Goal: Information Seeking & Learning: Check status

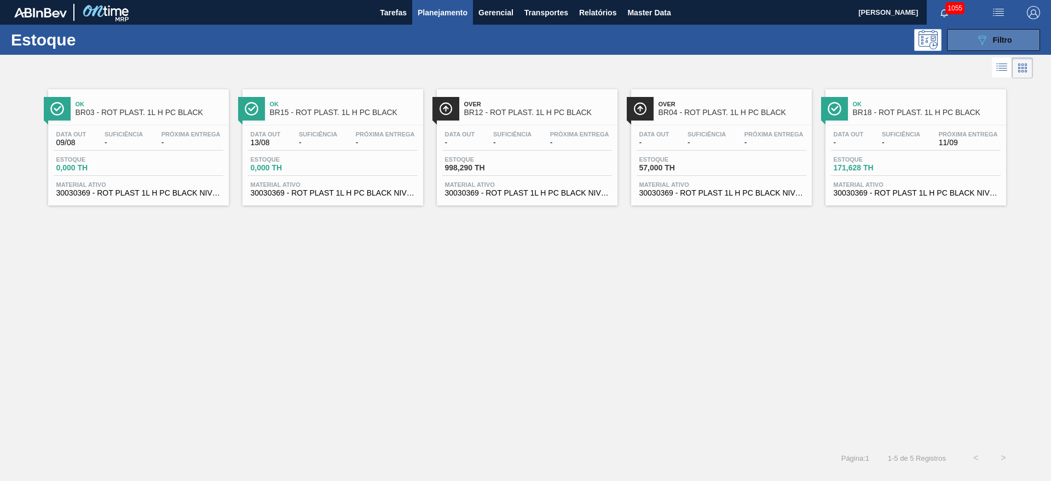
click at [988, 41] on icon "089F7B8B-B2A5-4AFE-B5C0-19BA573D28AC" at bounding box center [982, 39] width 13 height 13
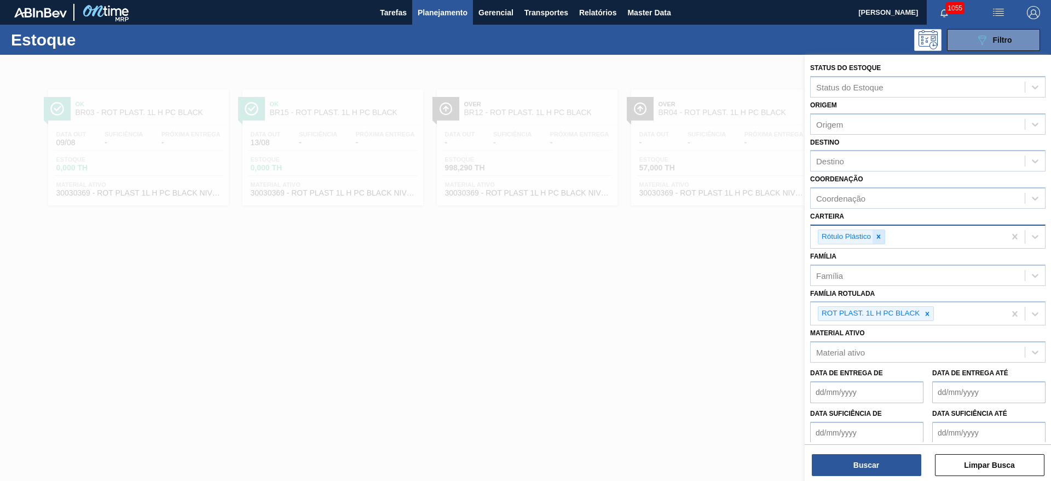
click at [879, 233] on icon at bounding box center [879, 237] width 8 height 8
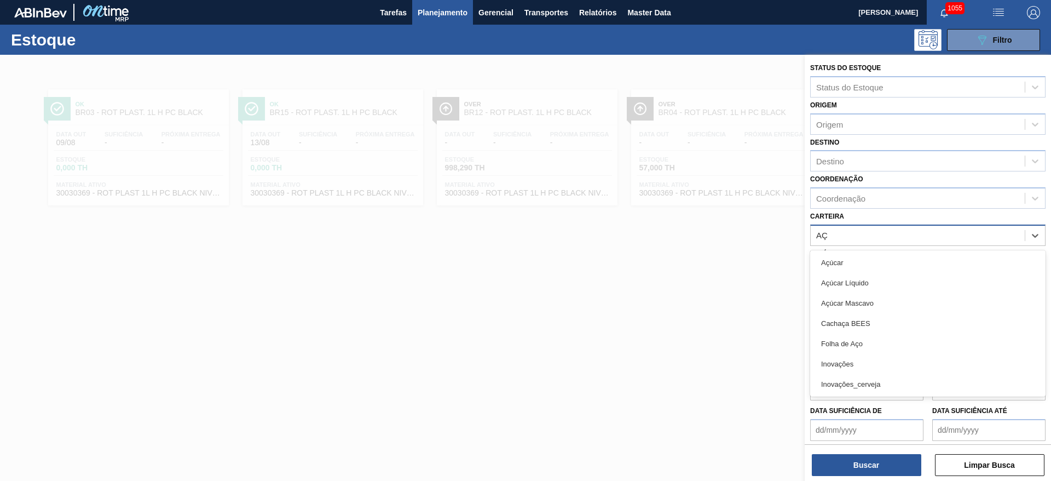
type input "AÇÚ"
click at [831, 262] on div "Açúcar" at bounding box center [928, 262] width 235 height 20
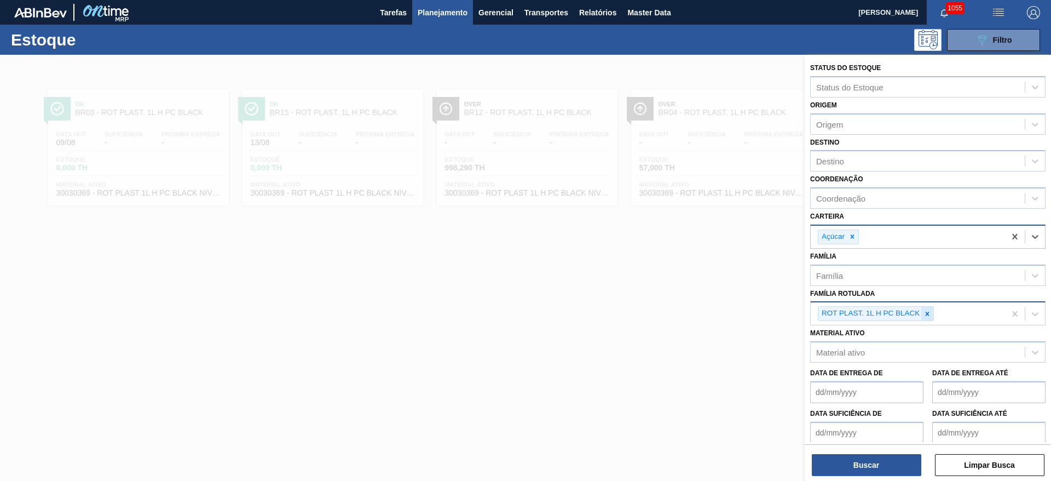
click at [927, 312] on icon at bounding box center [928, 314] width 4 height 4
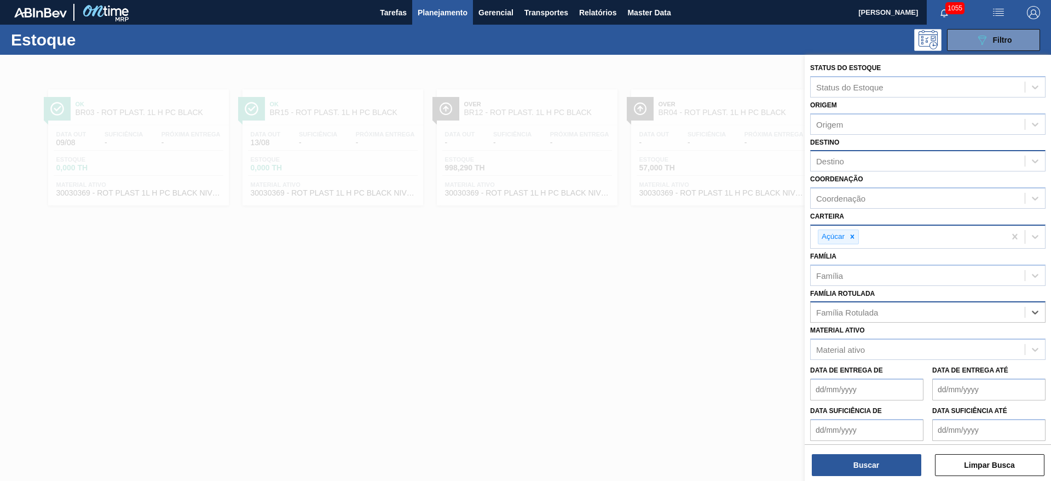
click at [835, 162] on div "Destino" at bounding box center [831, 161] width 28 height 9
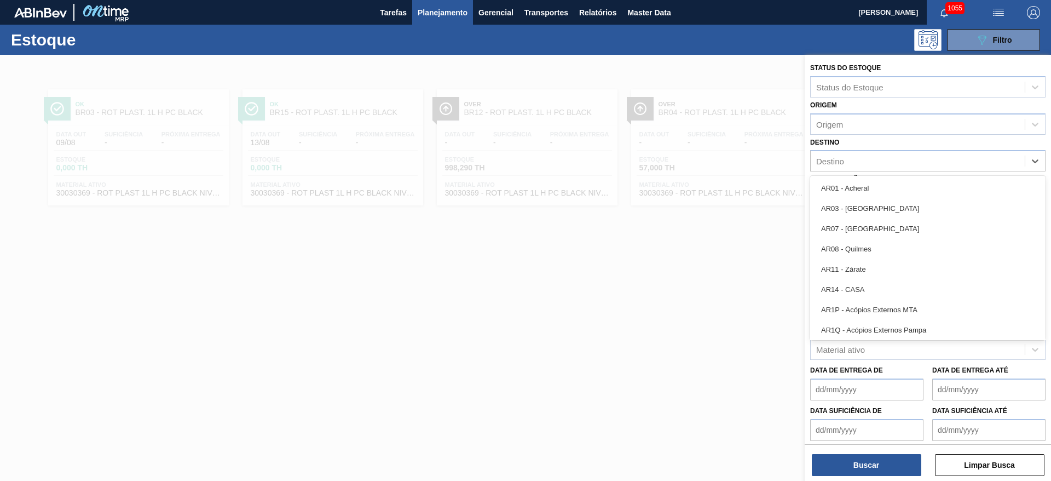
click at [640, 336] on div at bounding box center [525, 295] width 1051 height 481
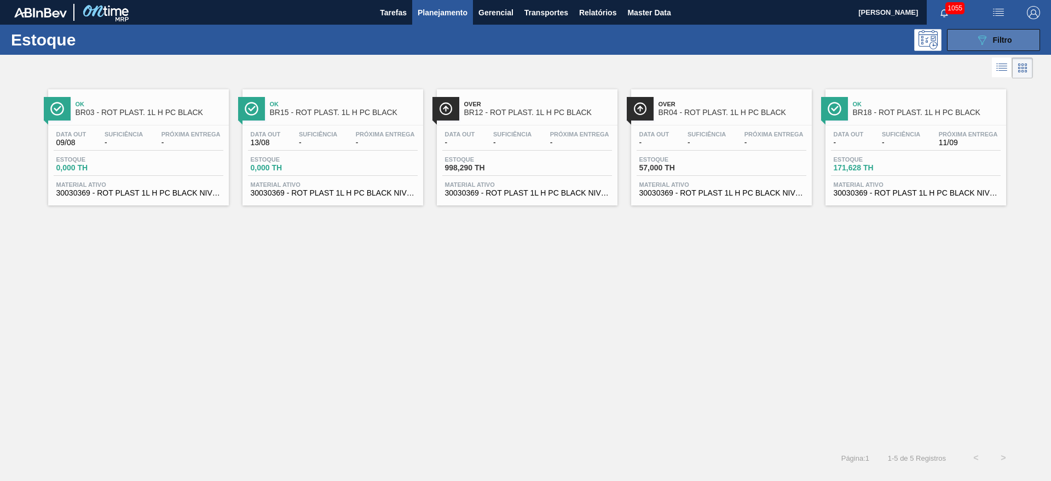
click at [987, 47] on button "089F7B8B-B2A5-4AFE-B5C0-19BA573D28AC Filtro" at bounding box center [993, 40] width 93 height 22
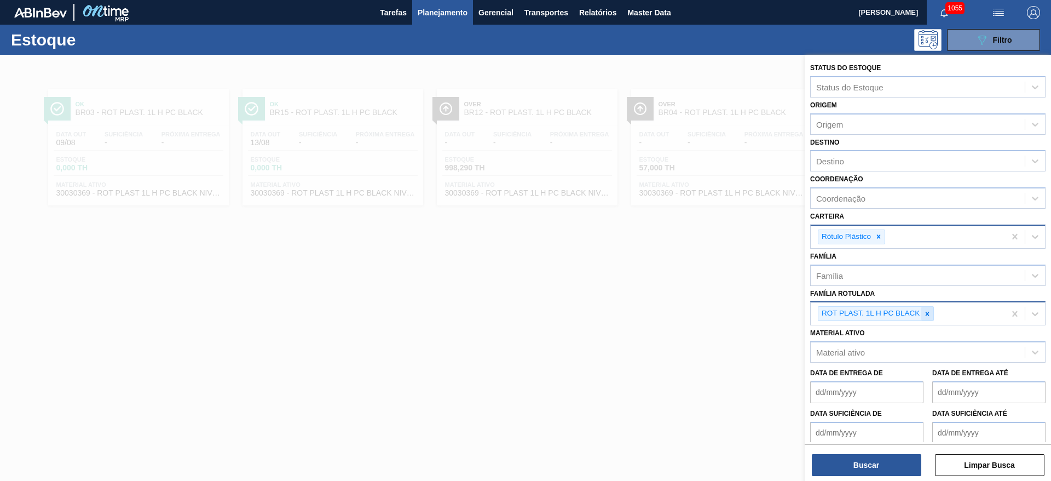
click at [931, 312] on icon at bounding box center [928, 314] width 8 height 8
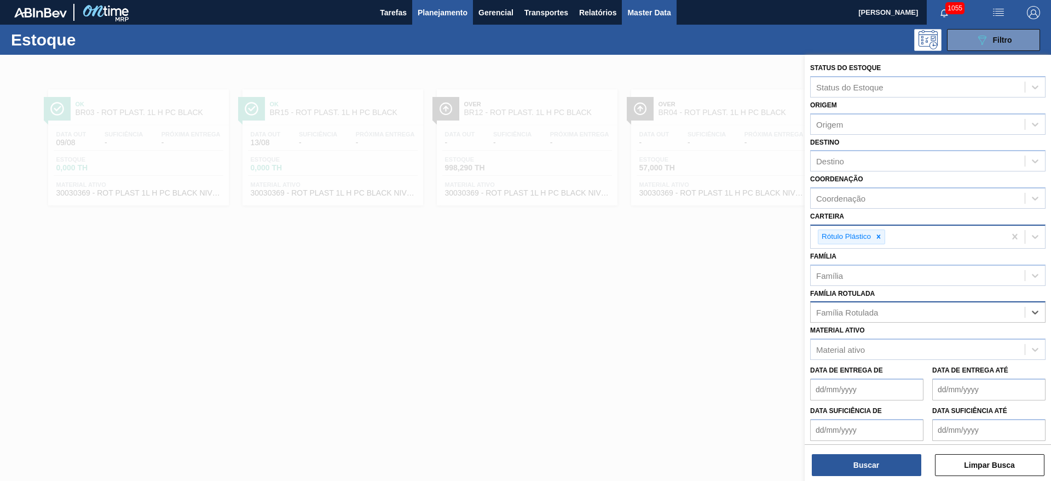
click at [647, 16] on span "Master Data" at bounding box center [649, 12] width 43 height 13
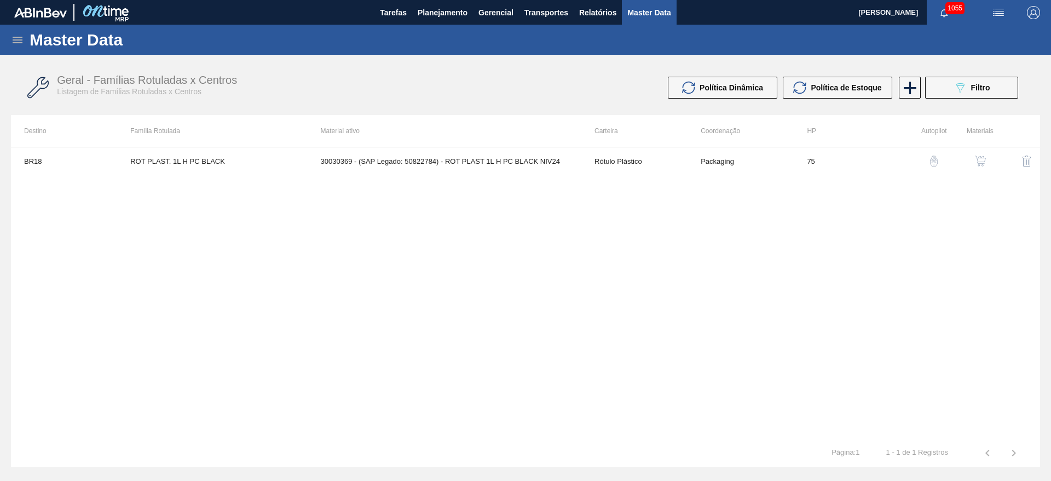
click at [15, 43] on icon at bounding box center [17, 39] width 13 height 13
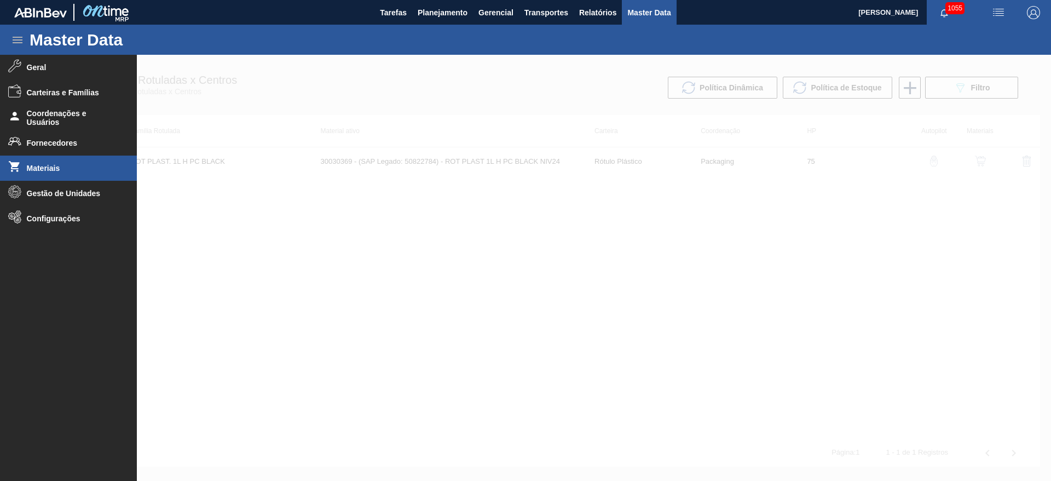
click at [32, 168] on span "Materiais" at bounding box center [72, 168] width 90 height 9
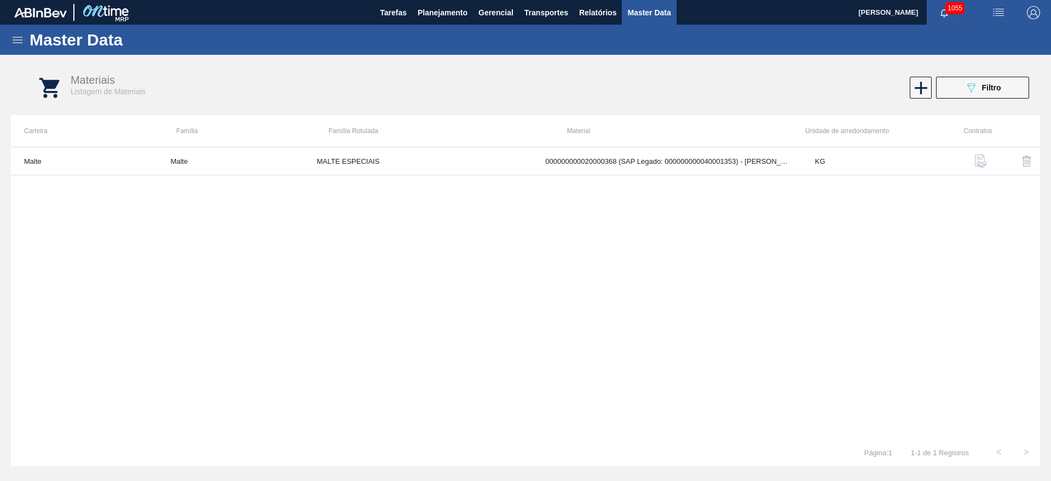
click at [16, 45] on icon at bounding box center [17, 39] width 13 height 13
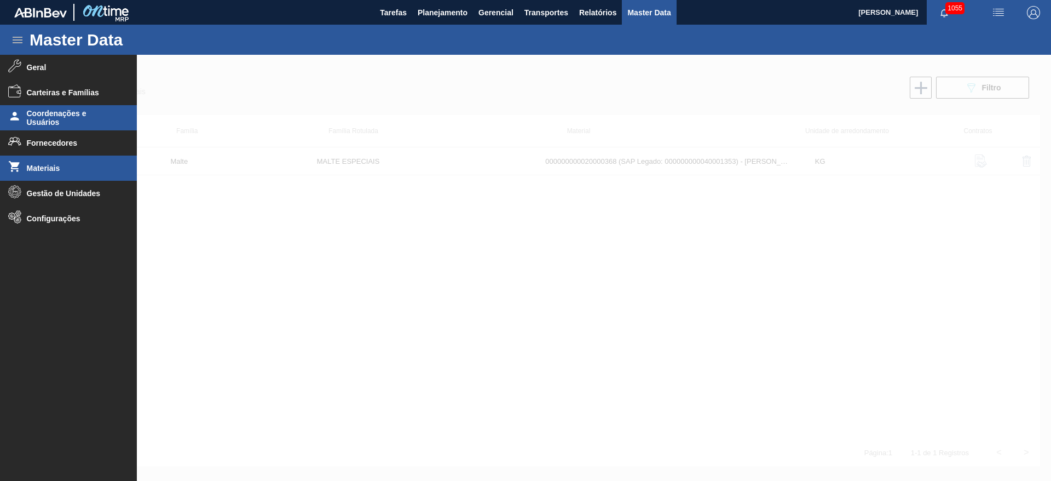
click at [47, 117] on span "Coordenações e Usuários" at bounding box center [72, 118] width 90 height 18
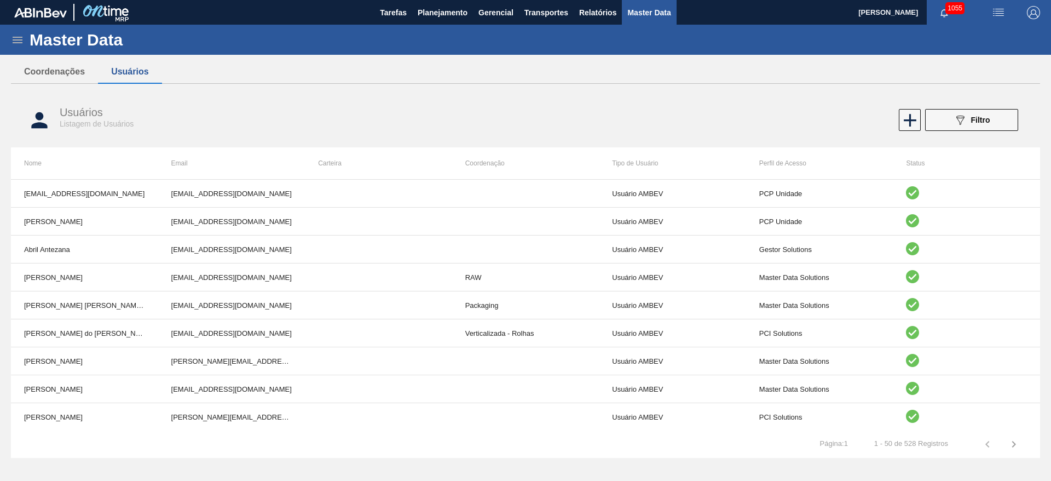
click at [16, 37] on icon at bounding box center [18, 40] width 10 height 7
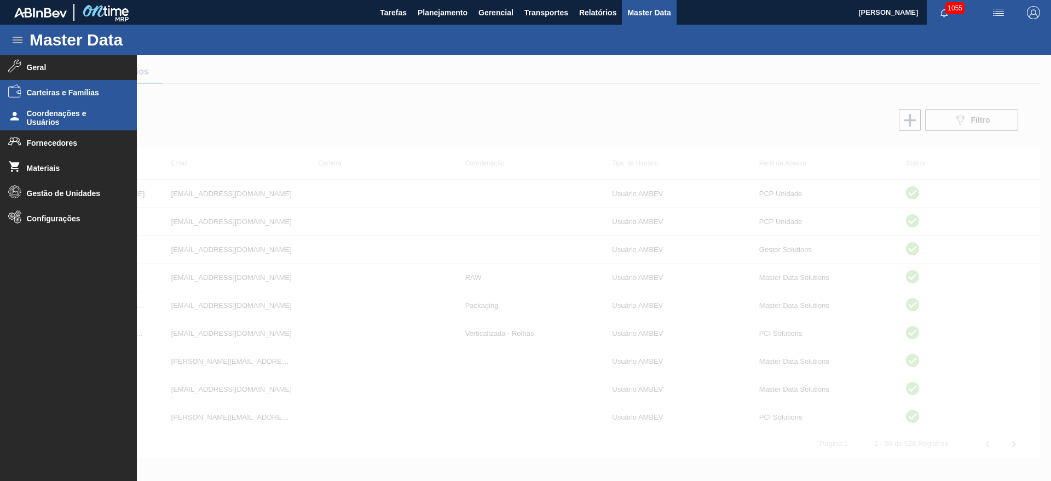
click at [48, 89] on span "Carteiras e Famílias" at bounding box center [72, 92] width 90 height 9
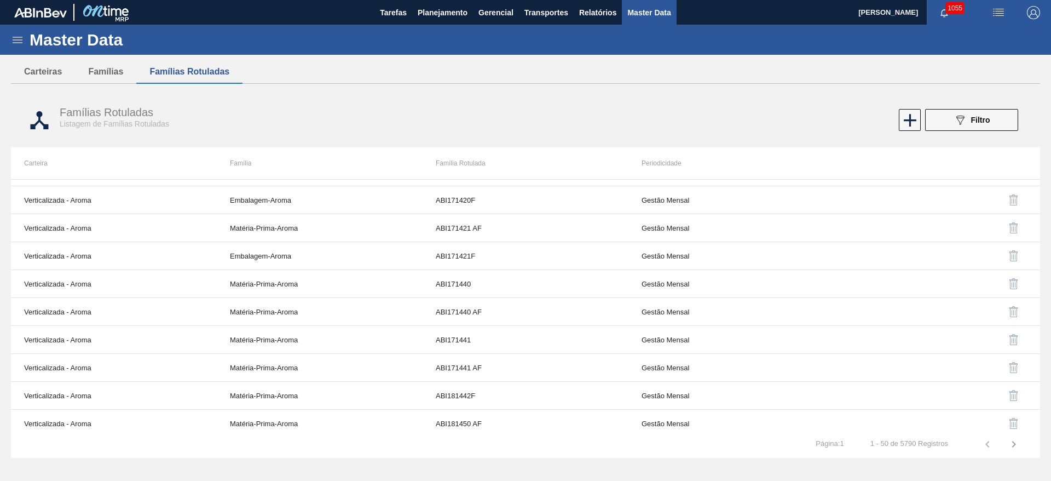
scroll to position [575, 0]
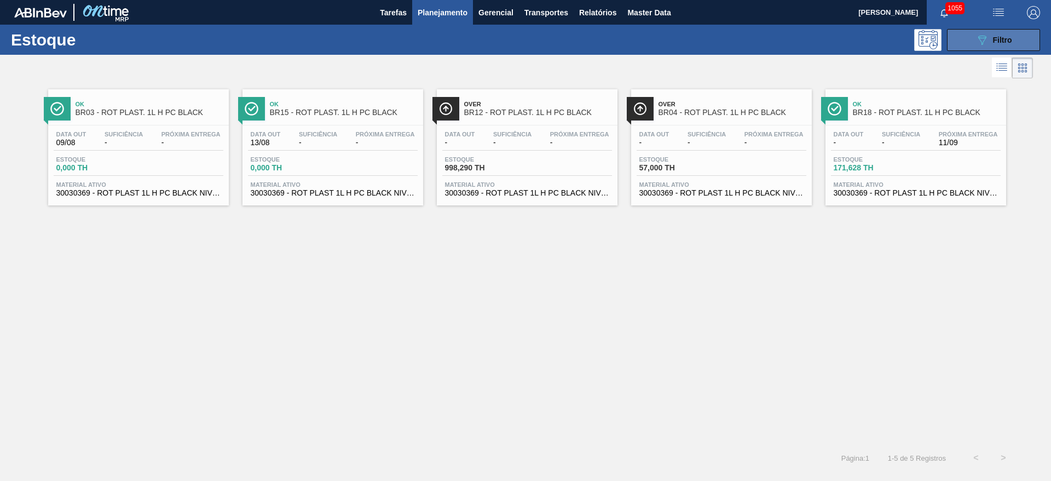
click at [995, 36] on span "Filtro" at bounding box center [1002, 40] width 19 height 9
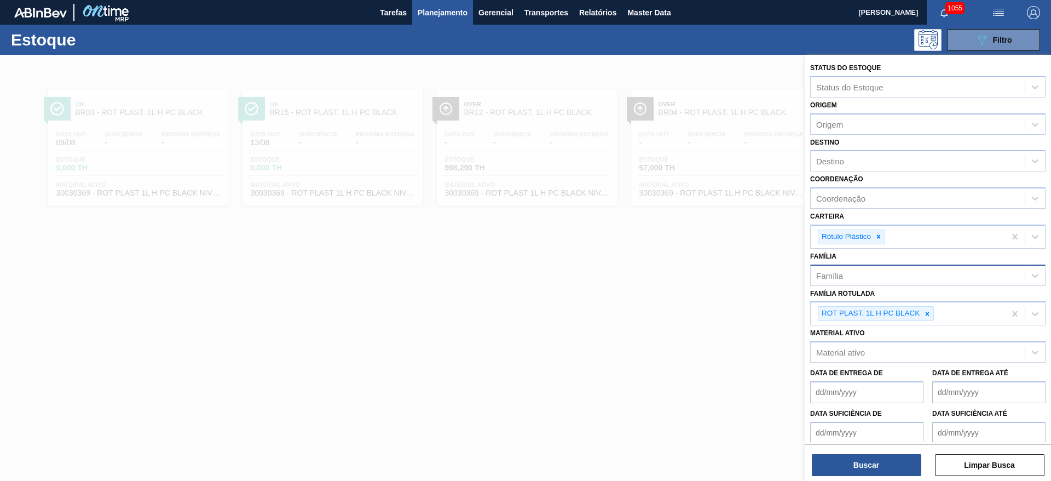
drag, startPoint x: 932, startPoint y: 313, endPoint x: 913, endPoint y: 281, distance: 36.5
click at [929, 309] on div at bounding box center [928, 314] width 12 height 14
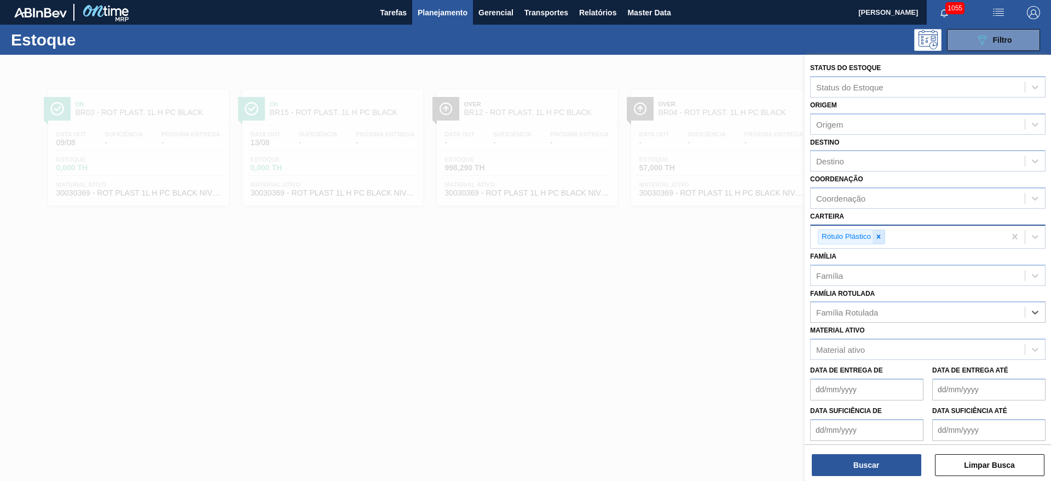
click at [880, 235] on icon at bounding box center [879, 237] width 8 height 8
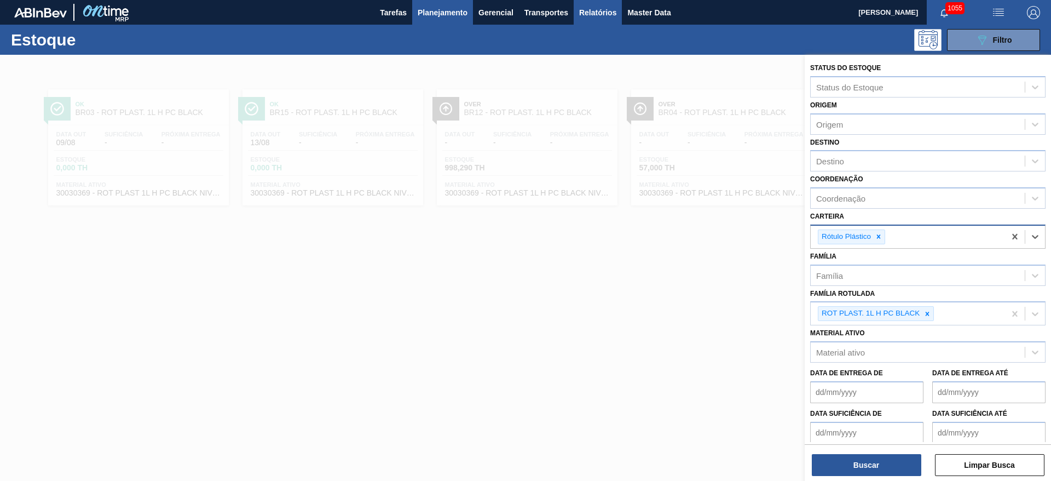
click at [598, 13] on span "Relatórios" at bounding box center [597, 12] width 37 height 13
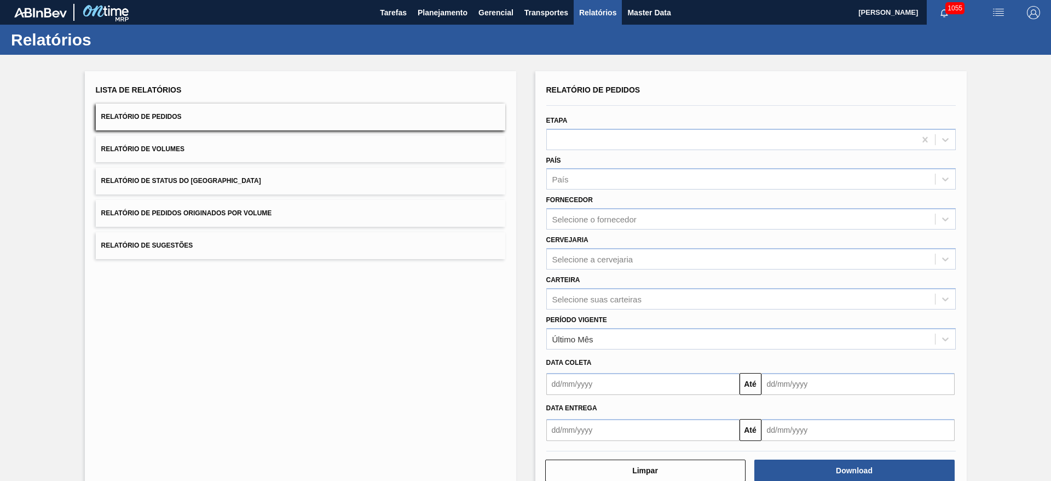
click at [135, 178] on span "Relatório de Status do Estoque" at bounding box center [181, 181] width 160 height 8
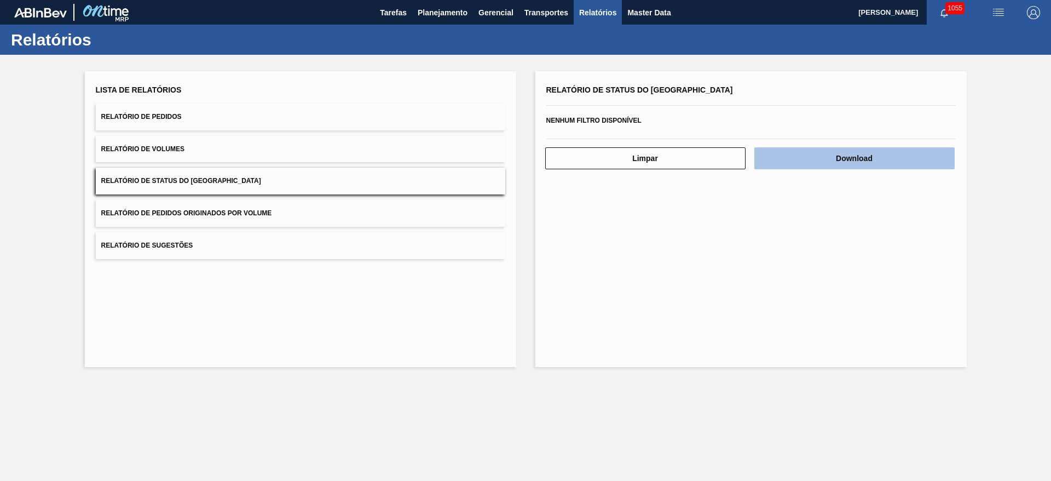
click at [852, 158] on button "Download" at bounding box center [855, 158] width 200 height 22
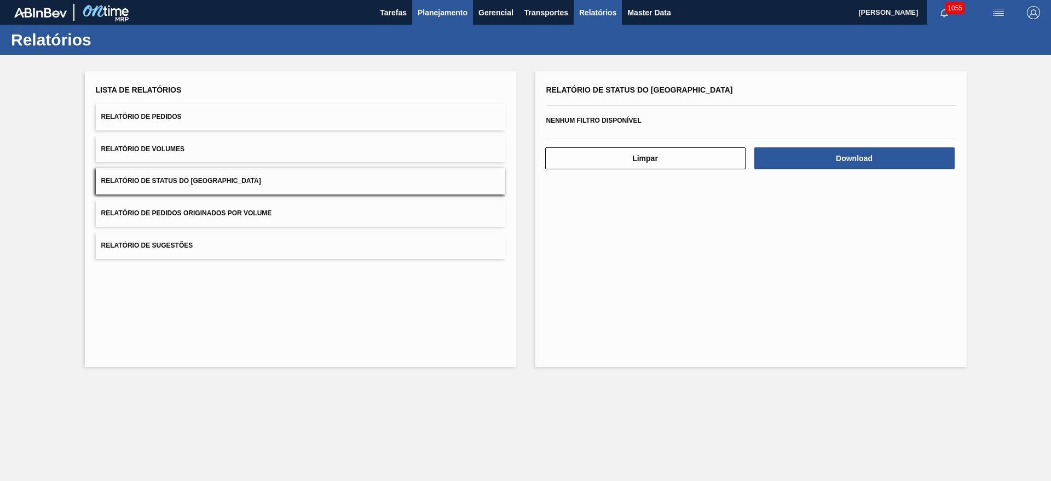
click at [443, 12] on span "Planejamento" at bounding box center [443, 12] width 50 height 13
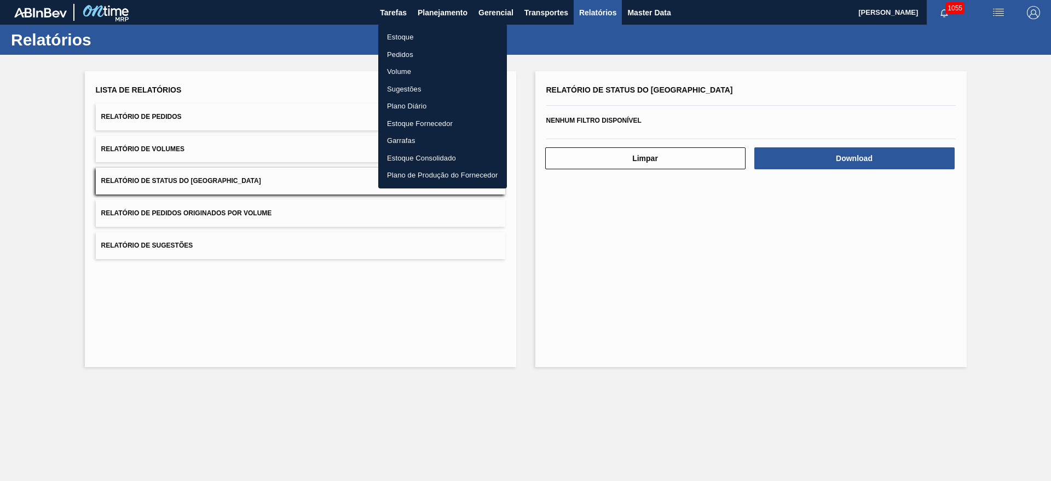
click at [399, 33] on li "Estoque" at bounding box center [442, 37] width 129 height 18
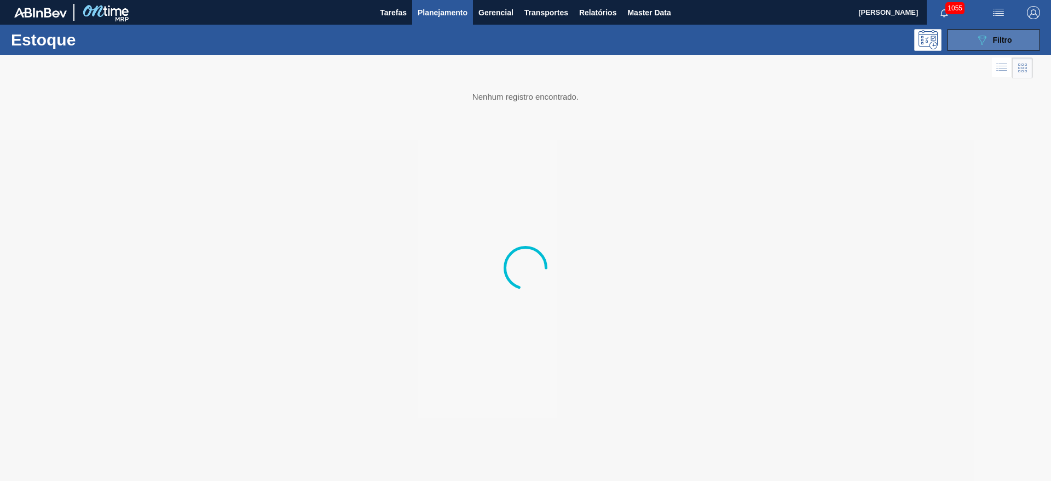
click at [984, 41] on icon "089F7B8B-B2A5-4AFE-B5C0-19BA573D28AC" at bounding box center [982, 39] width 13 height 13
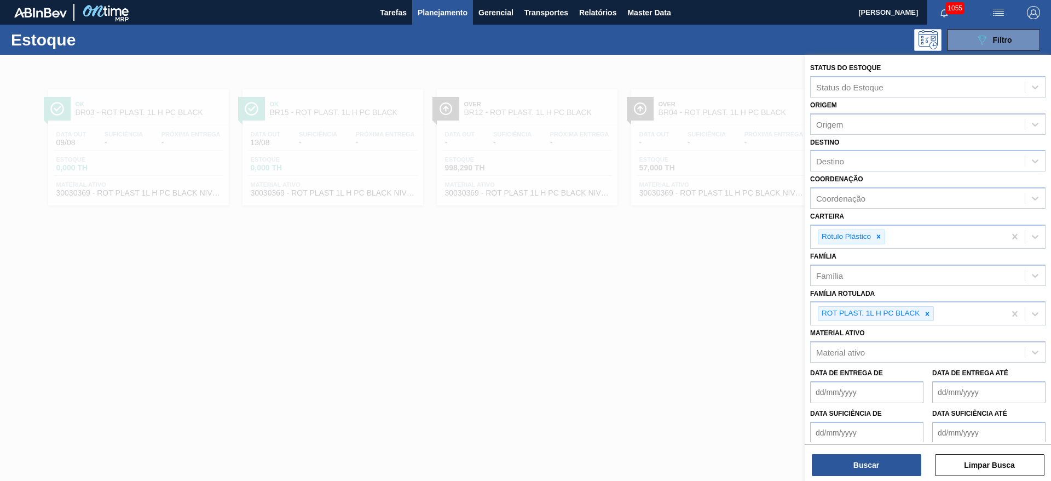
click at [927, 314] on icon at bounding box center [928, 314] width 4 height 4
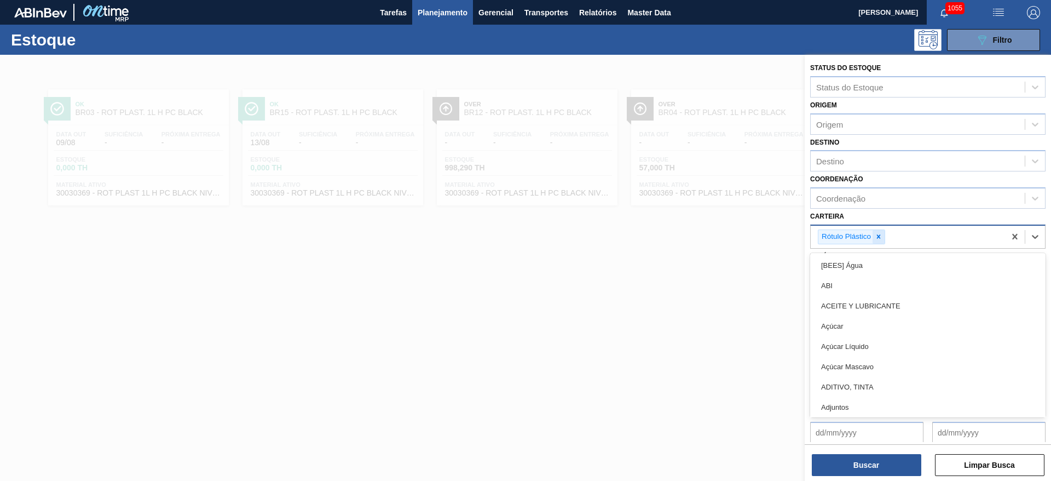
click at [878, 229] on div "Rótulo Plástico" at bounding box center [851, 236] width 67 height 15
click at [882, 236] on icon at bounding box center [879, 237] width 8 height 8
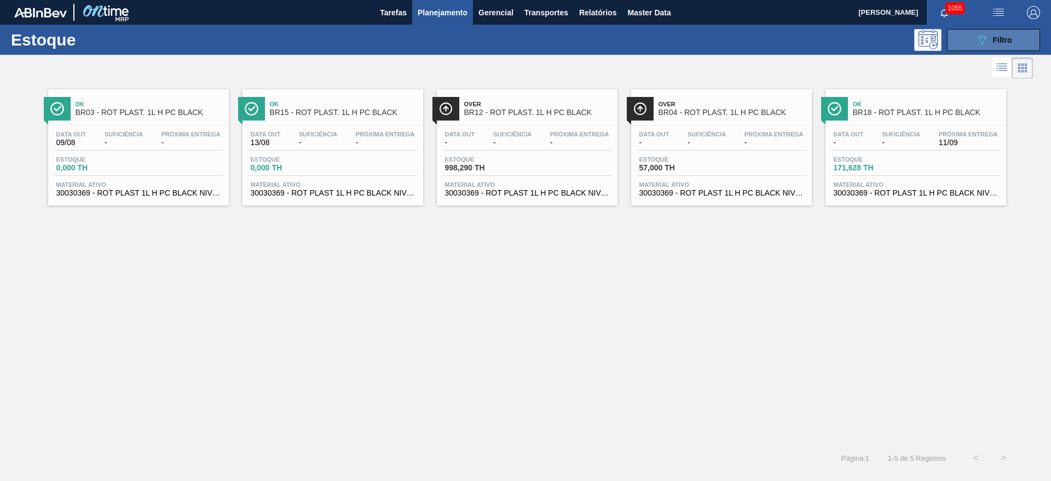
drag, startPoint x: 1003, startPoint y: 37, endPoint x: 992, endPoint y: 46, distance: 13.6
click at [1003, 37] on span "Filtro" at bounding box center [1002, 40] width 19 height 9
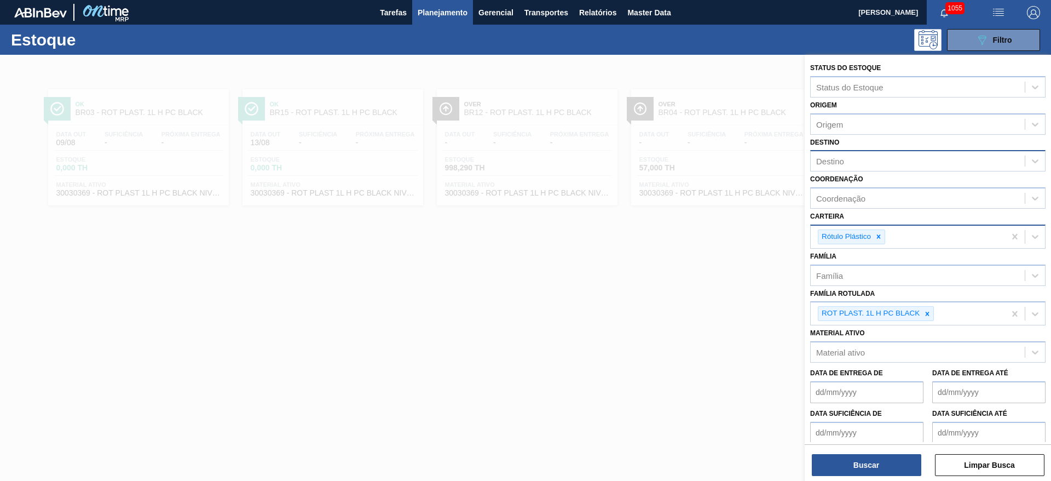
click at [841, 162] on div "Destino" at bounding box center [831, 161] width 28 height 9
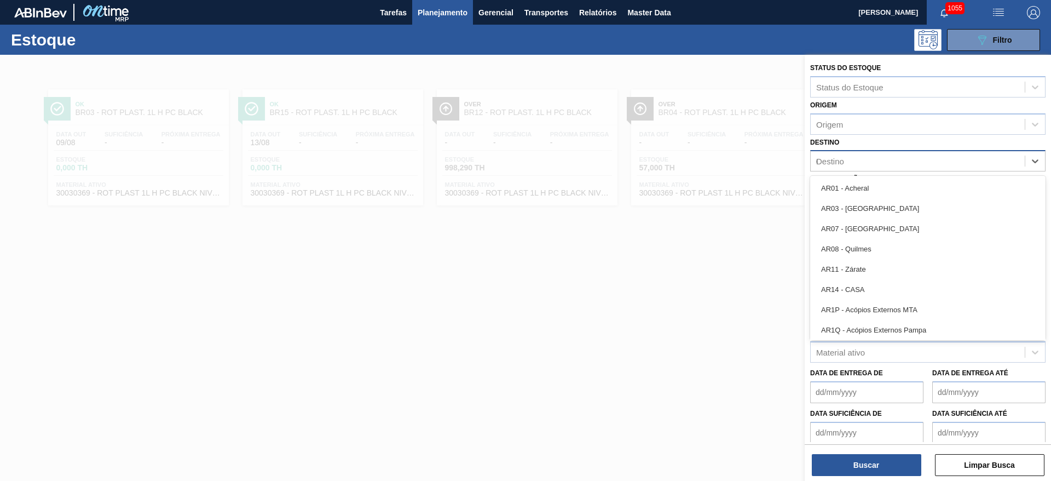
type input "02"
click at [857, 210] on div "BR02 - Sergipe" at bounding box center [928, 208] width 235 height 20
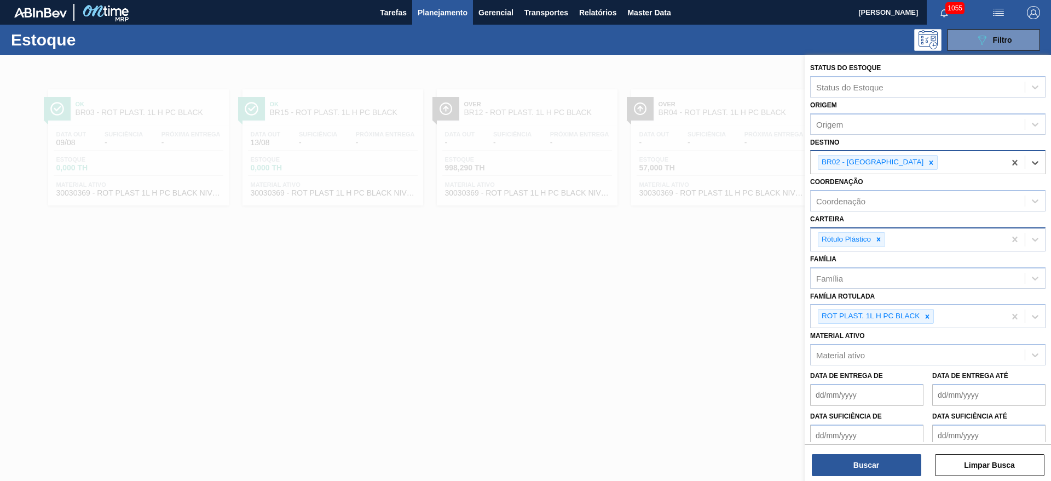
drag, startPoint x: 928, startPoint y: 317, endPoint x: 909, endPoint y: 297, distance: 27.1
click at [924, 313] on icon at bounding box center [928, 317] width 8 height 8
click at [881, 238] on icon at bounding box center [879, 239] width 8 height 8
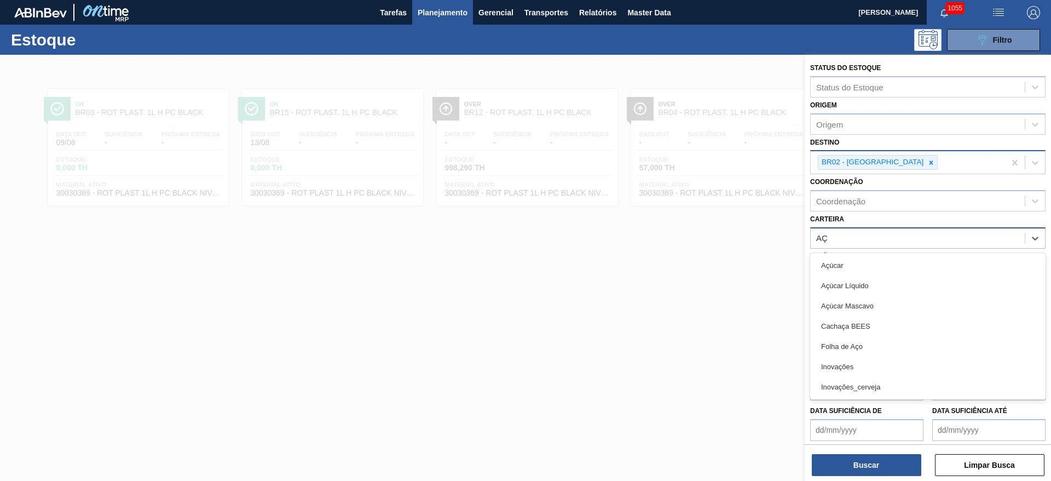
type input "AÇÚ"
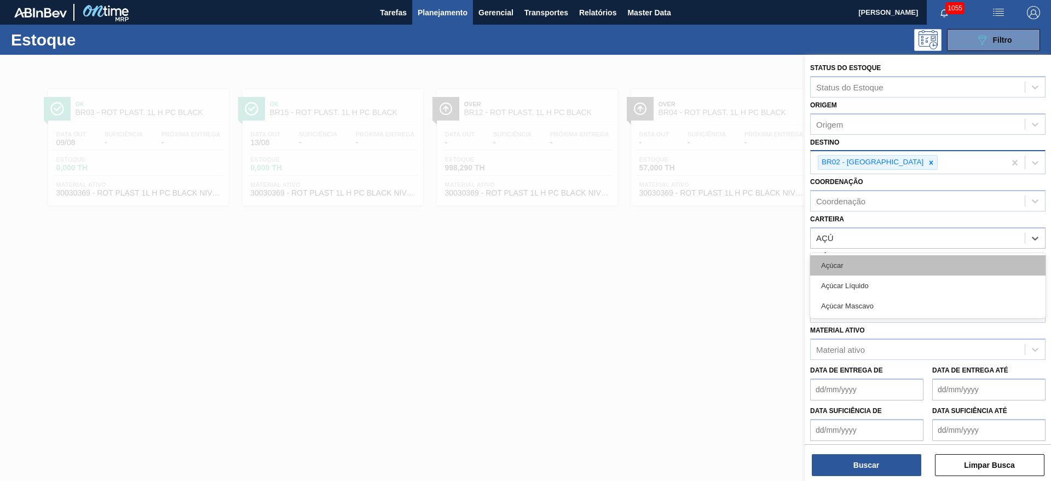
click at [849, 267] on div "Açúcar" at bounding box center [928, 265] width 235 height 20
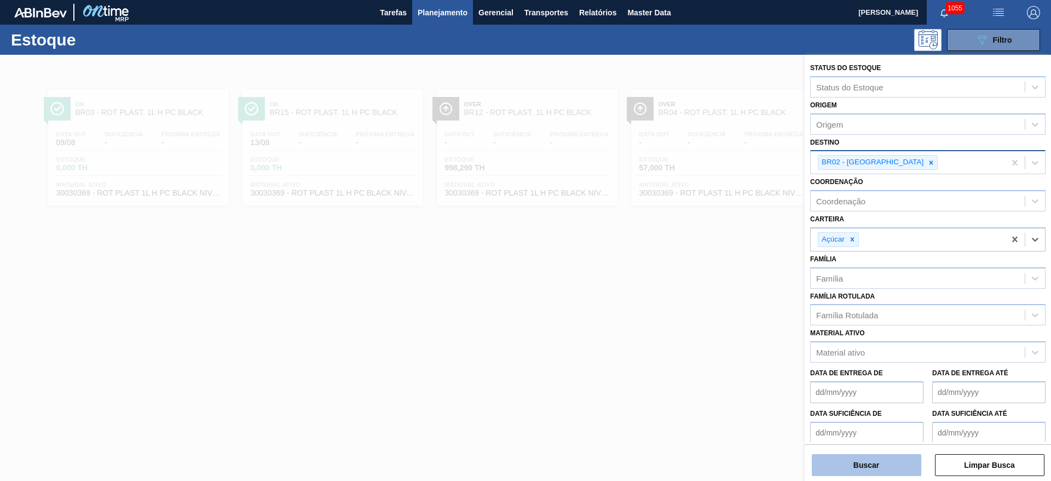
click at [866, 459] on button "Buscar" at bounding box center [867, 465] width 110 height 22
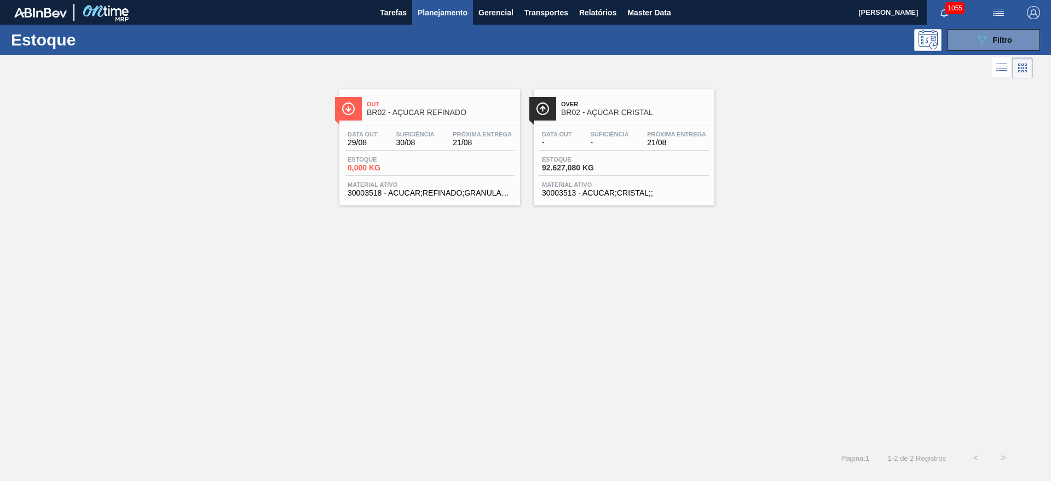
click at [458, 154] on div "Data out 29/08 Suficiência 30/08 Próxima Entrega 21/08 Estoque 0,000 KG Materia…" at bounding box center [430, 162] width 181 height 74
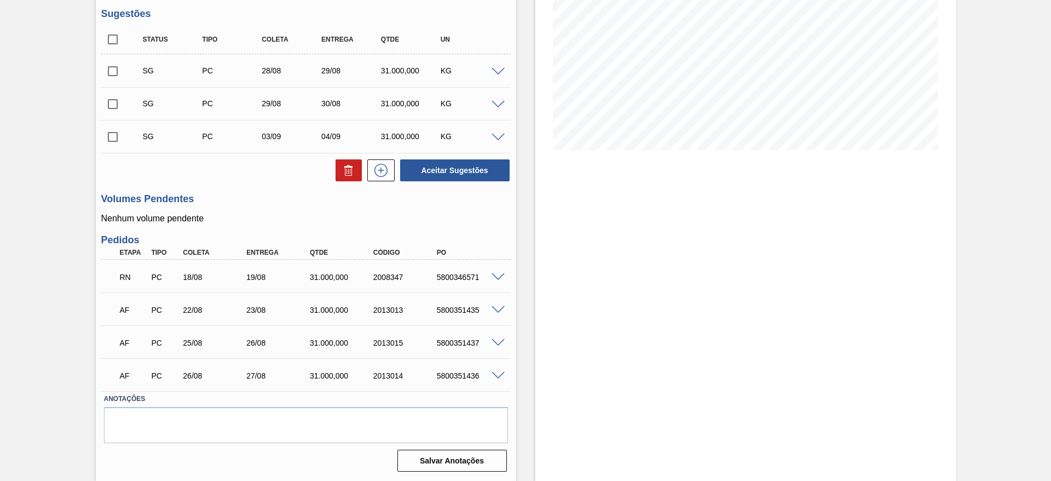
scroll to position [6, 0]
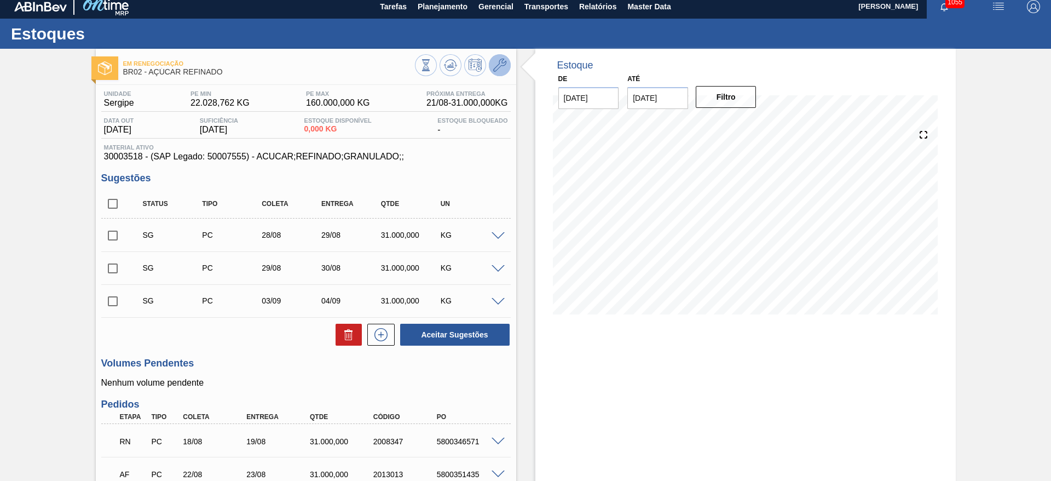
click at [502, 62] on icon at bounding box center [499, 65] width 13 height 13
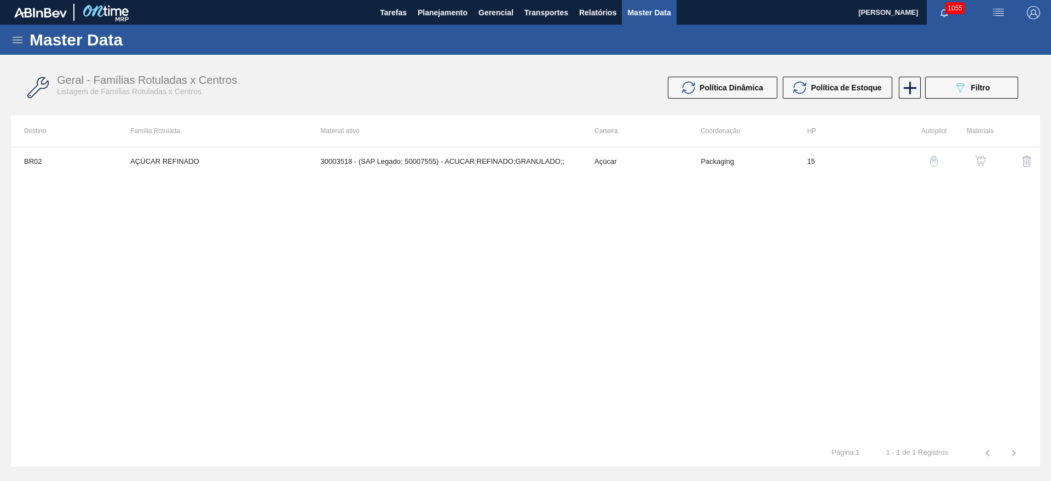
click at [985, 157] on img "button" at bounding box center [980, 161] width 11 height 11
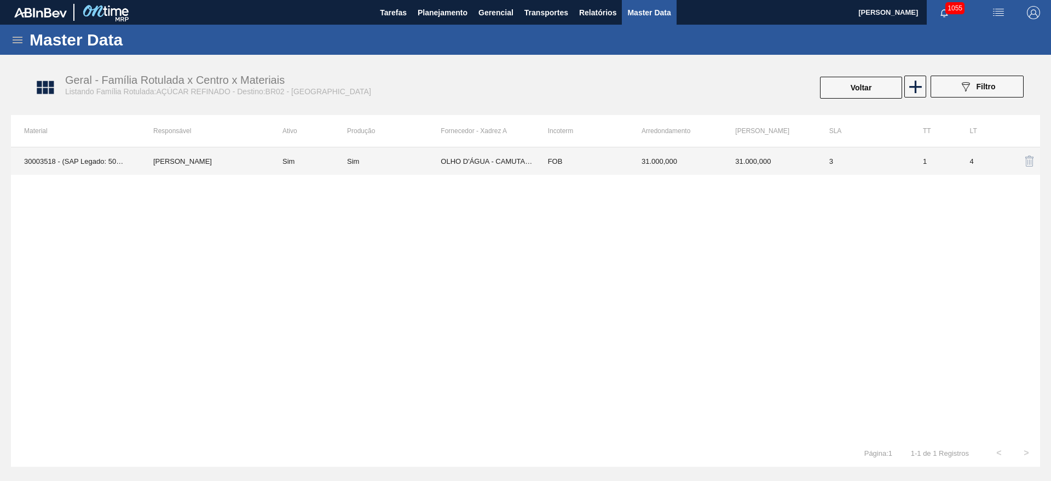
click at [432, 165] on td "Sim" at bounding box center [394, 160] width 94 height 27
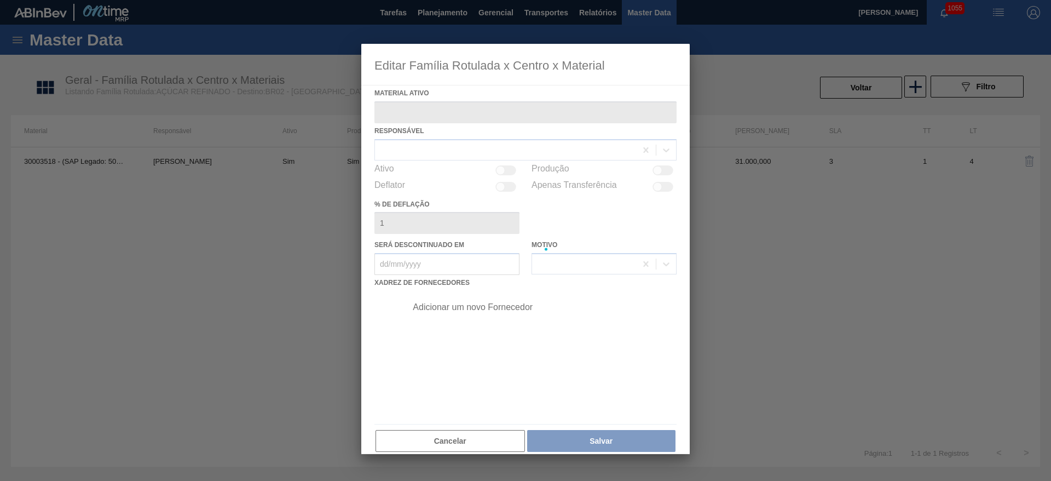
type ativo "30003518 - (SAP Legado: 50007555) - ACUCAR;REFINADO;GRANULADO;;"
checkbox input "true"
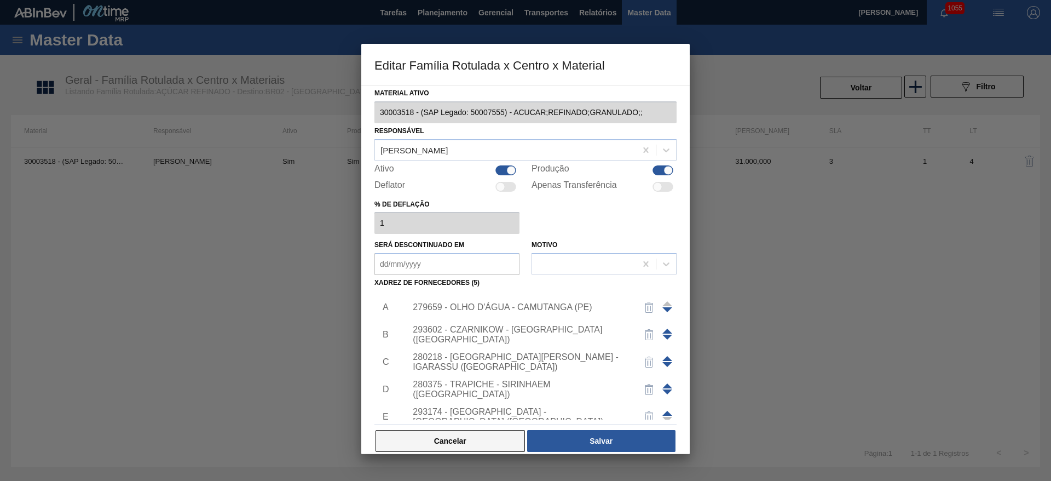
click at [463, 443] on button "Cancelar" at bounding box center [451, 441] width 150 height 22
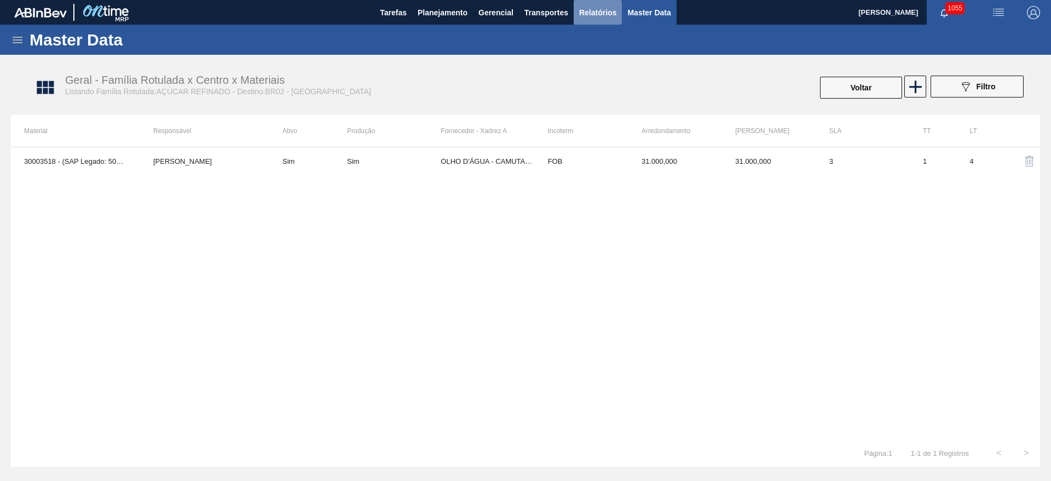
click at [595, 13] on span "Relatórios" at bounding box center [597, 12] width 37 height 13
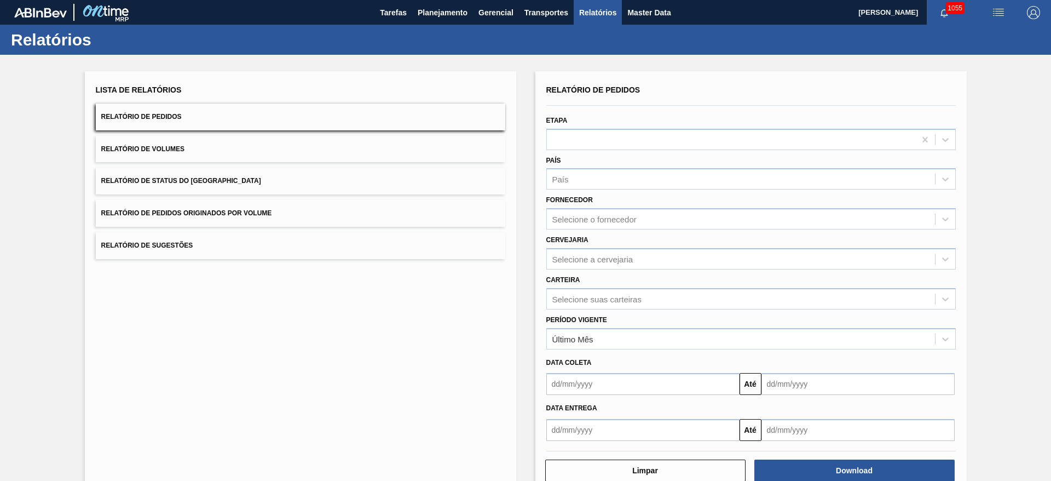
click at [140, 150] on span "Relatório de Volumes" at bounding box center [142, 149] width 83 height 8
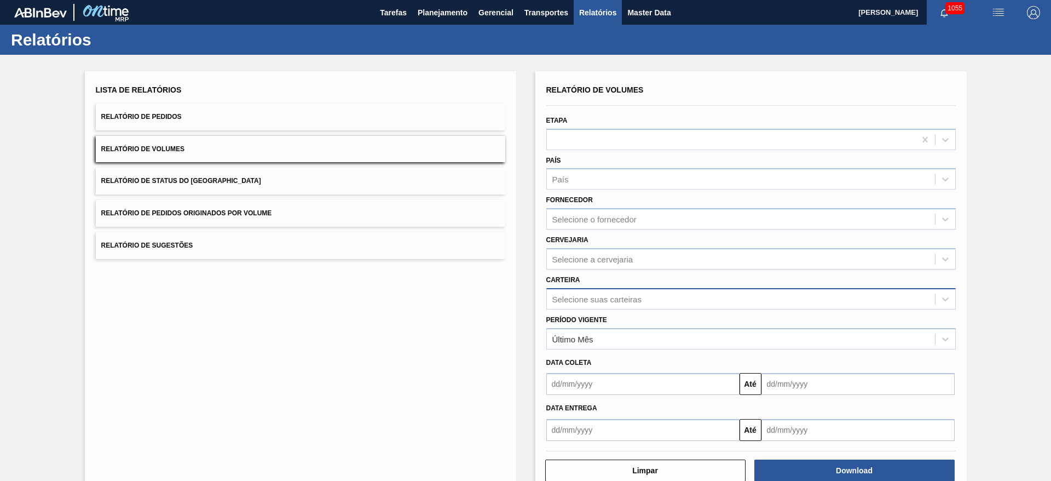
click at [579, 300] on div "Selecione suas carteiras" at bounding box center [597, 298] width 89 height 9
type input "AÇ"
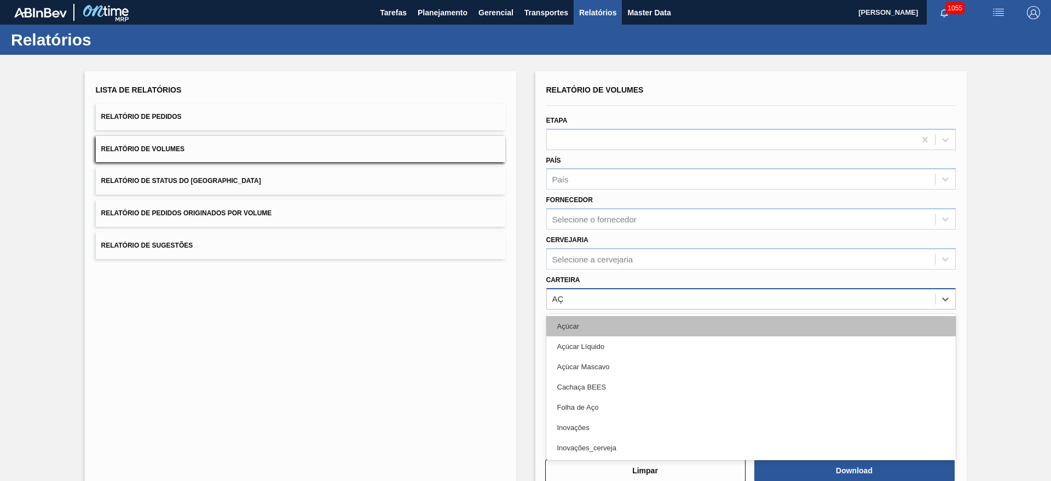
click at [583, 325] on div "Açúcar" at bounding box center [752, 326] width 410 height 20
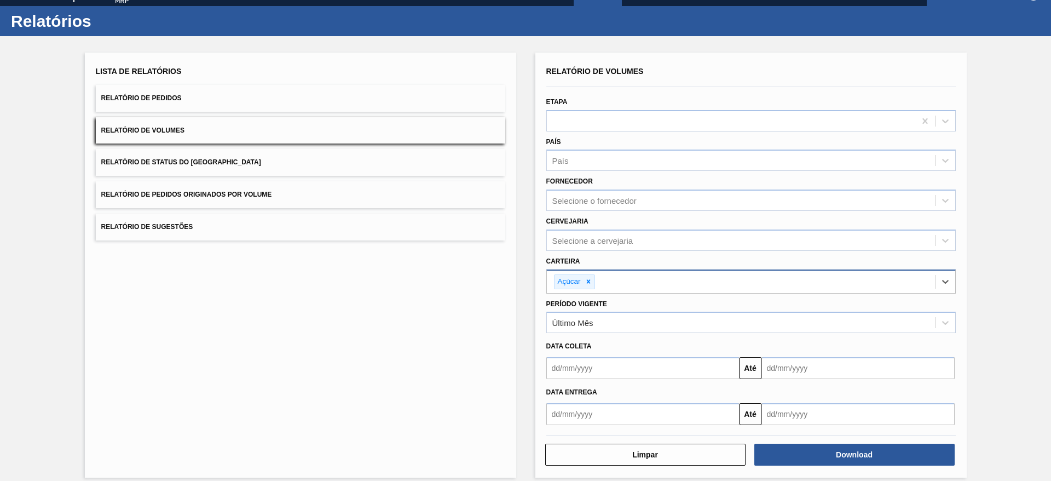
scroll to position [29, 0]
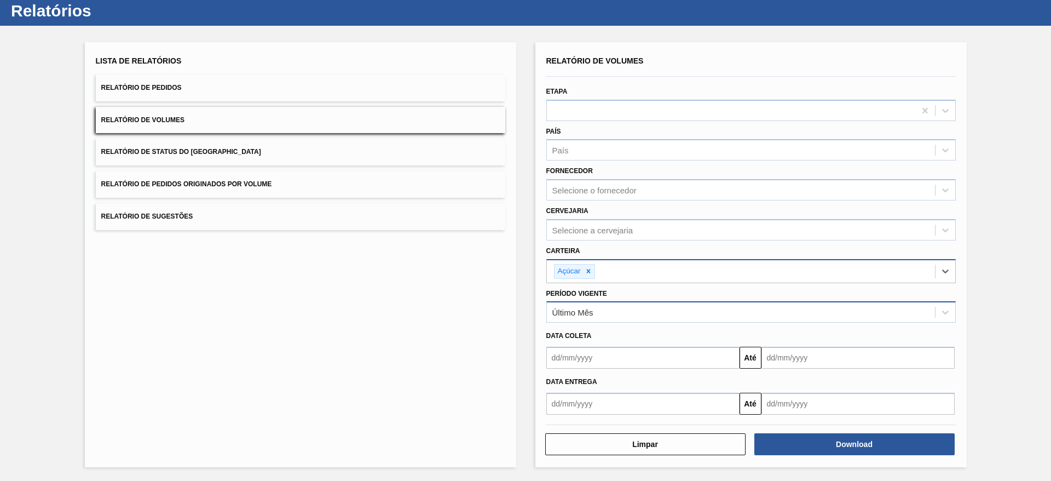
click at [581, 309] on div "Último Mês" at bounding box center [573, 312] width 41 height 9
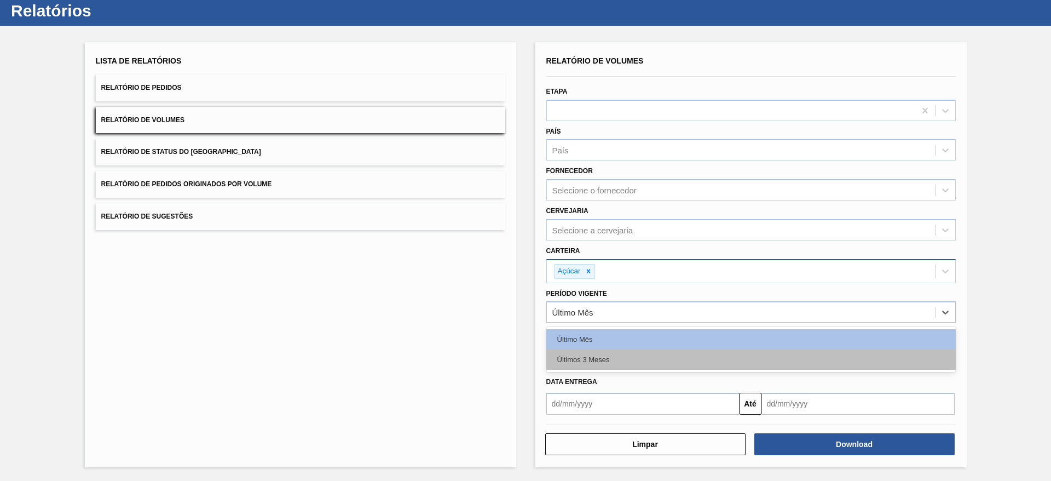
click at [577, 357] on div "Últimos 3 Meses" at bounding box center [752, 359] width 410 height 20
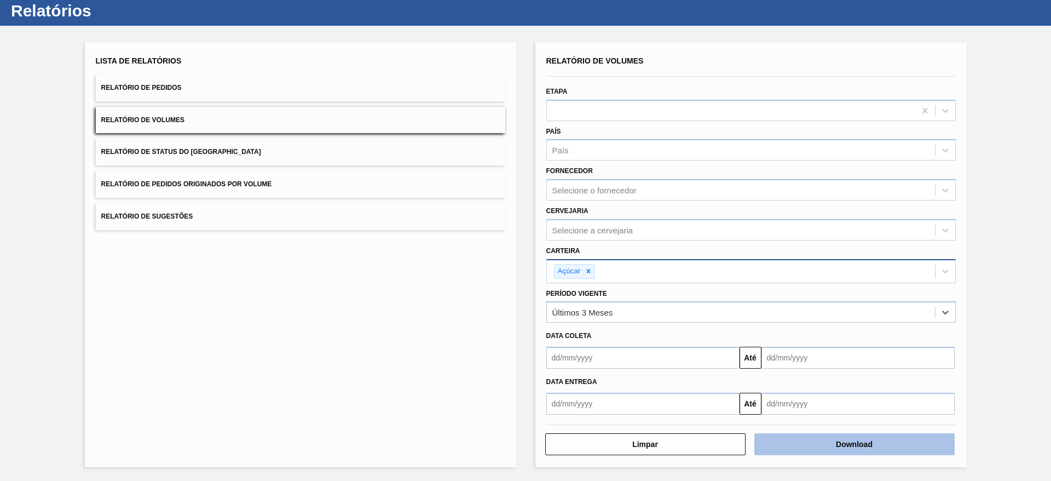
click at [855, 445] on button "Download" at bounding box center [855, 444] width 200 height 22
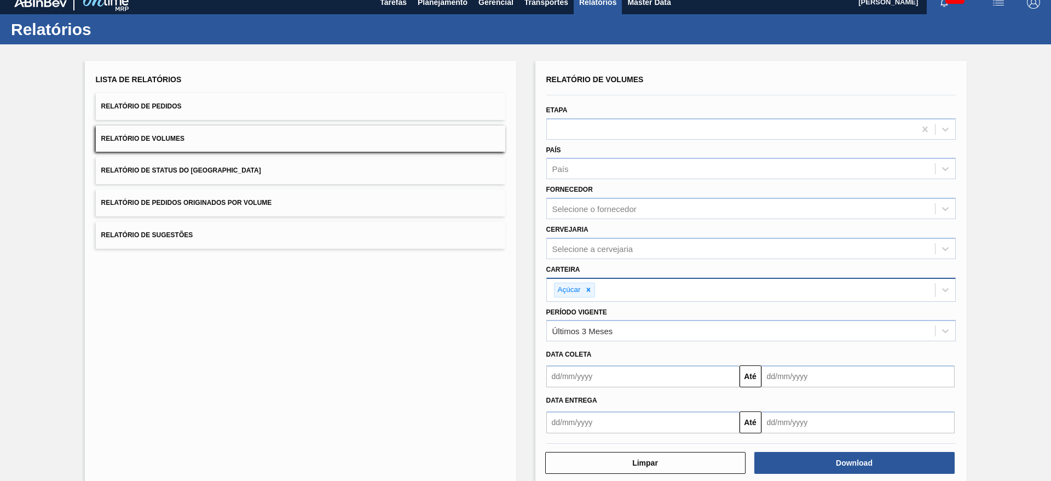
scroll to position [0, 0]
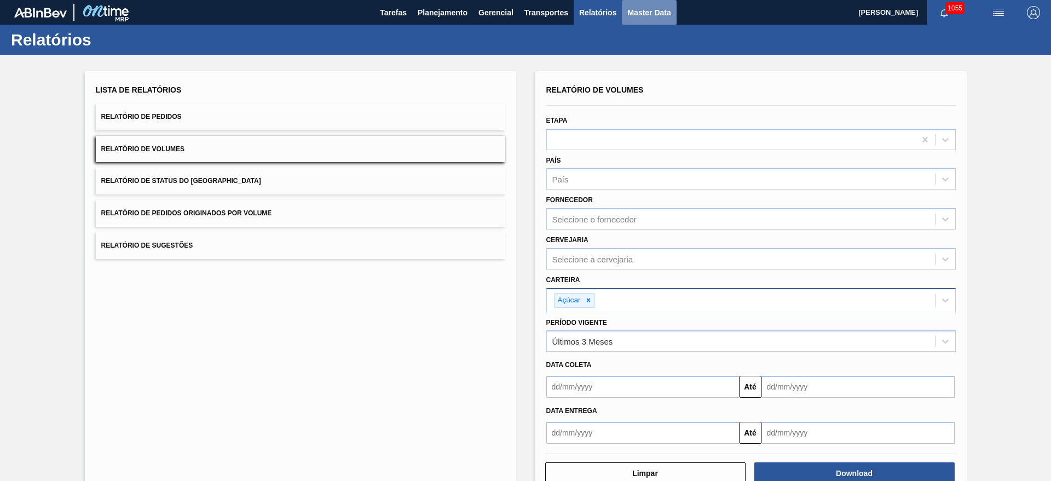
click at [647, 14] on span "Master Data" at bounding box center [649, 12] width 43 height 13
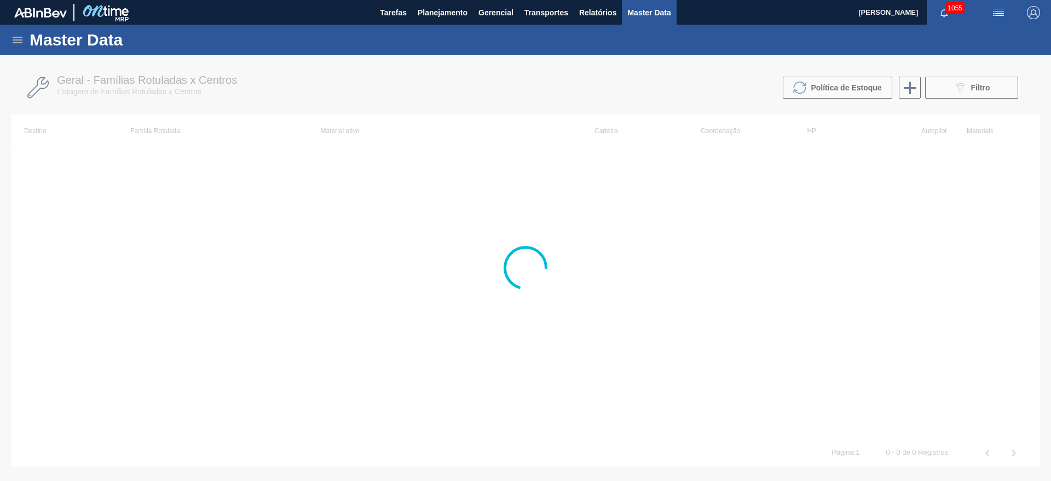
click at [14, 45] on icon at bounding box center [17, 39] width 13 height 13
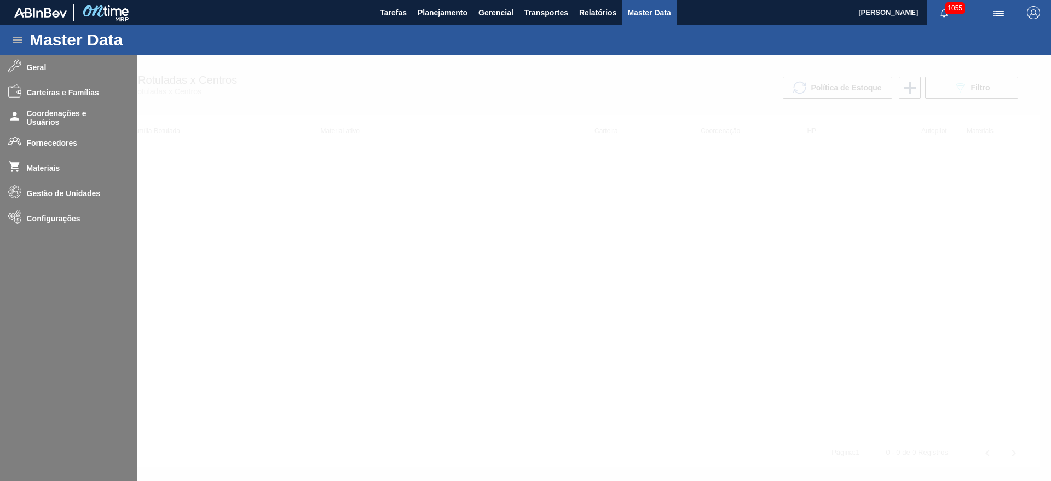
click at [49, 144] on div at bounding box center [525, 268] width 1051 height 426
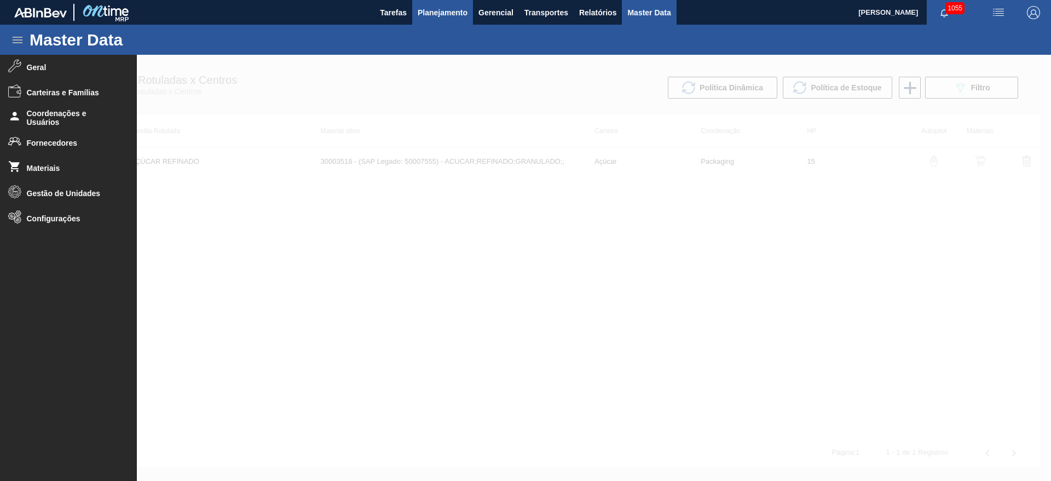
click at [451, 15] on span "Planejamento" at bounding box center [443, 12] width 50 height 13
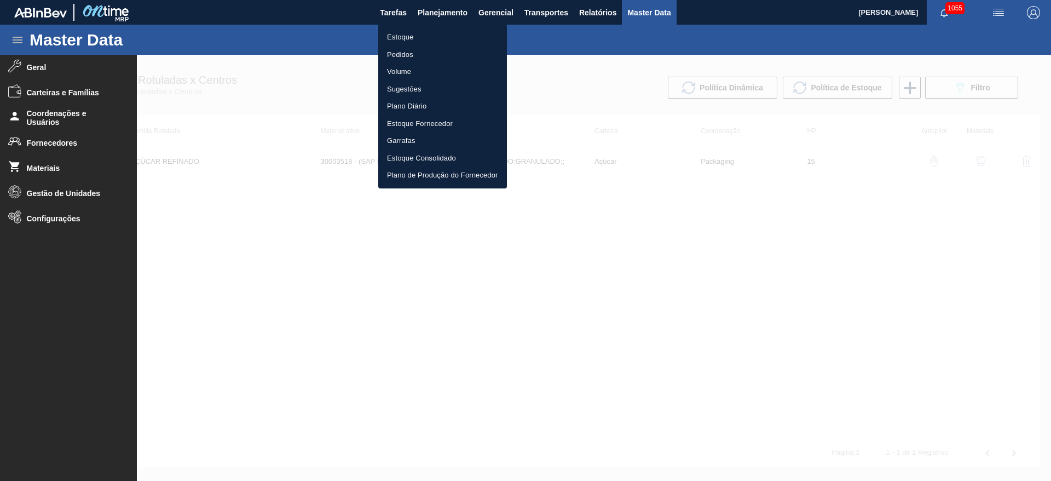
click at [403, 42] on li "Estoque" at bounding box center [442, 37] width 129 height 18
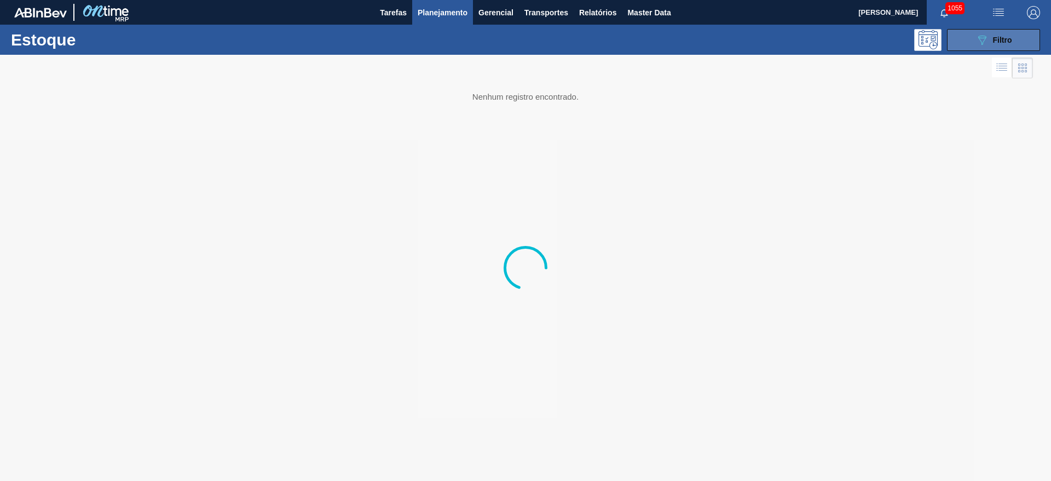
click at [986, 45] on icon "089F7B8B-B2A5-4AFE-B5C0-19BA573D28AC" at bounding box center [982, 39] width 13 height 13
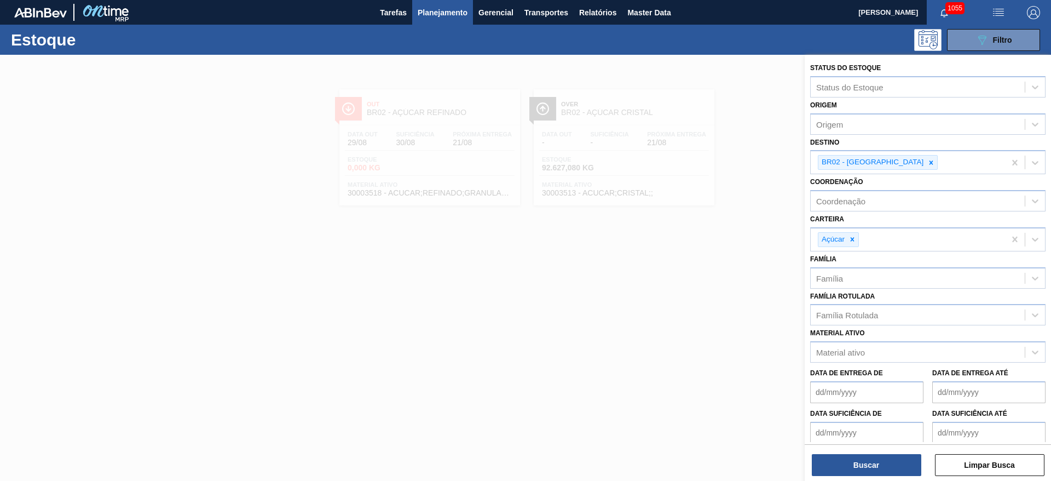
click at [930, 162] on icon at bounding box center [932, 162] width 4 height 4
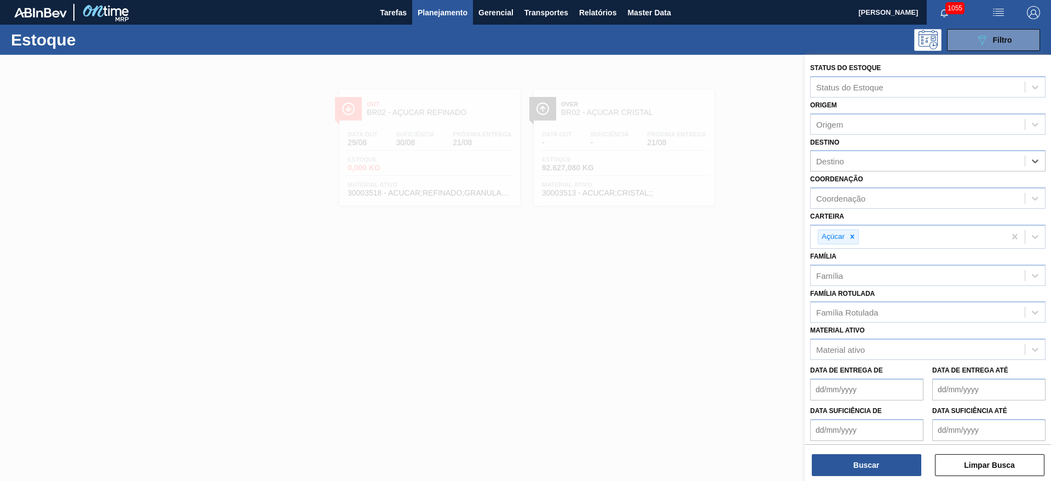
type input "14"
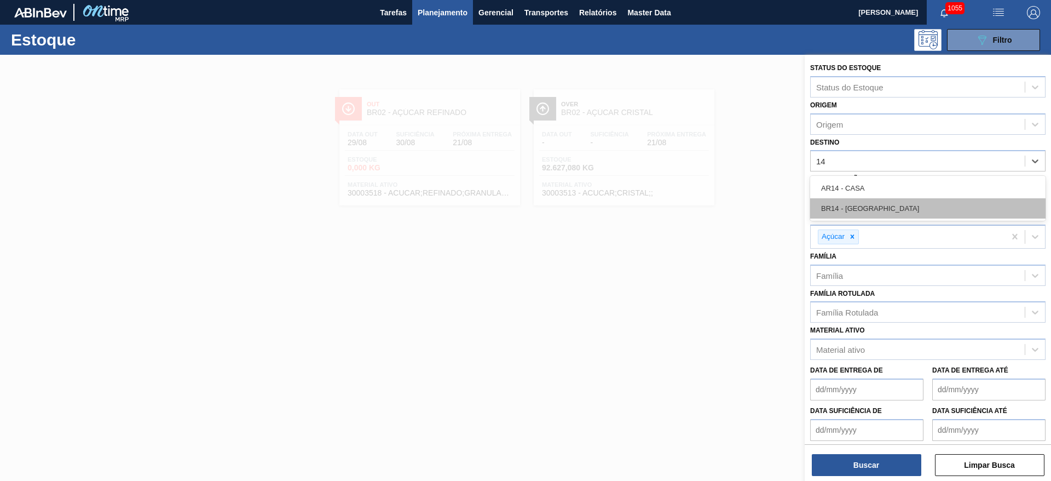
click at [875, 208] on div "BR14 - Curitibana" at bounding box center [928, 208] width 235 height 20
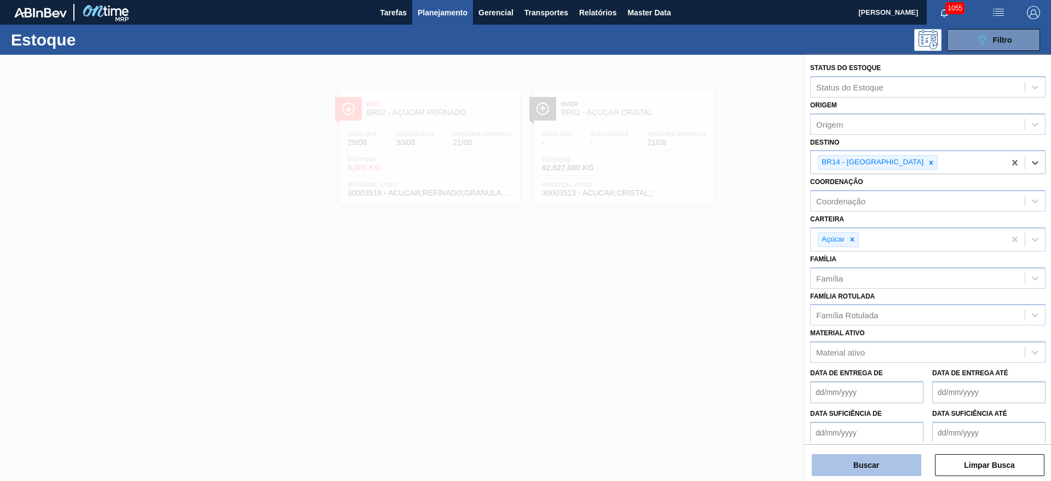
click at [888, 466] on button "Buscar" at bounding box center [867, 465] width 110 height 22
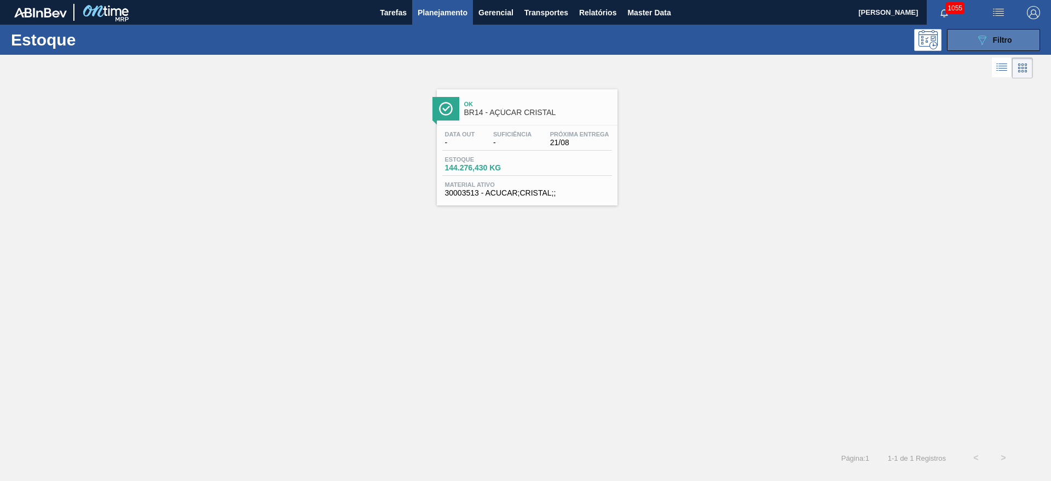
click at [976, 36] on icon "089F7B8B-B2A5-4AFE-B5C0-19BA573D28AC" at bounding box center [982, 39] width 13 height 13
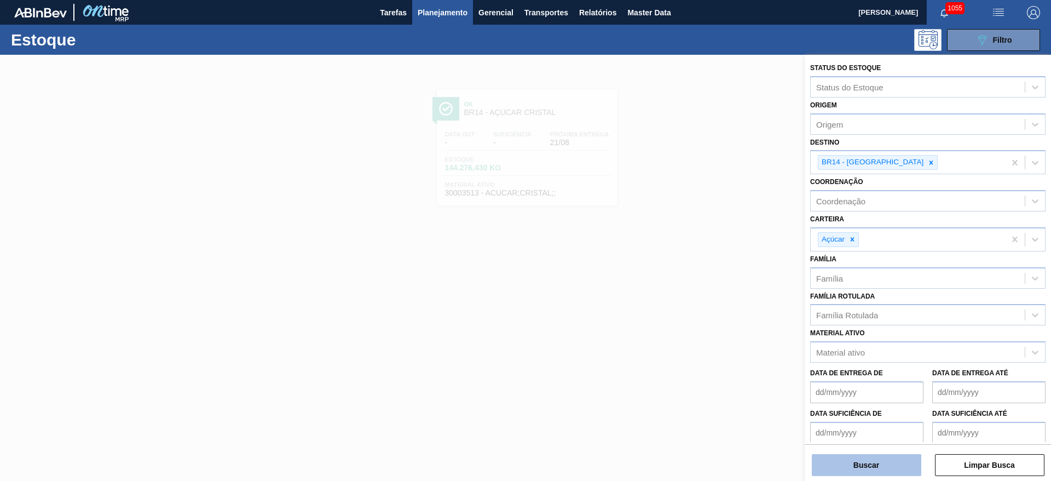
click at [870, 466] on button "Buscar" at bounding box center [867, 465] width 110 height 22
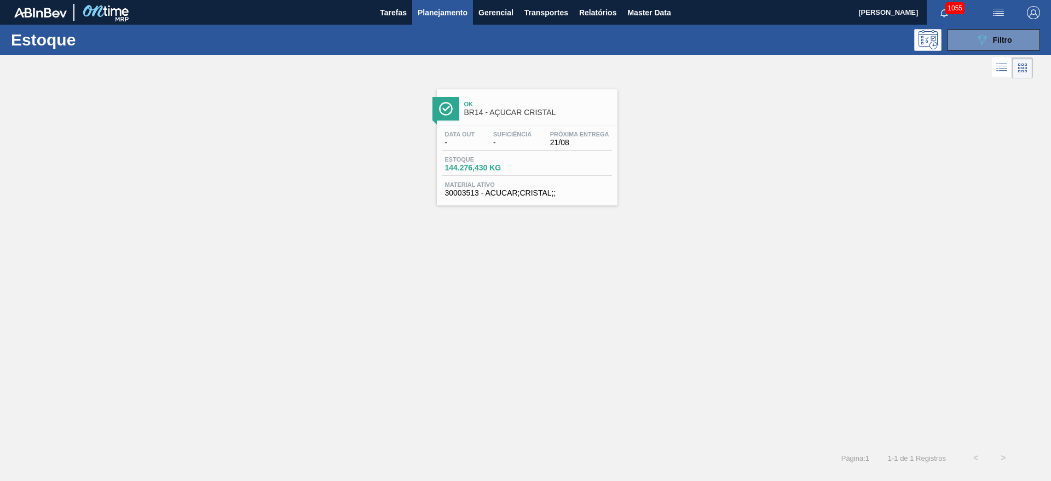
click at [541, 185] on span "Material ativo" at bounding box center [527, 184] width 164 height 7
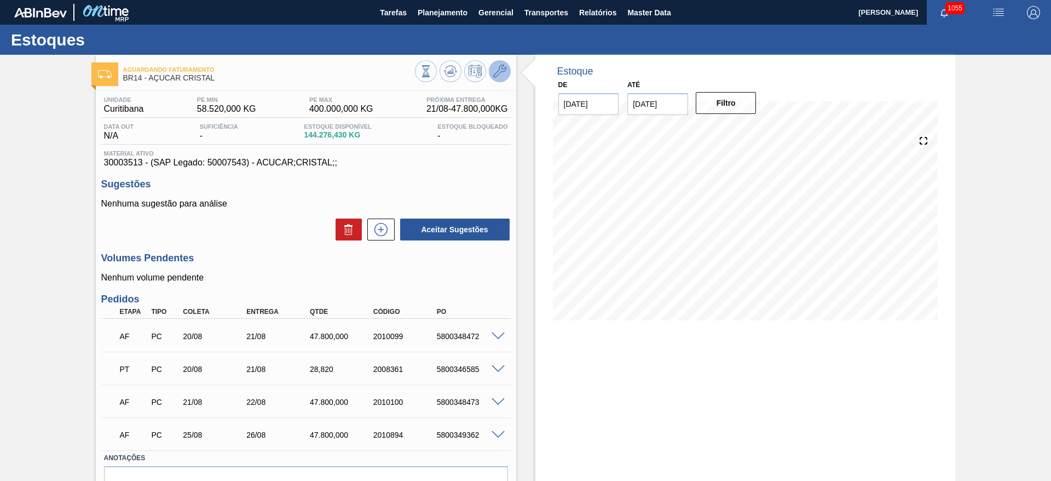
click at [501, 72] on icon at bounding box center [499, 71] width 13 height 13
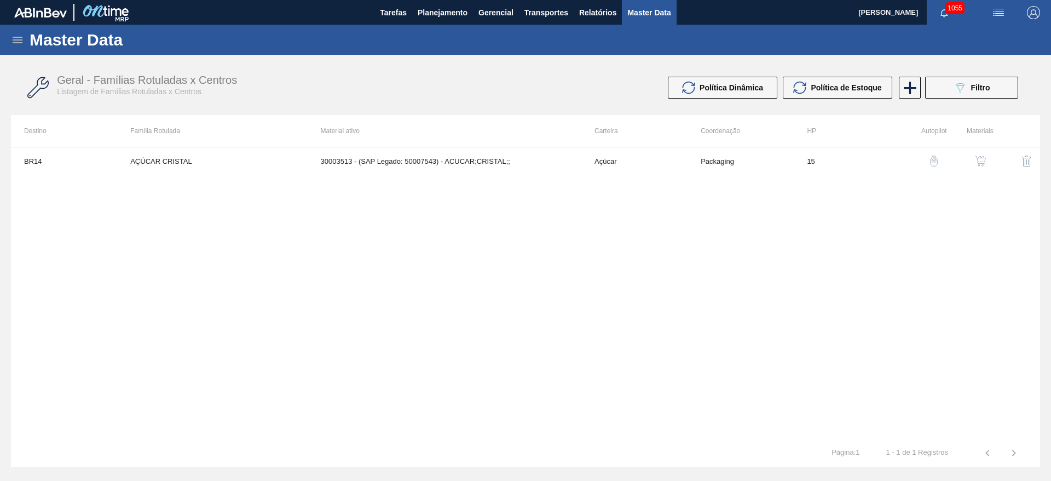
click at [978, 162] on img "button" at bounding box center [980, 161] width 11 height 11
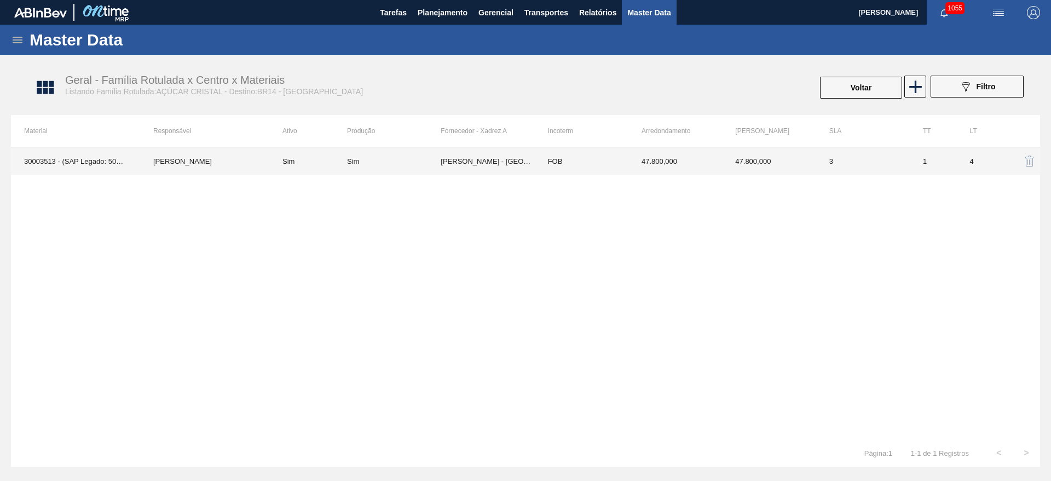
click at [481, 169] on td "NARDINI - VISTA ALEGRE DO ALTO (SP)" at bounding box center [488, 160] width 94 height 27
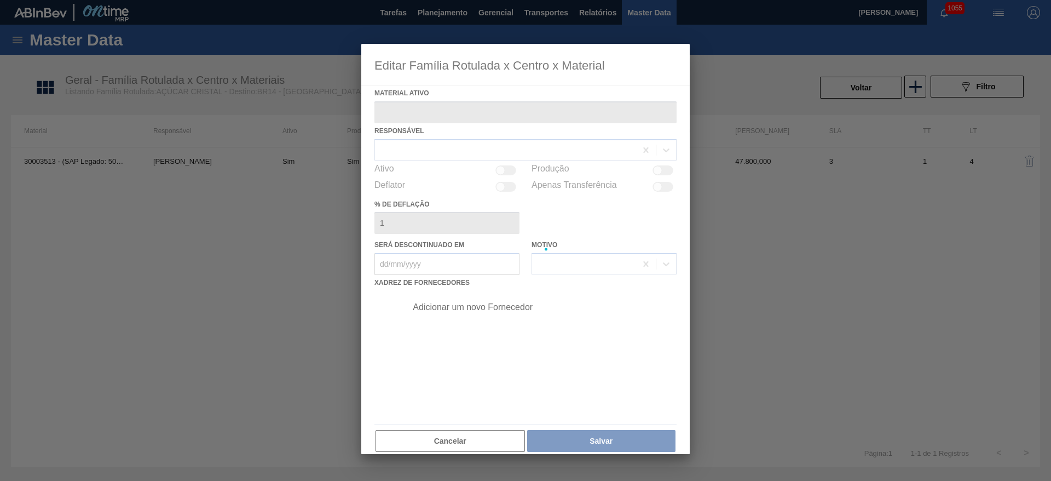
type ativo "30003513 - (SAP Legado: 50007543) - ACUCAR;CRISTAL;;"
checkbox input "true"
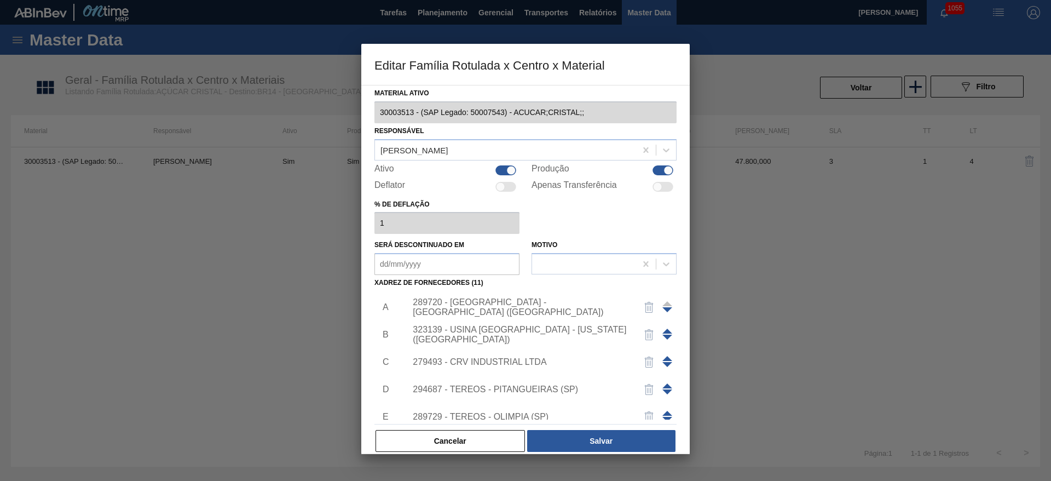
click at [428, 333] on div "323139 - USINA ALTO ALEGRE - COLORADO (PR)" at bounding box center [520, 335] width 215 height 20
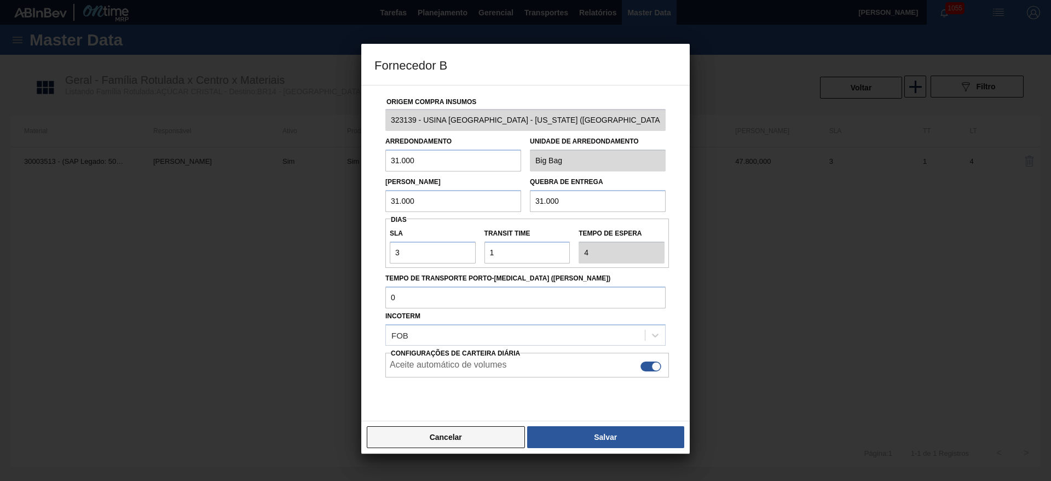
click at [456, 435] on button "Cancelar" at bounding box center [446, 437] width 158 height 22
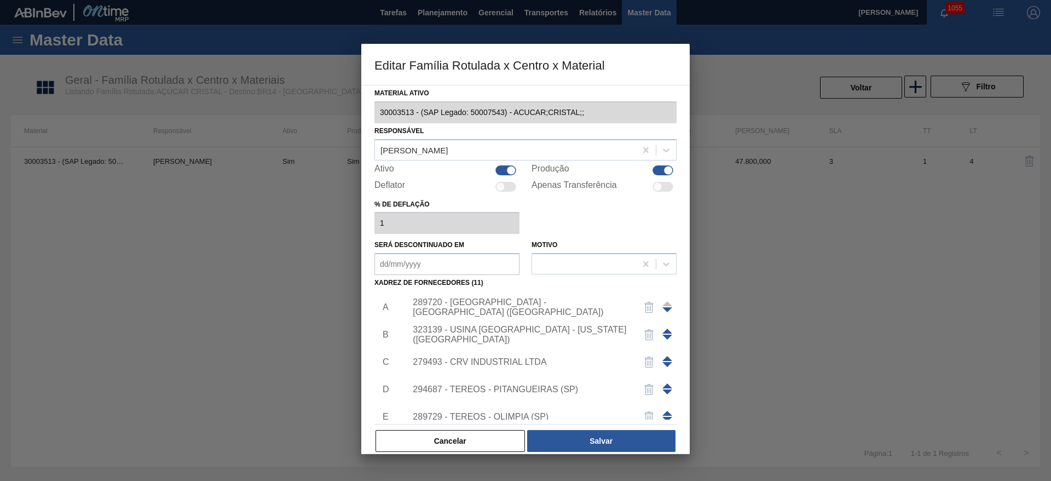
click at [440, 307] on div "289720 - NARDINI - VISTA ALEGRE DO ALTO (SP)" at bounding box center [520, 307] width 215 height 20
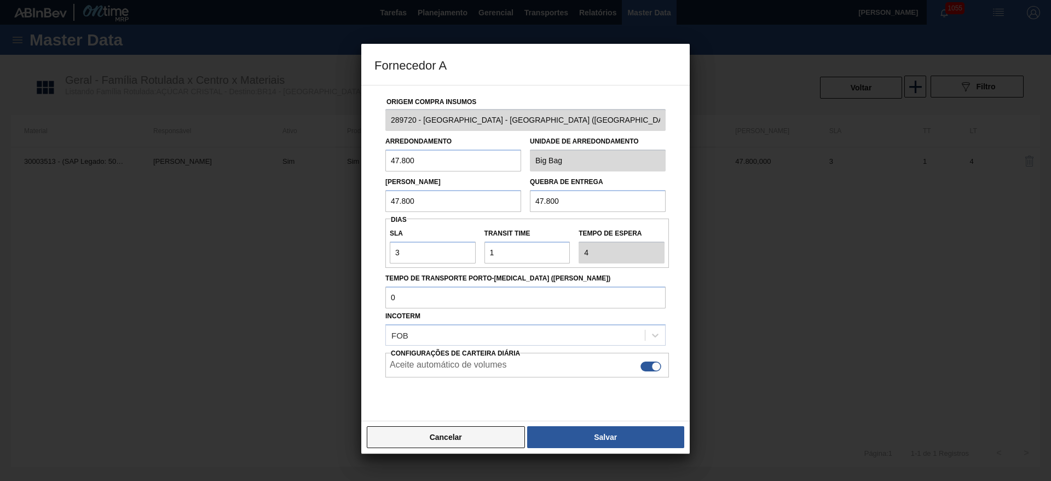
click at [438, 443] on button "Cancelar" at bounding box center [446, 437] width 158 height 22
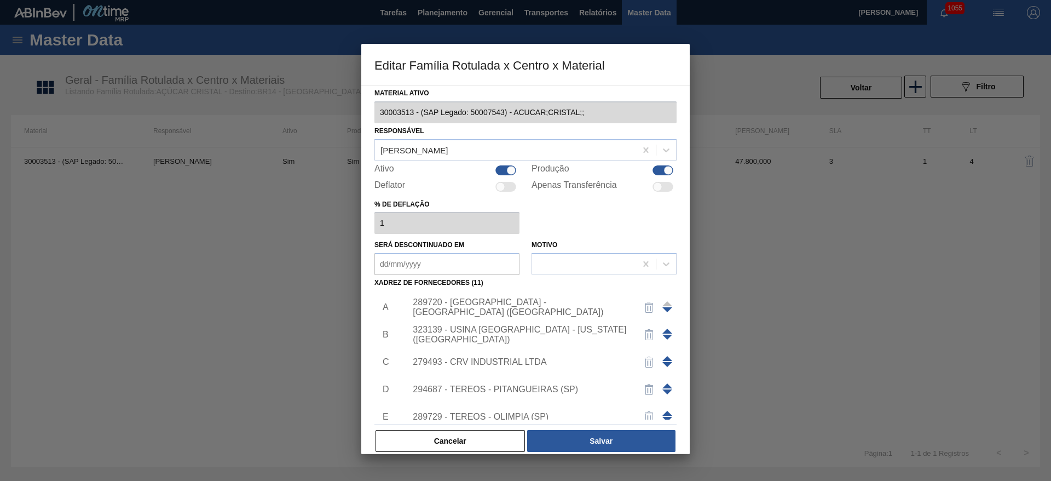
click at [443, 359] on div "279493 - CRV INDUSTRIAL LTDA" at bounding box center [520, 362] width 215 height 10
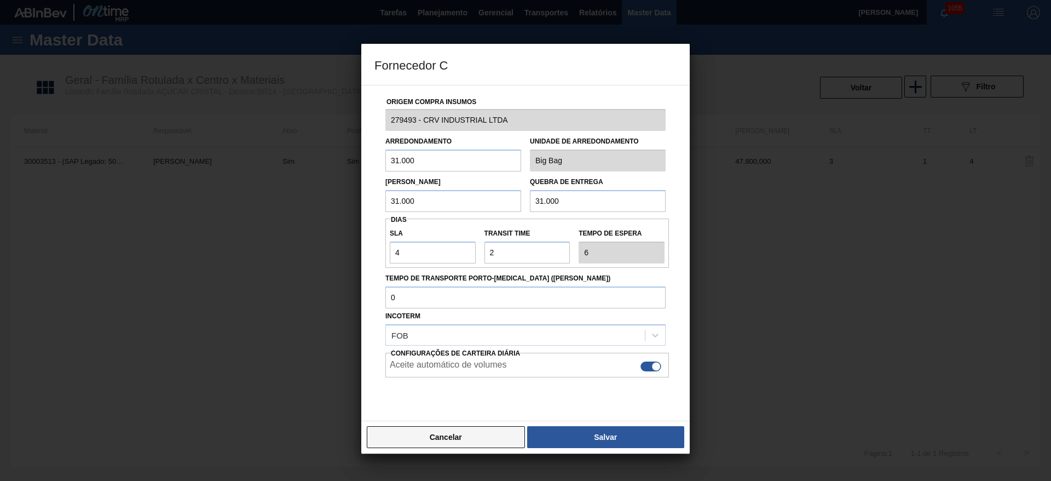
click at [462, 436] on button "Cancelar" at bounding box center [446, 437] width 158 height 22
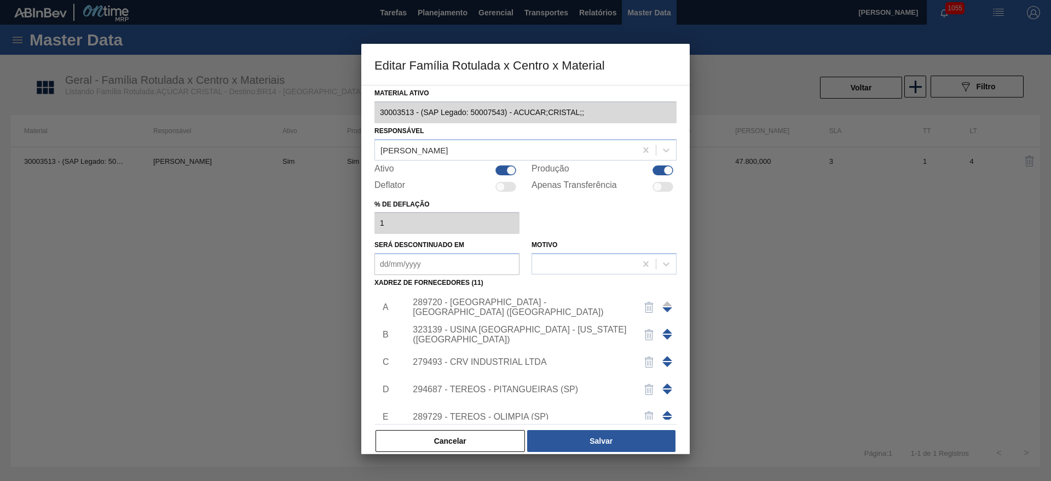
click at [449, 394] on div "294687 - TEREOS - PITANGUEIRAS (SP)" at bounding box center [538, 389] width 277 height 27
click at [446, 388] on div "294687 - TEREOS - PITANGUEIRAS (SP)" at bounding box center [520, 389] width 215 height 10
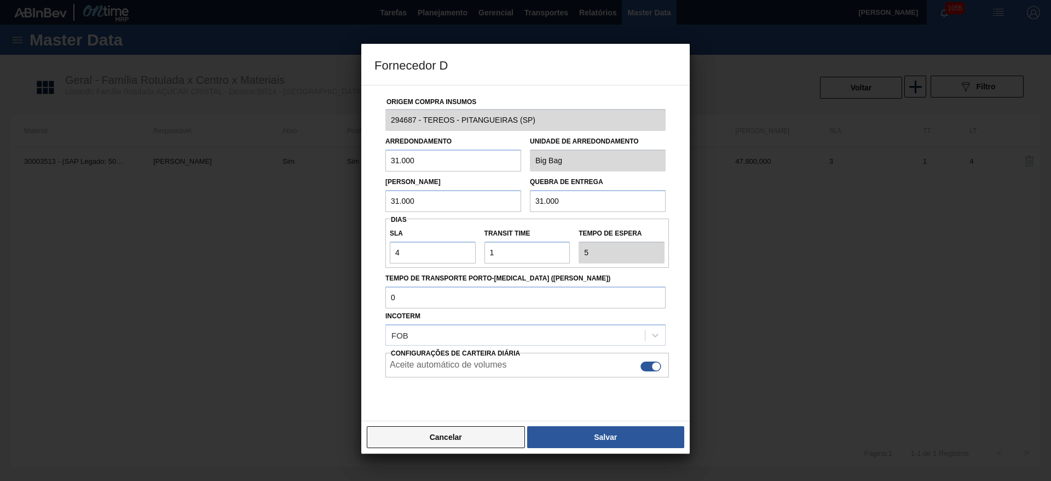
click at [451, 440] on button "Cancelar" at bounding box center [446, 437] width 158 height 22
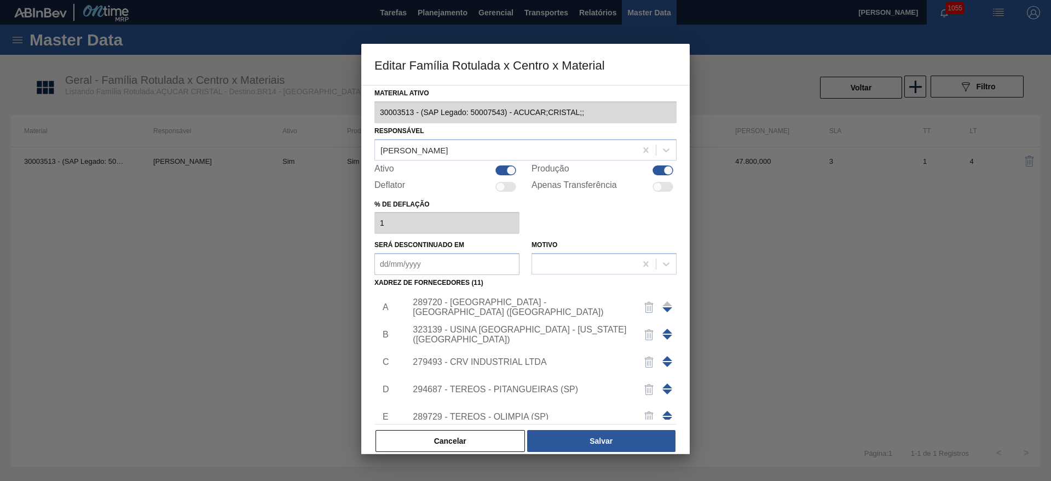
click at [434, 413] on div "289729 - TEREOS - OLIMPIA (SP)" at bounding box center [520, 417] width 215 height 10
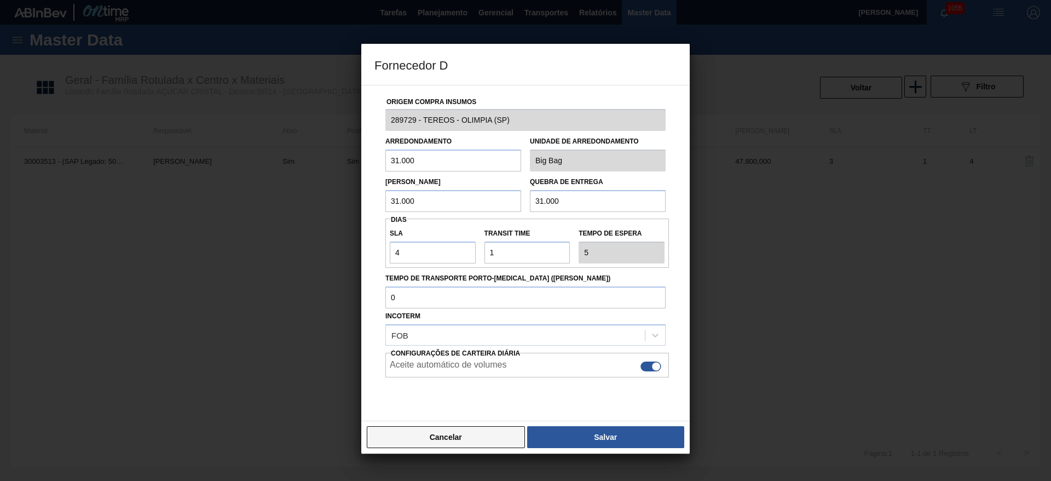
click at [450, 438] on button "Cancelar" at bounding box center [446, 437] width 158 height 22
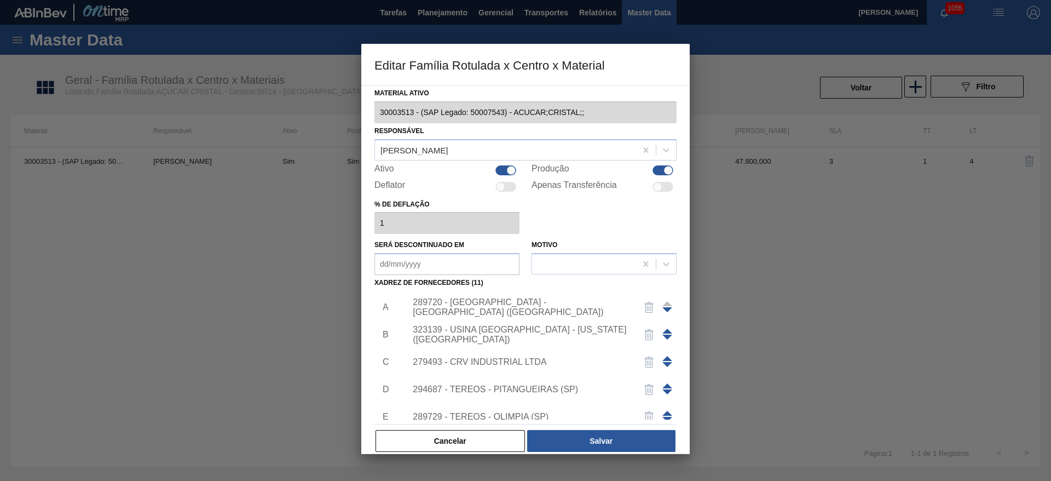
scroll to position [164, 0]
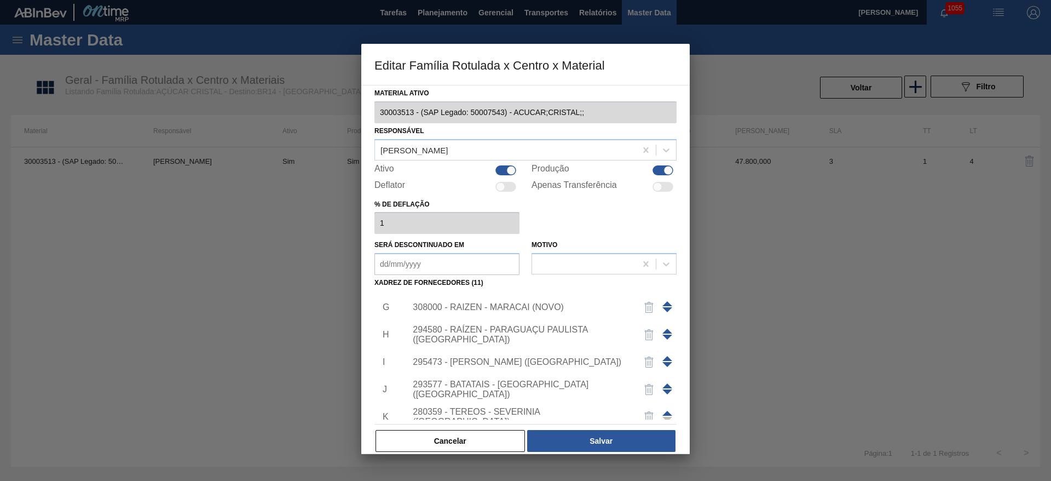
click at [427, 412] on div "280359 - TEREOS - SEVERINIA (SP)" at bounding box center [520, 417] width 215 height 20
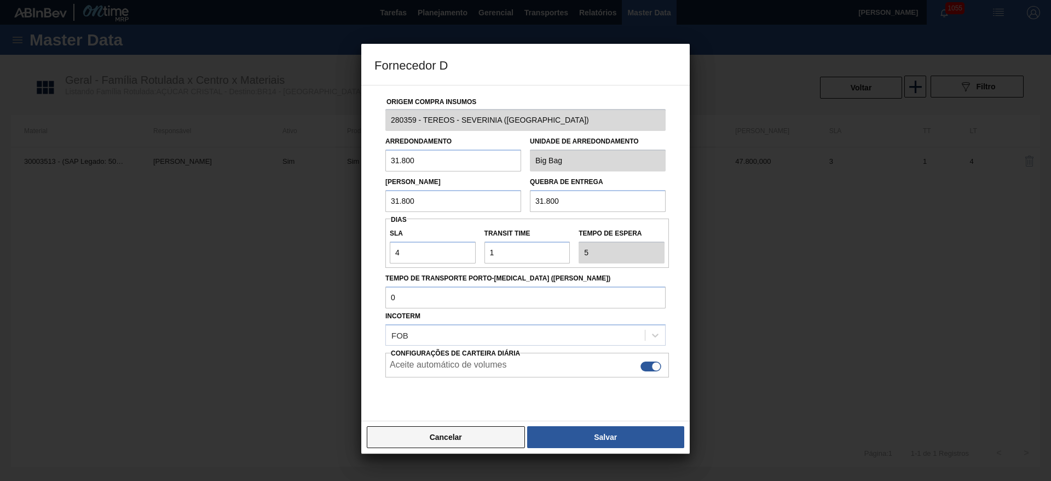
click at [456, 444] on button "Cancelar" at bounding box center [446, 437] width 158 height 22
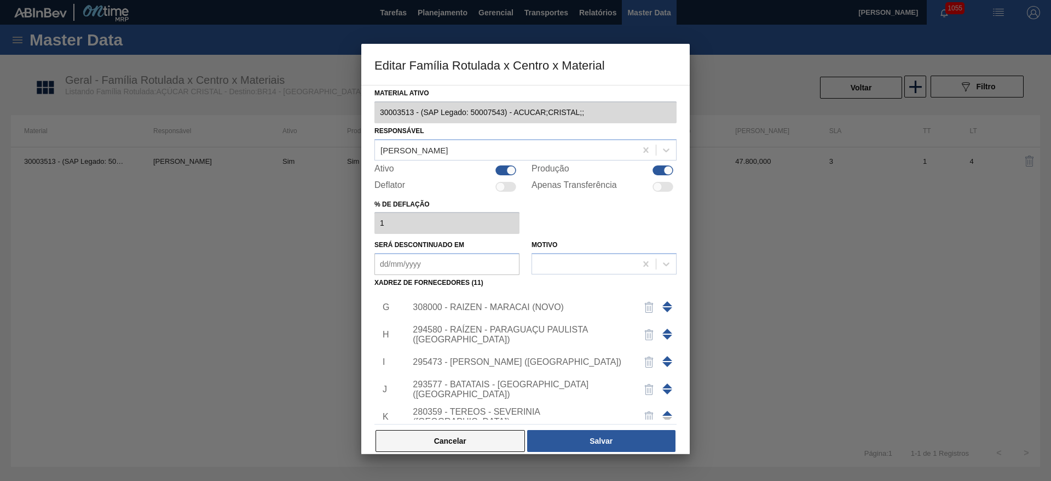
click at [483, 436] on button "Cancelar" at bounding box center [451, 441] width 150 height 22
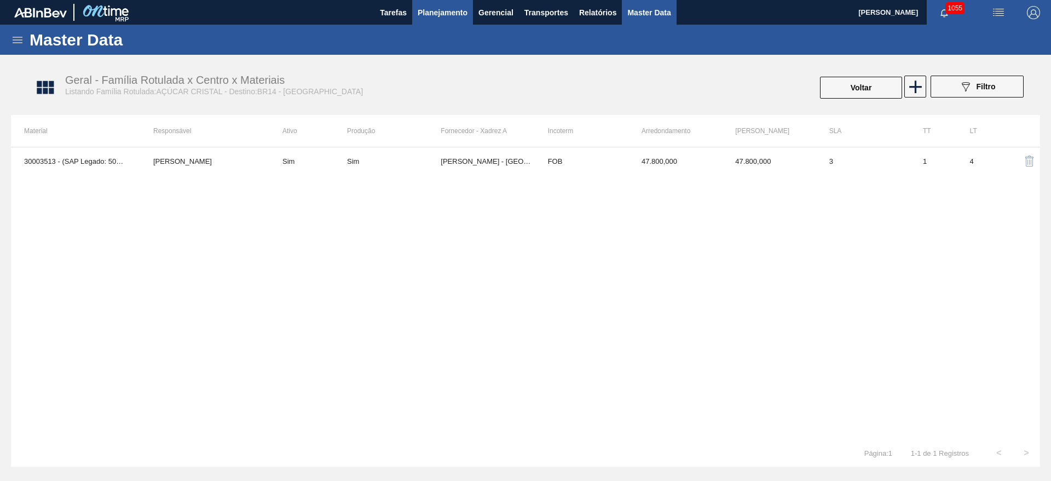
click at [433, 14] on span "Planejamento" at bounding box center [443, 12] width 50 height 13
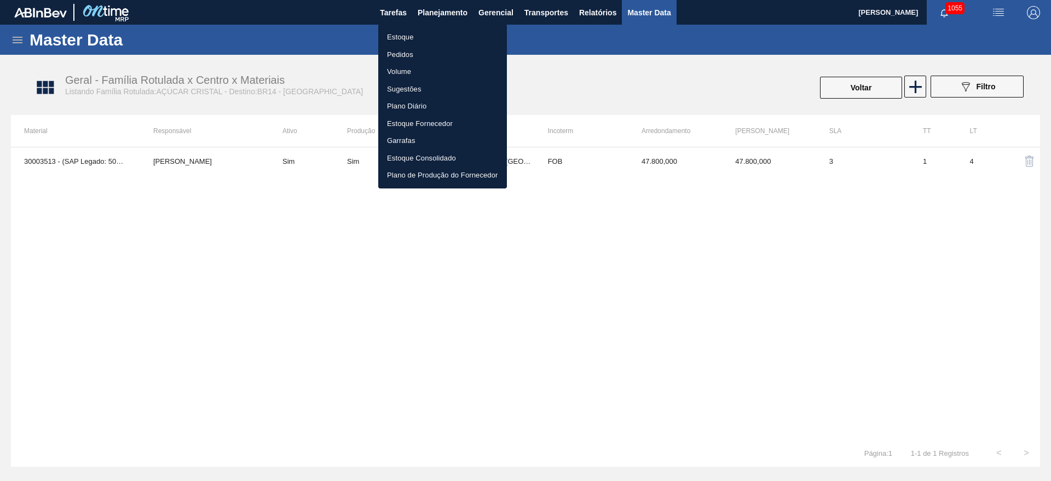
click at [399, 32] on li "Estoque" at bounding box center [442, 37] width 129 height 18
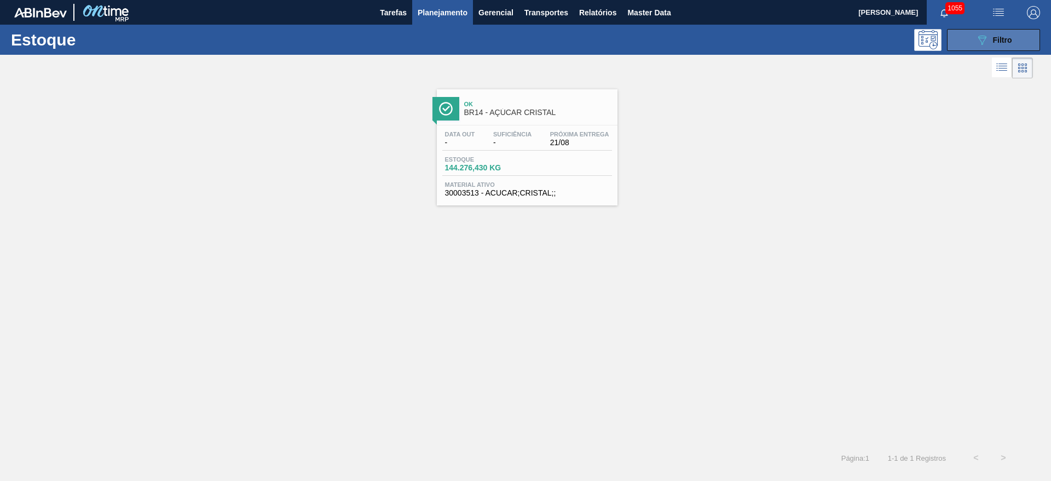
click at [973, 32] on button "089F7B8B-B2A5-4AFE-B5C0-19BA573D28AC Filtro" at bounding box center [993, 40] width 93 height 22
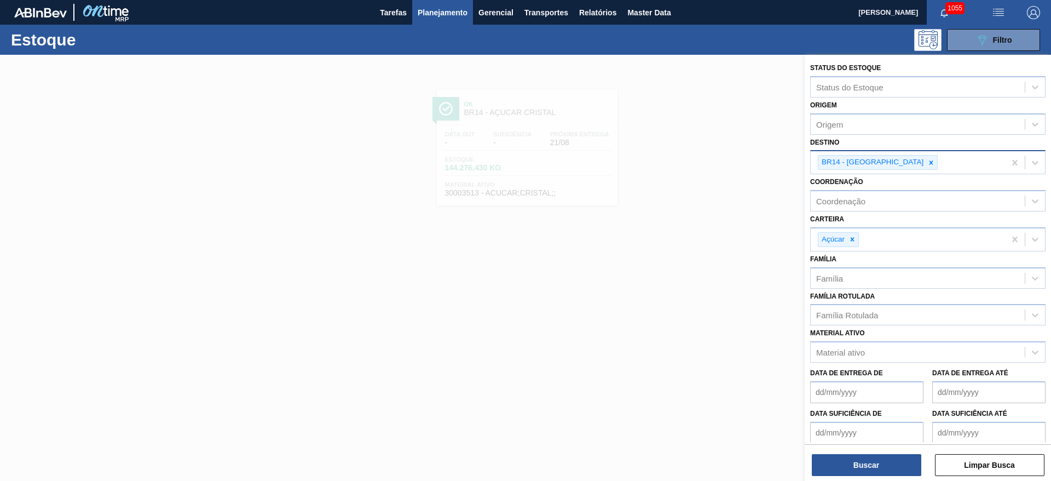
click at [930, 162] on icon at bounding box center [932, 162] width 4 height 4
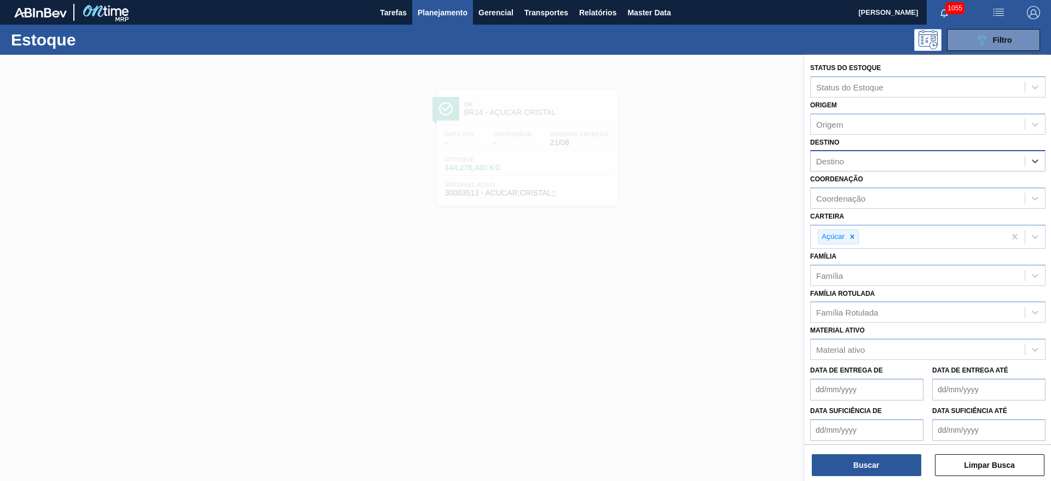
type input "20"
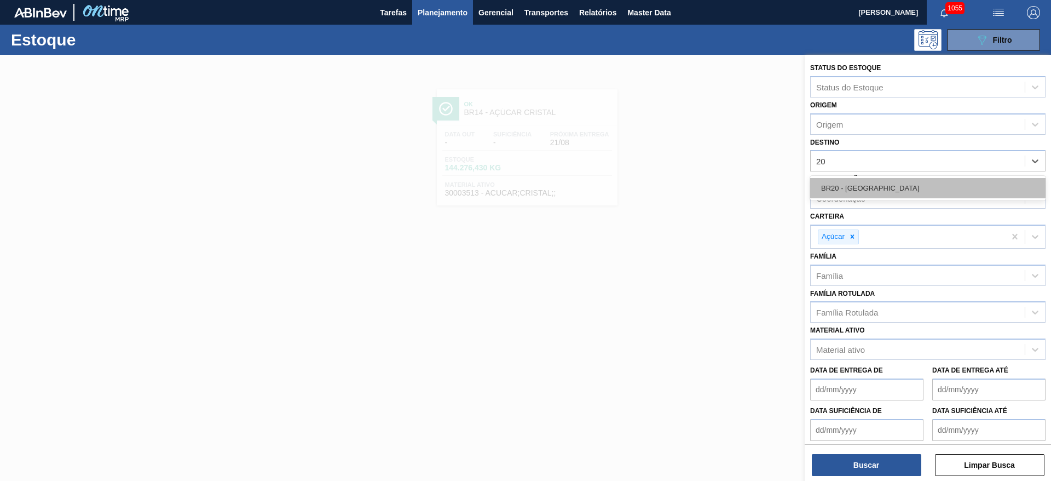
click at [871, 188] on div "BR20 - Sapucaia" at bounding box center [928, 188] width 235 height 20
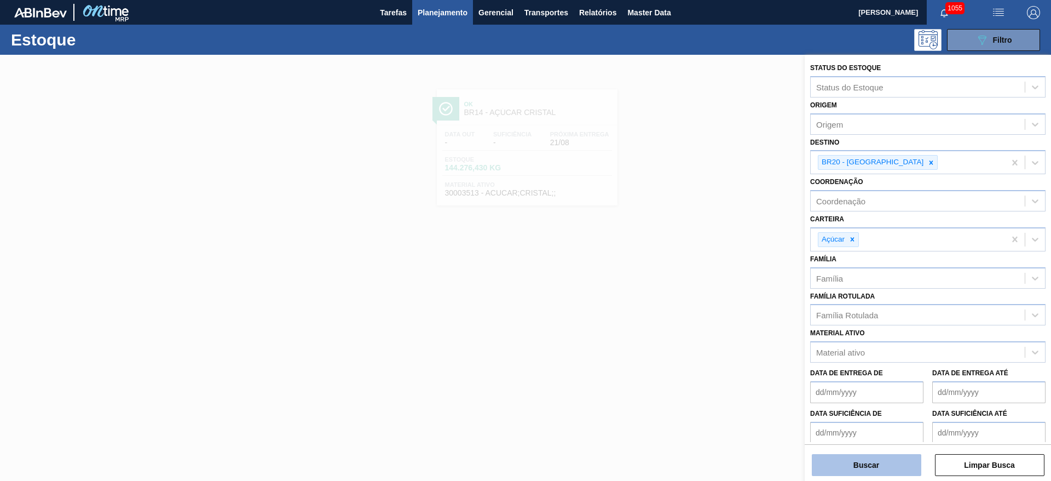
click at [851, 460] on button "Buscar" at bounding box center [867, 465] width 110 height 22
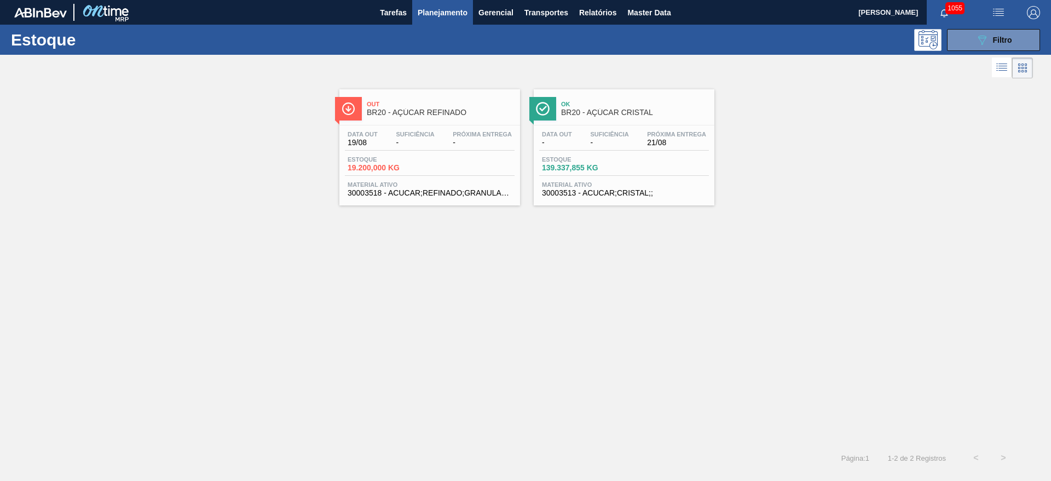
click at [430, 157] on div "Estoque 19.200,000 KG" at bounding box center [430, 166] width 170 height 20
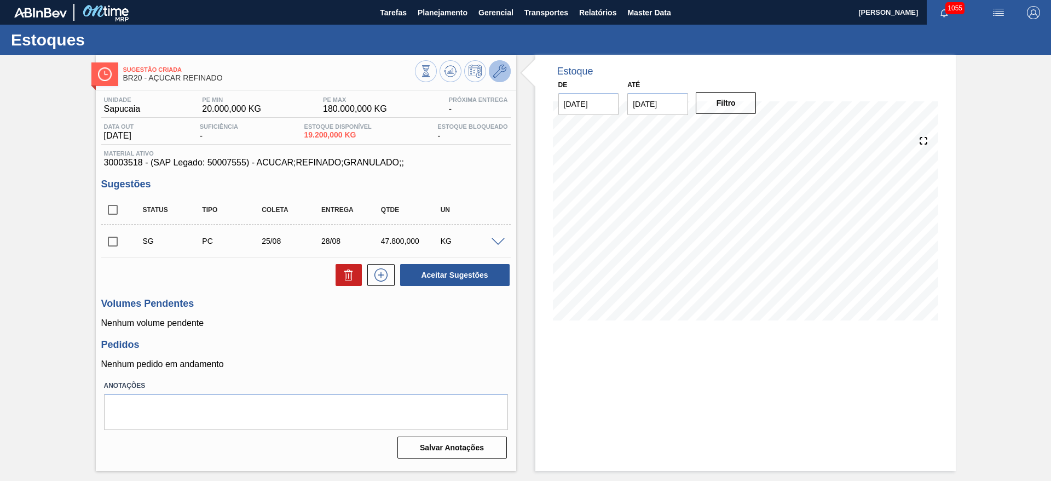
click at [498, 73] on icon at bounding box center [499, 71] width 13 height 13
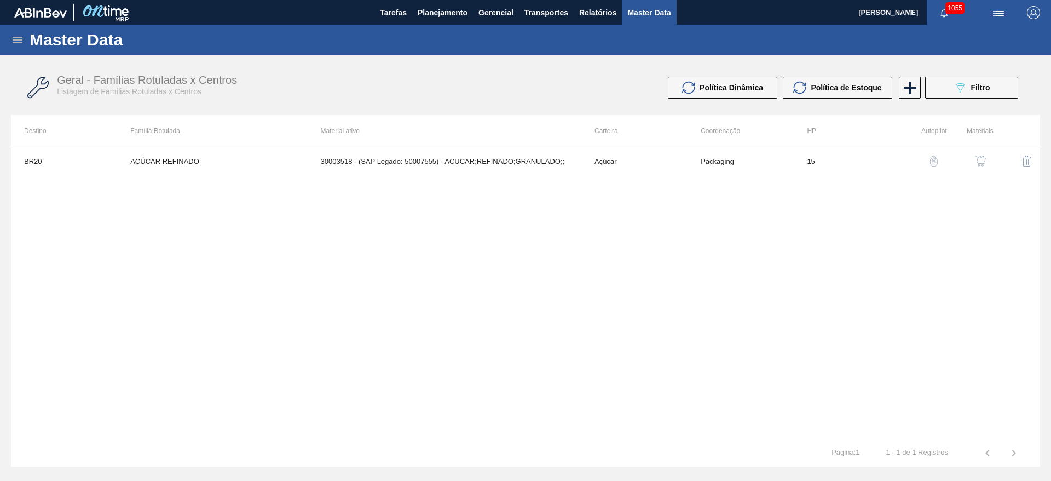
click at [981, 157] on img "button" at bounding box center [980, 161] width 11 height 11
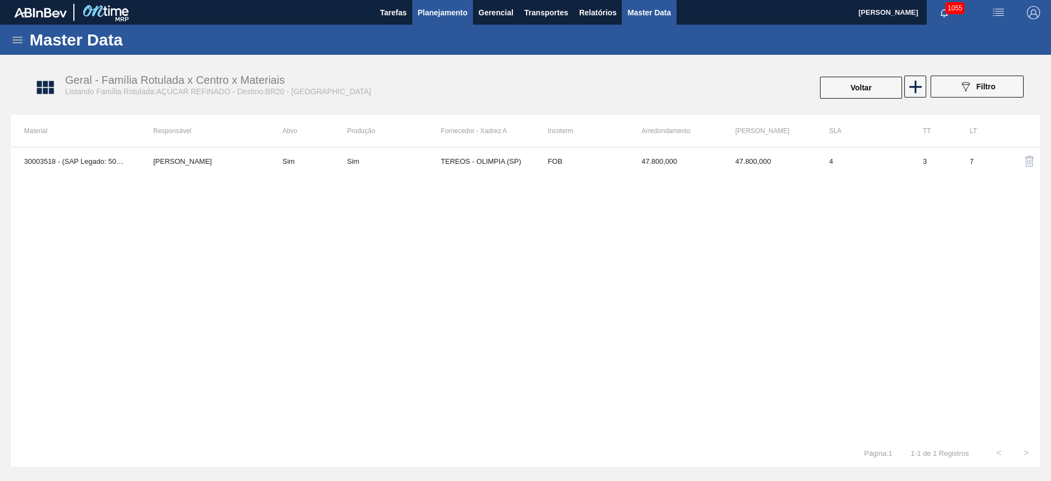
click at [440, 16] on span "Planejamento" at bounding box center [443, 12] width 50 height 13
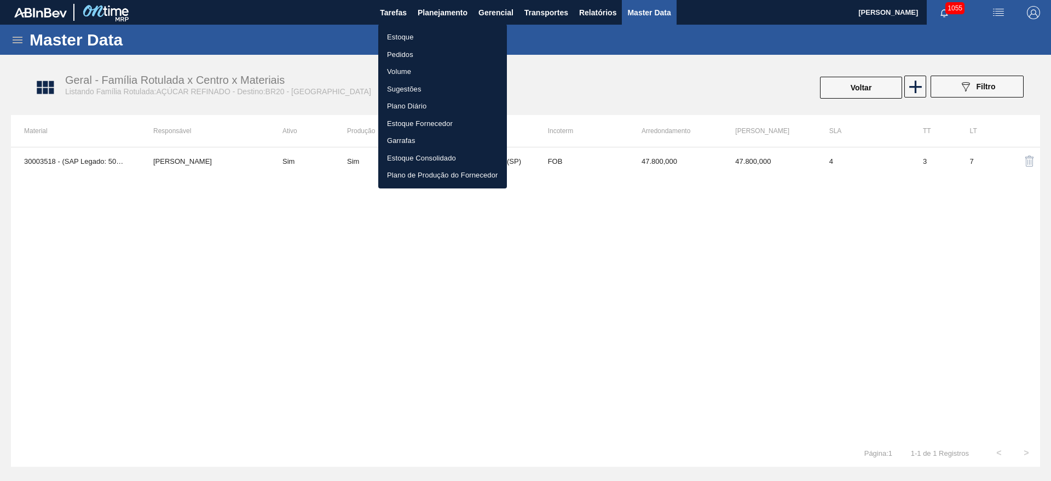
click at [401, 34] on li "Estoque" at bounding box center [442, 37] width 129 height 18
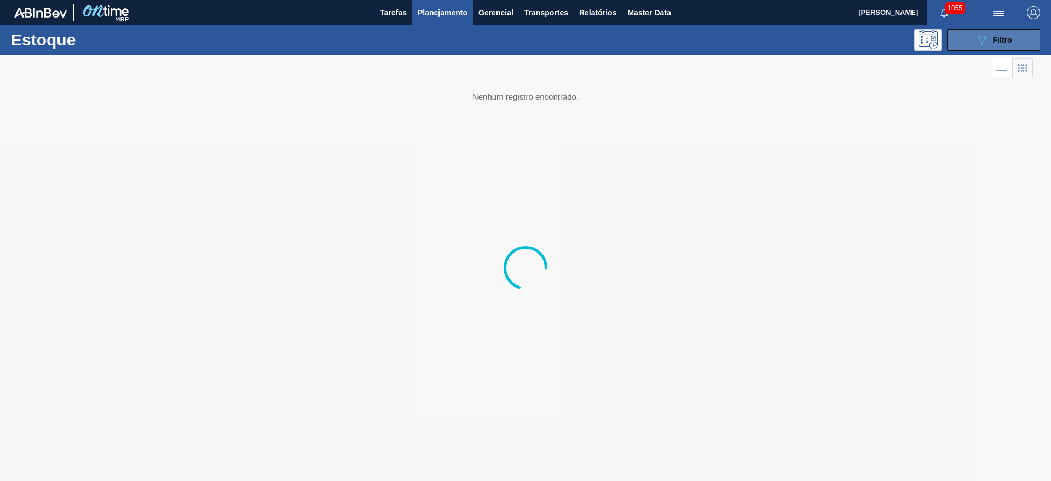
click at [990, 39] on div "089F7B8B-B2A5-4AFE-B5C0-19BA573D28AC Filtro" at bounding box center [994, 39] width 37 height 13
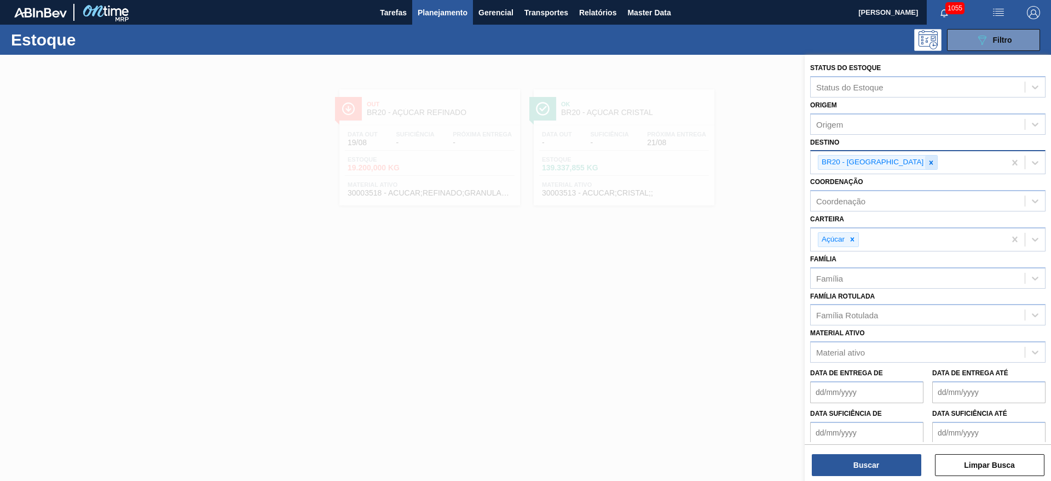
click at [930, 163] on icon at bounding box center [932, 162] width 4 height 4
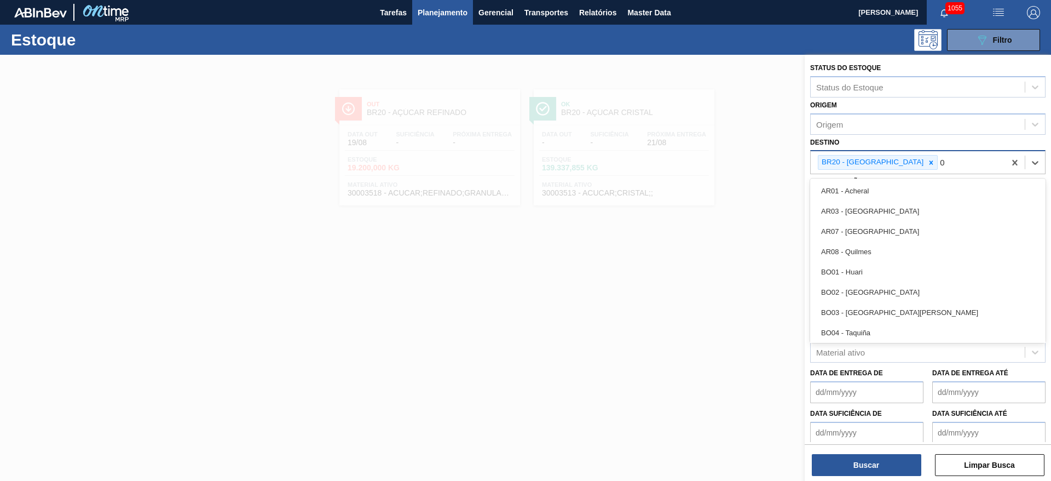
type input "03"
drag, startPoint x: 898, startPoint y: 236, endPoint x: 878, endPoint y: 190, distance: 50.0
click at [898, 235] on div "BR03 - Aquiraz" at bounding box center [928, 231] width 235 height 20
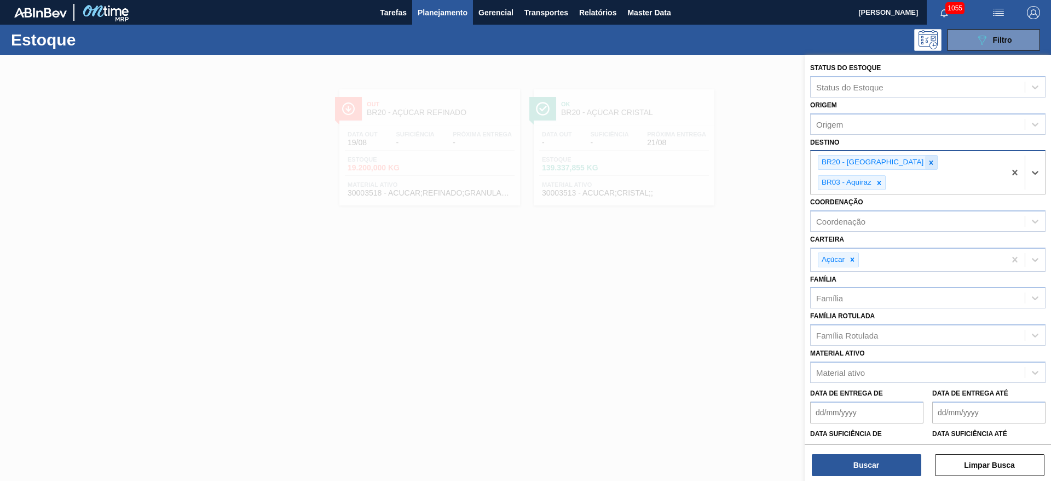
click at [930, 160] on icon at bounding box center [932, 162] width 4 height 4
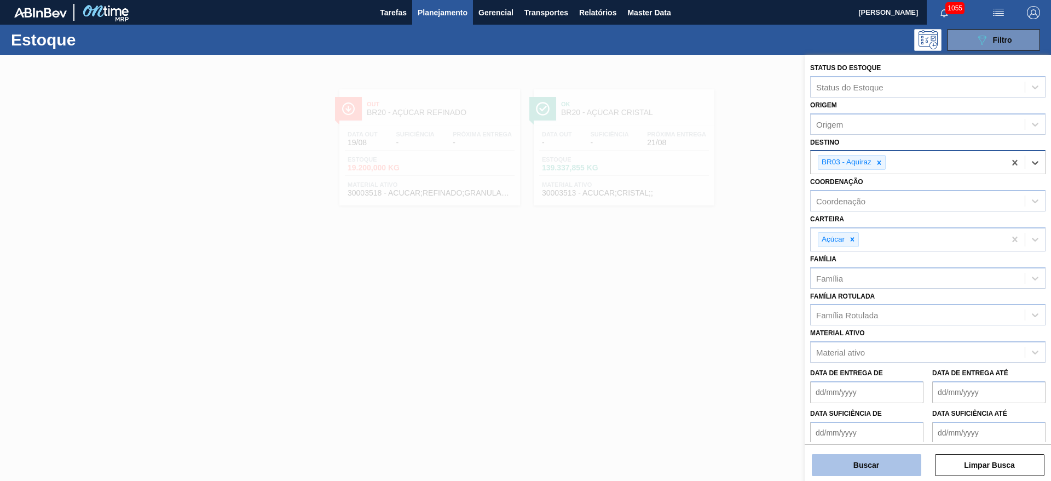
click at [858, 464] on button "Buscar" at bounding box center [867, 465] width 110 height 22
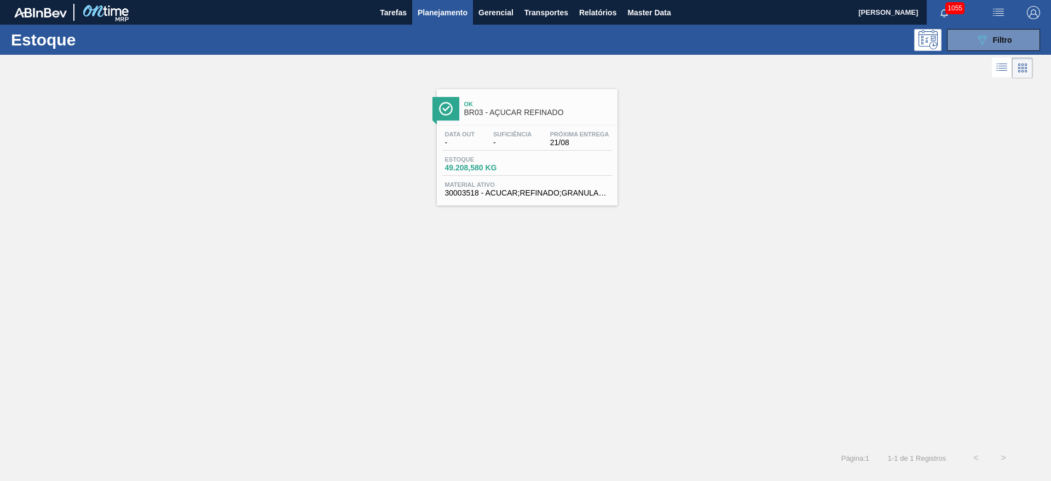
drag, startPoint x: 978, startPoint y: 45, endPoint x: 956, endPoint y: 64, distance: 28.7
click at [976, 44] on icon "089F7B8B-B2A5-4AFE-B5C0-19BA573D28AC" at bounding box center [982, 39] width 13 height 13
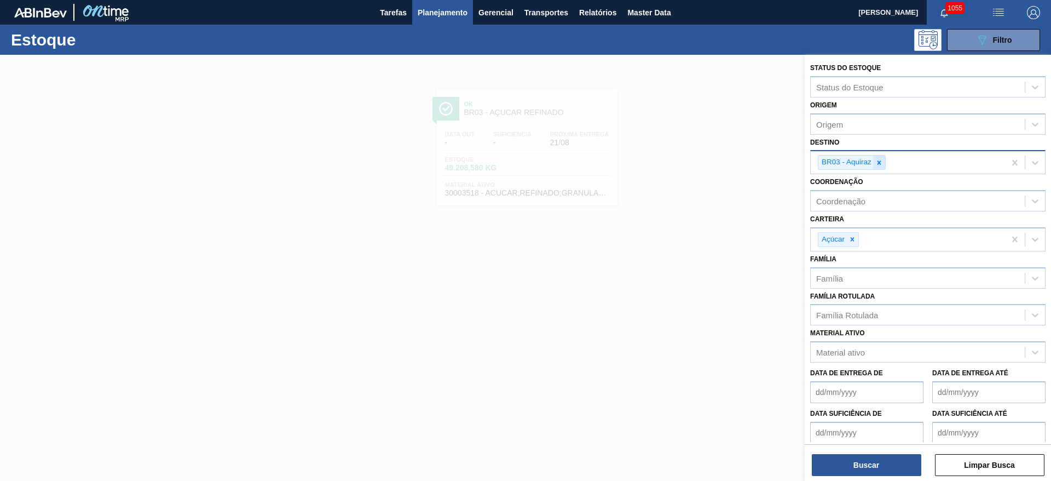
click at [879, 162] on icon at bounding box center [880, 162] width 4 height 4
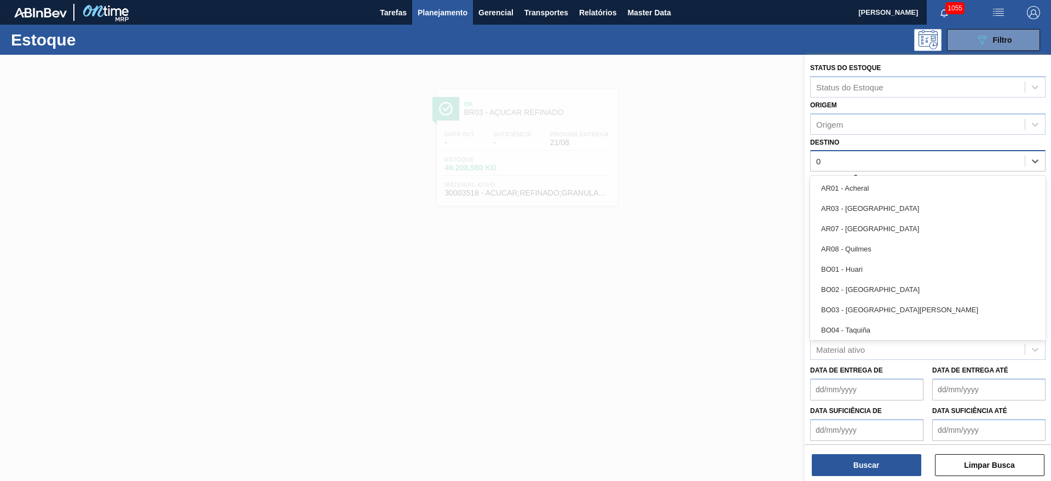
type input "04"
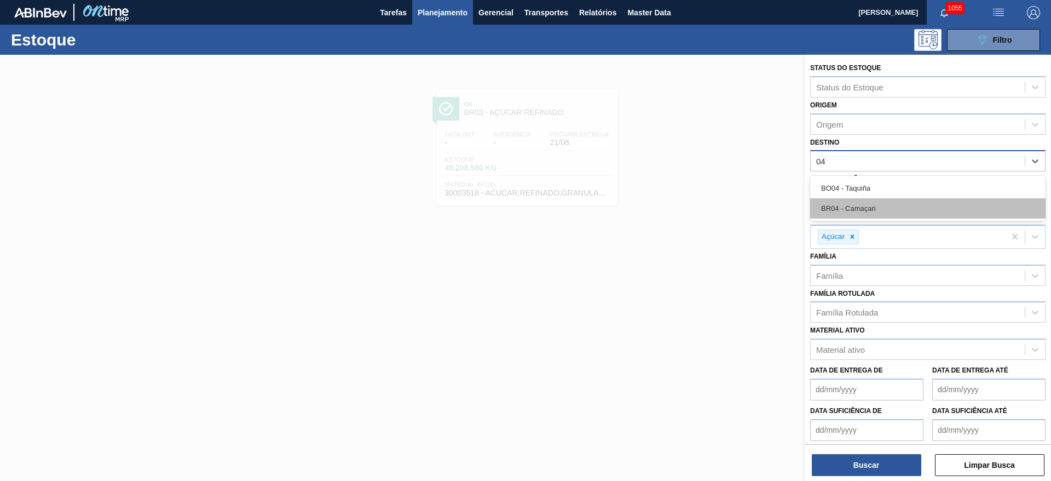
click at [849, 214] on div "BR04 - Camaçari" at bounding box center [928, 208] width 235 height 20
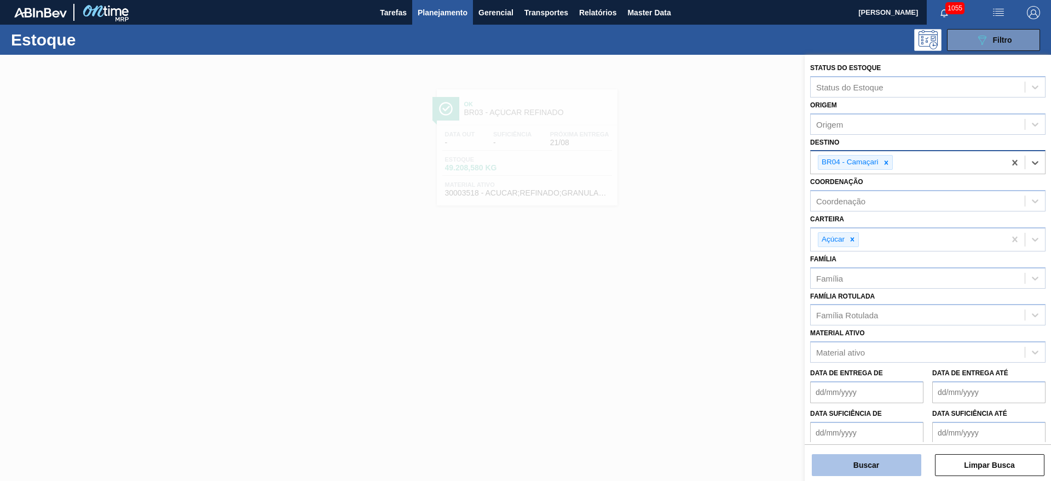
click at [846, 467] on button "Buscar" at bounding box center [867, 465] width 110 height 22
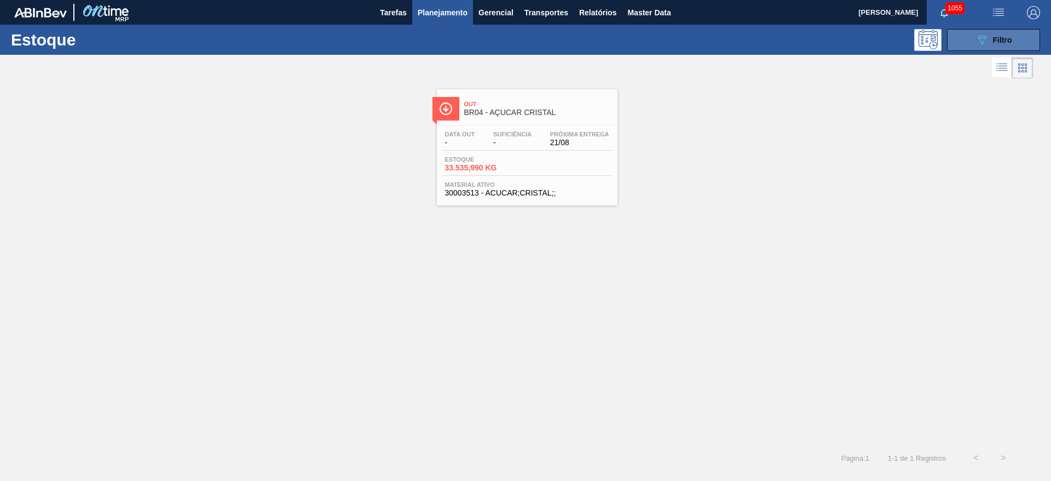
click at [988, 39] on icon "089F7B8B-B2A5-4AFE-B5C0-19BA573D28AC" at bounding box center [982, 39] width 13 height 13
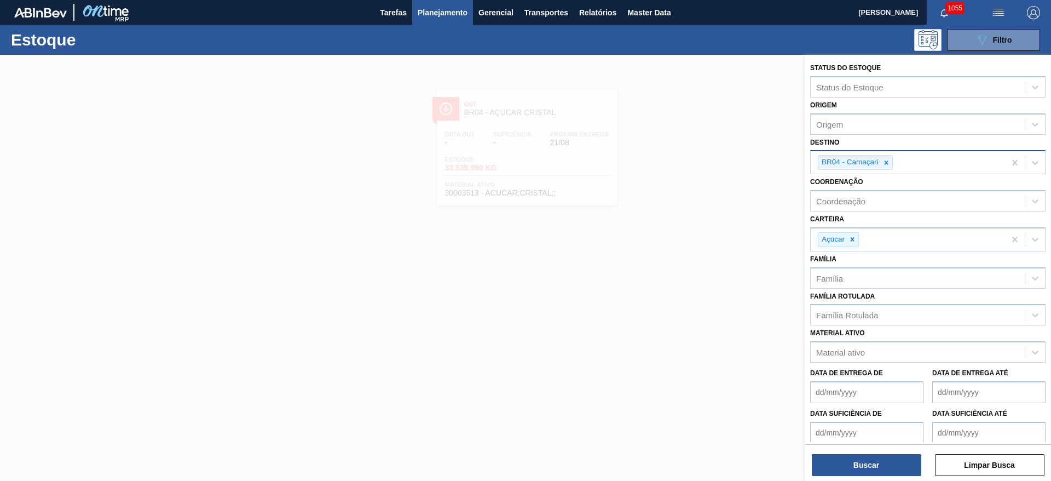
click at [893, 160] on div "BR04 - Camaçari" at bounding box center [855, 162] width 75 height 15
click at [886, 162] on icon at bounding box center [886, 162] width 4 height 4
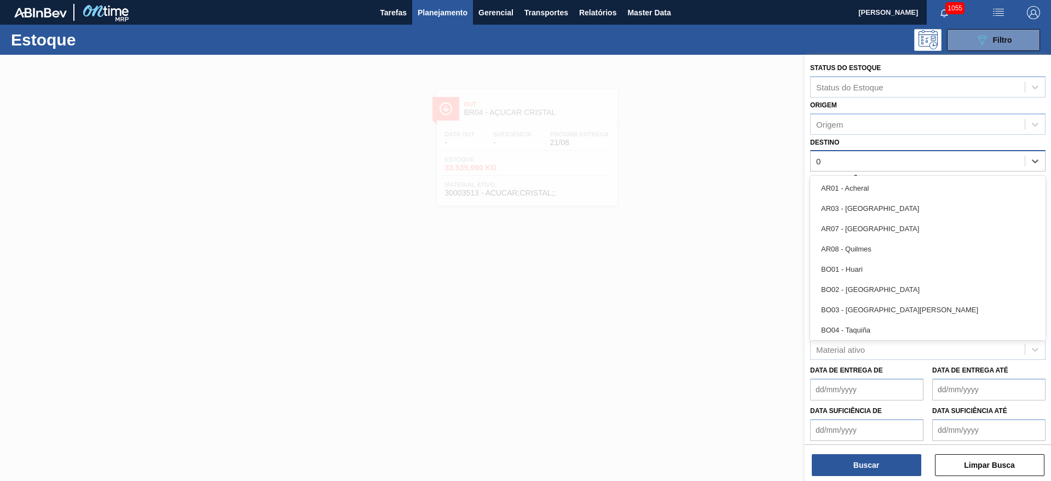
type input "05"
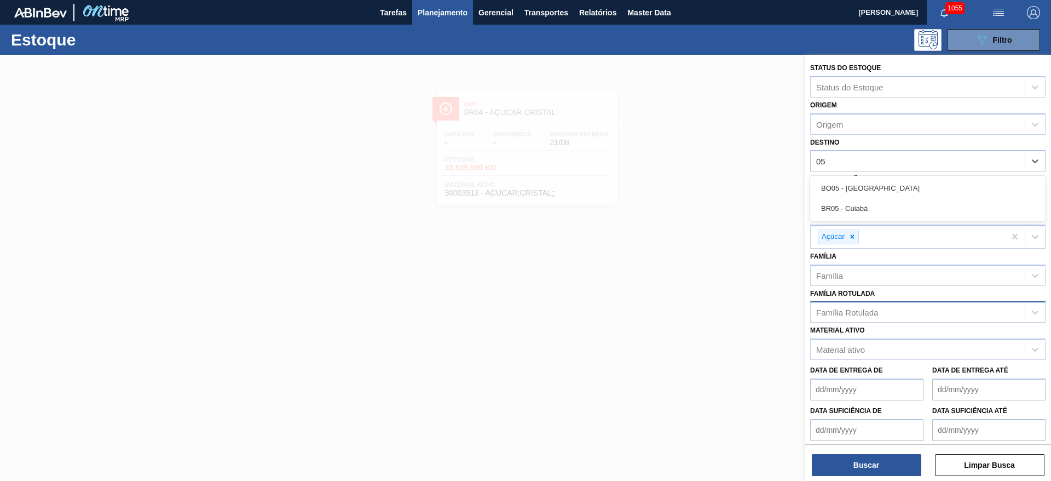
drag, startPoint x: 844, startPoint y: 212, endPoint x: 818, endPoint y: 313, distance: 104.3
click at [845, 212] on div "BR05 - Cuiabá" at bounding box center [928, 208] width 235 height 20
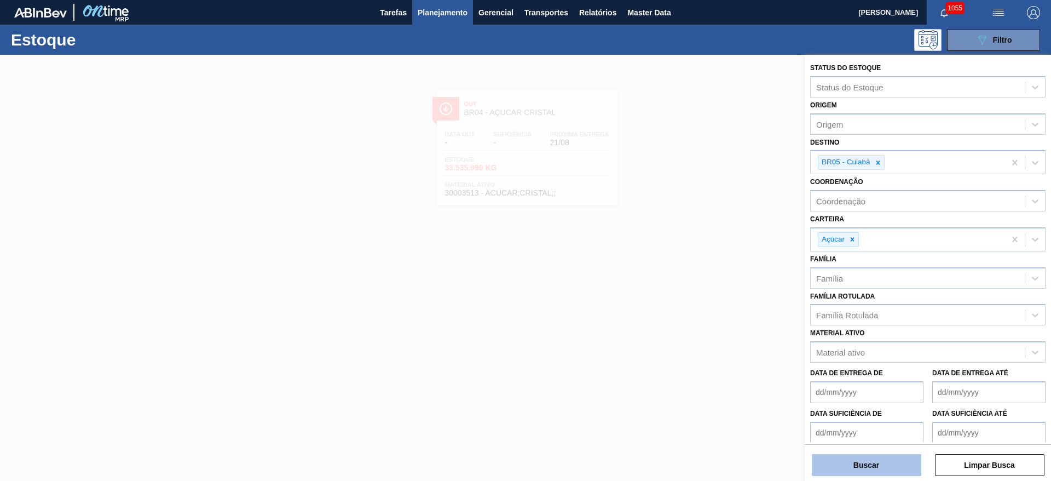
click at [851, 467] on button "Buscar" at bounding box center [867, 465] width 110 height 22
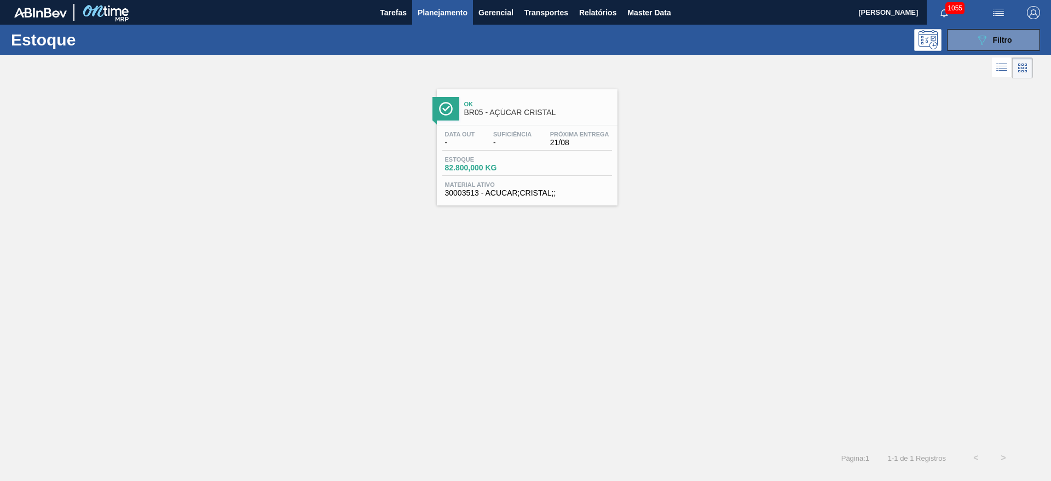
drag, startPoint x: 995, startPoint y: 36, endPoint x: 949, endPoint y: 81, distance: 63.9
click at [994, 36] on span "Filtro" at bounding box center [1002, 40] width 19 height 9
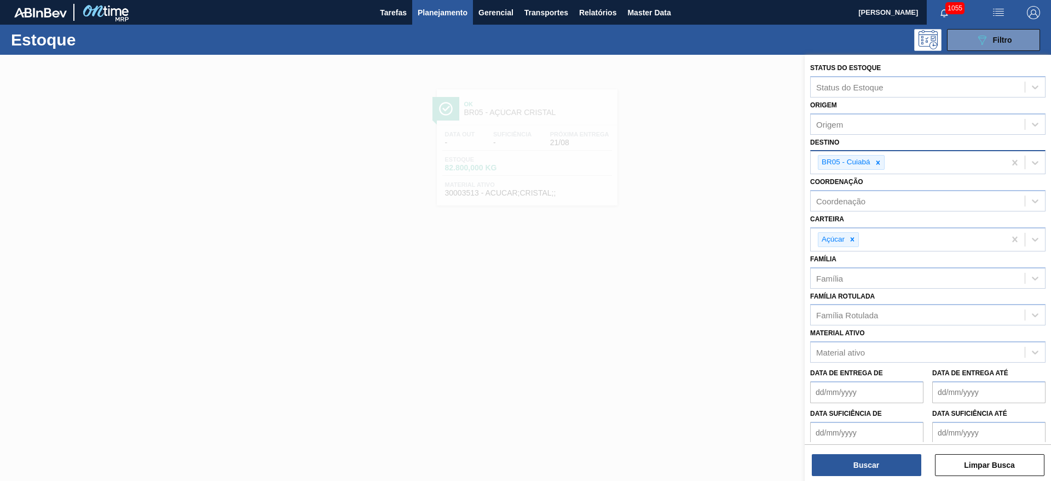
drag, startPoint x: 878, startPoint y: 162, endPoint x: 890, endPoint y: 169, distance: 13.5
click at [880, 162] on icon at bounding box center [879, 163] width 8 height 8
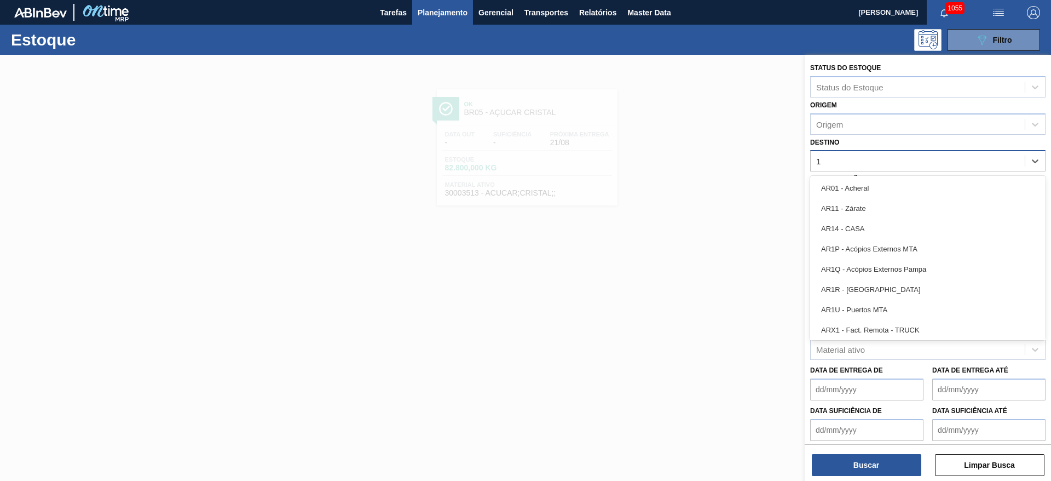
type input "12"
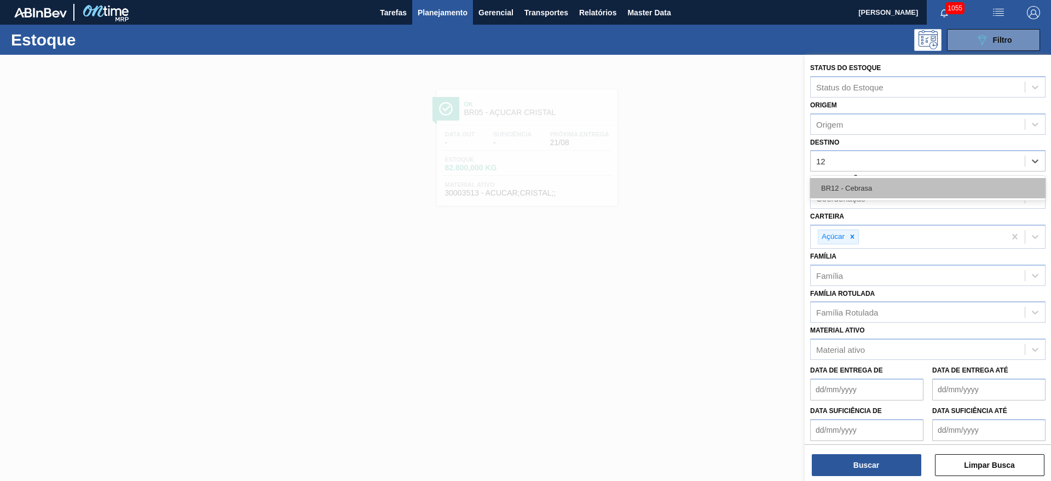
click at [869, 191] on div "BR12 - Cebrasa" at bounding box center [928, 188] width 235 height 20
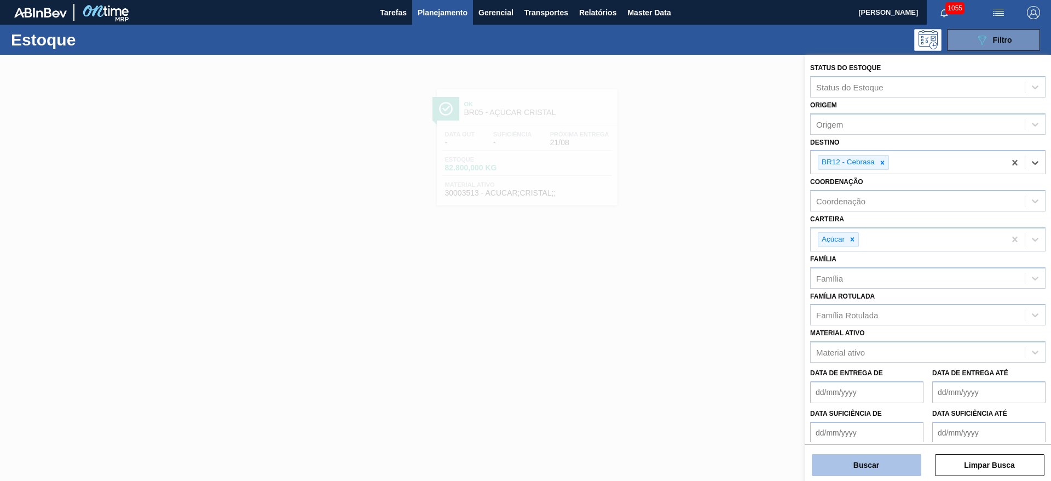
click at [854, 458] on button "Buscar" at bounding box center [867, 465] width 110 height 22
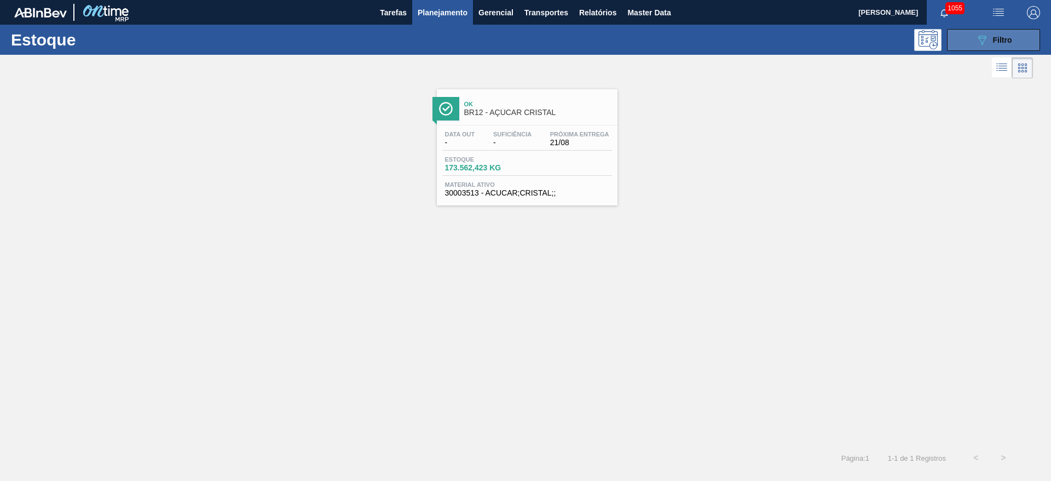
click at [981, 44] on icon "089F7B8B-B2A5-4AFE-B5C0-19BA573D28AC" at bounding box center [982, 39] width 13 height 13
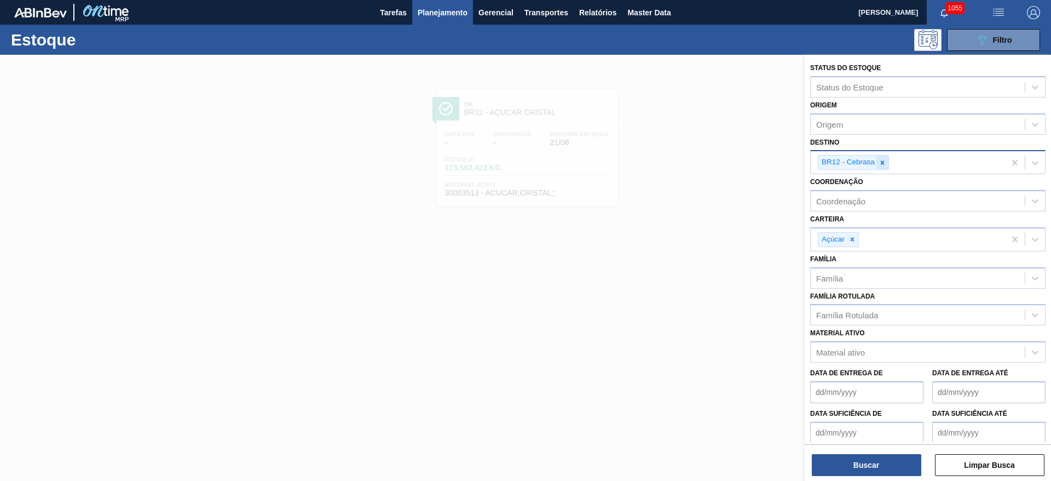
click at [883, 163] on icon at bounding box center [883, 162] width 4 height 4
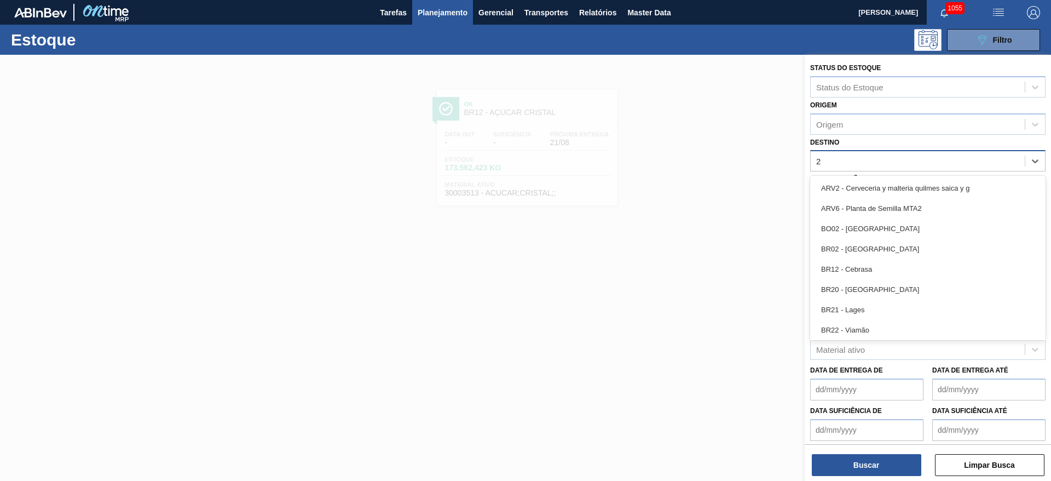
type input "23"
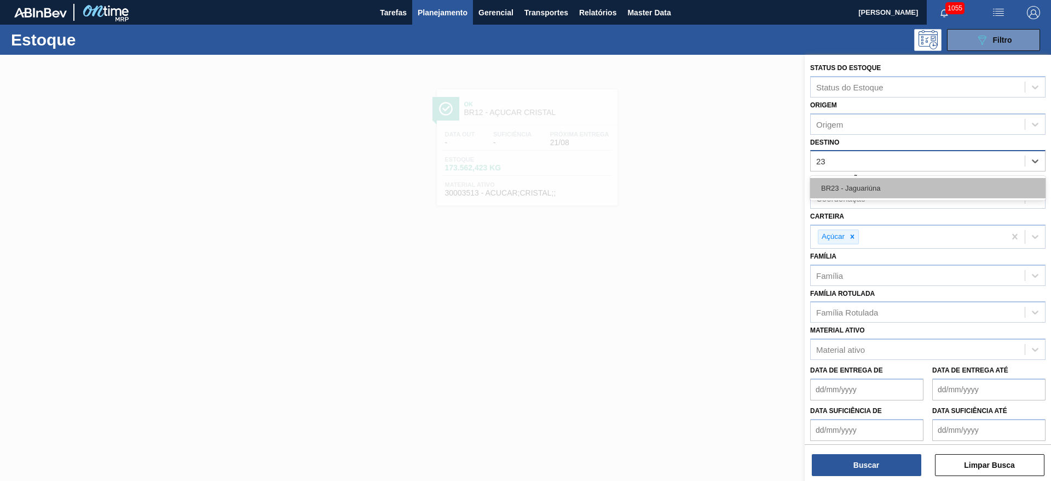
click at [859, 192] on div "BR23 - Jaguariúna" at bounding box center [928, 188] width 235 height 20
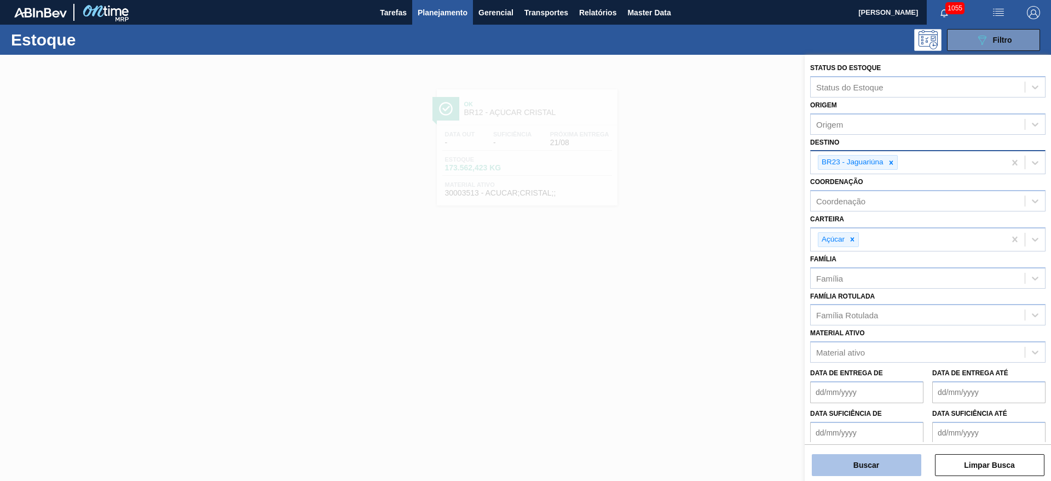
click at [886, 465] on button "Buscar" at bounding box center [867, 465] width 110 height 22
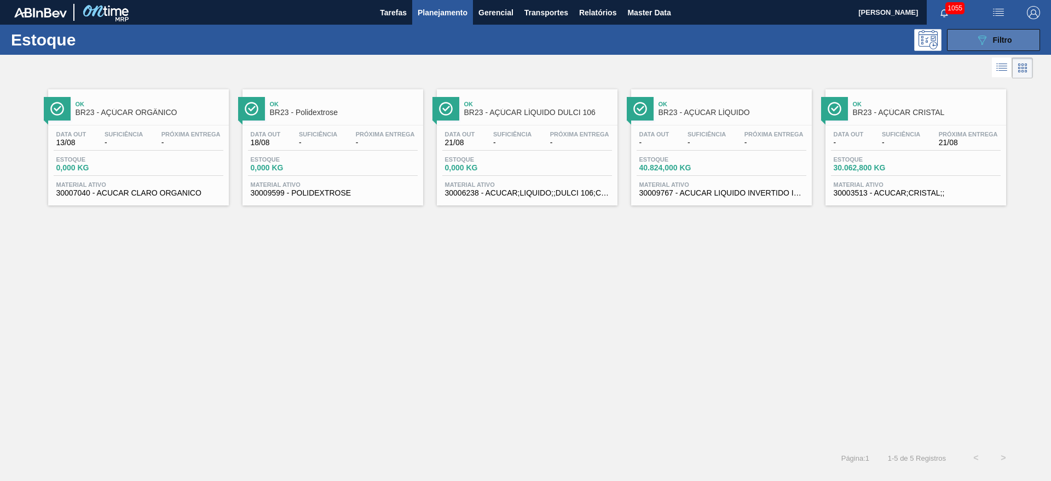
click at [1001, 35] on div "089F7B8B-B2A5-4AFE-B5C0-19BA573D28AC Filtro" at bounding box center [994, 39] width 37 height 13
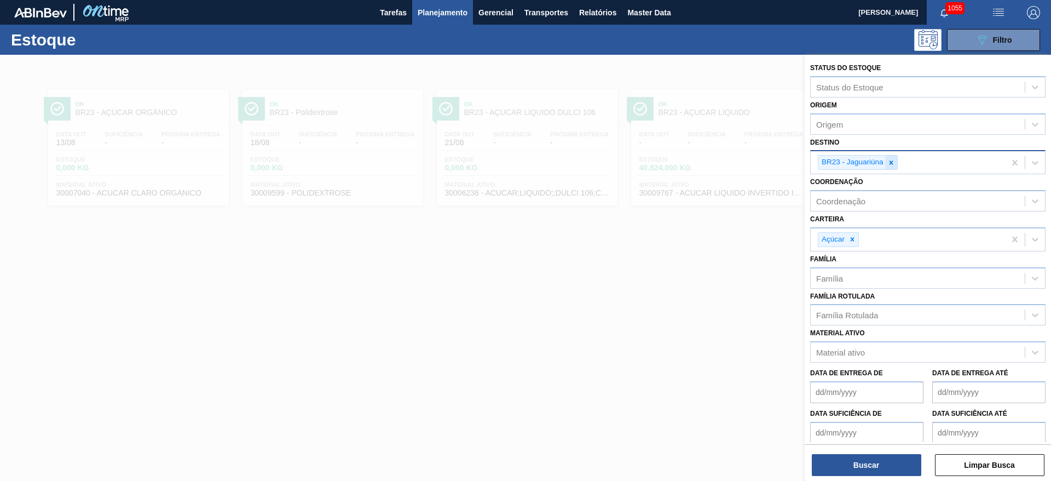
click at [890, 168] on div at bounding box center [892, 163] width 12 height 14
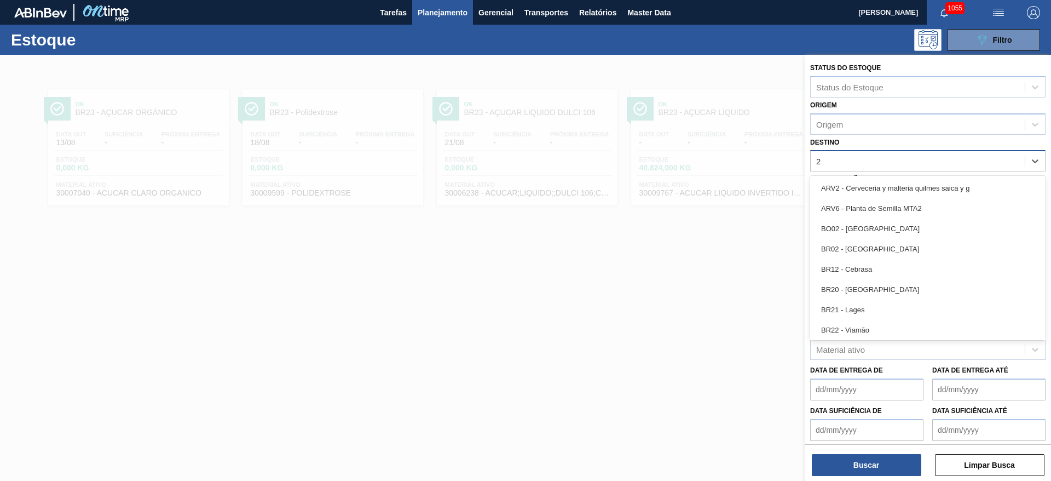
type input "27"
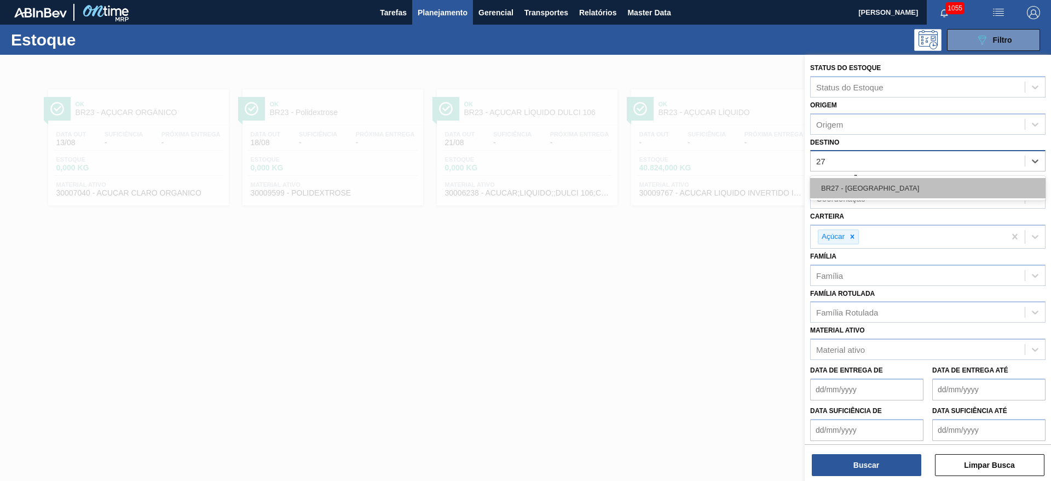
click at [838, 188] on div "BR27 - Nova Minas" at bounding box center [928, 188] width 235 height 20
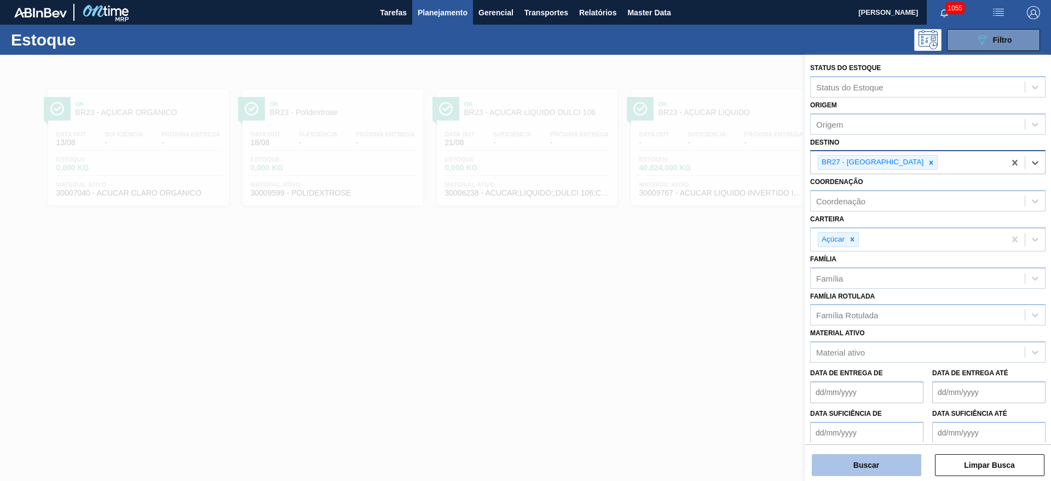
click at [877, 468] on button "Buscar" at bounding box center [867, 465] width 110 height 22
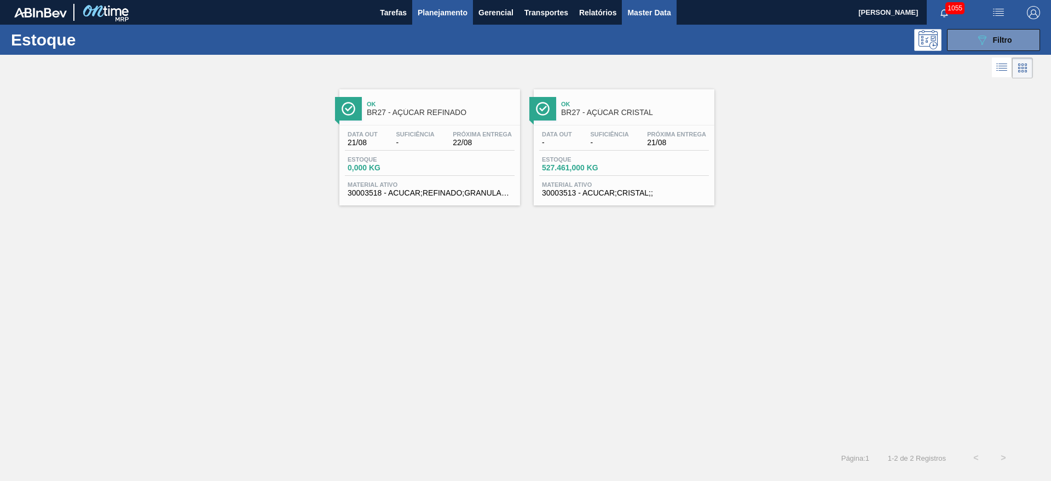
click at [642, 10] on span "Master Data" at bounding box center [649, 12] width 43 height 13
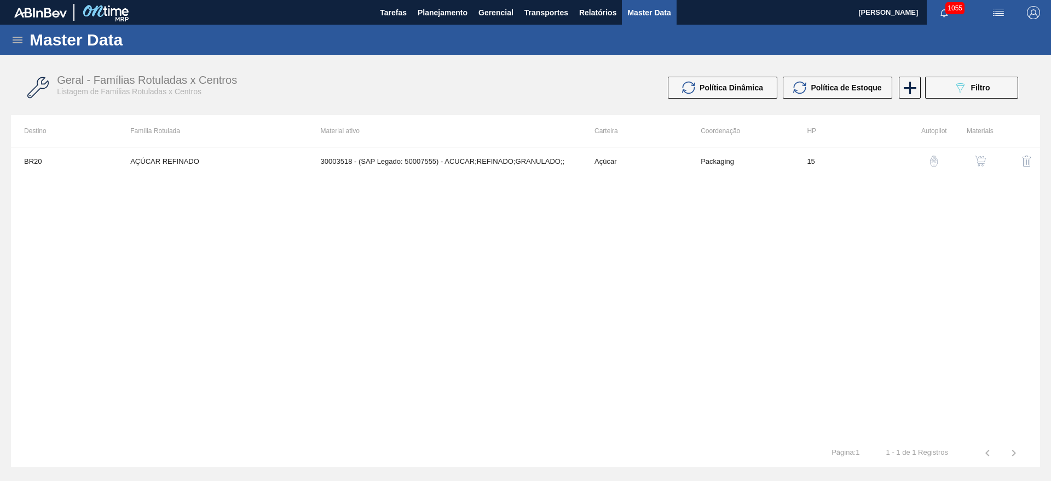
click at [14, 44] on icon at bounding box center [17, 39] width 13 height 13
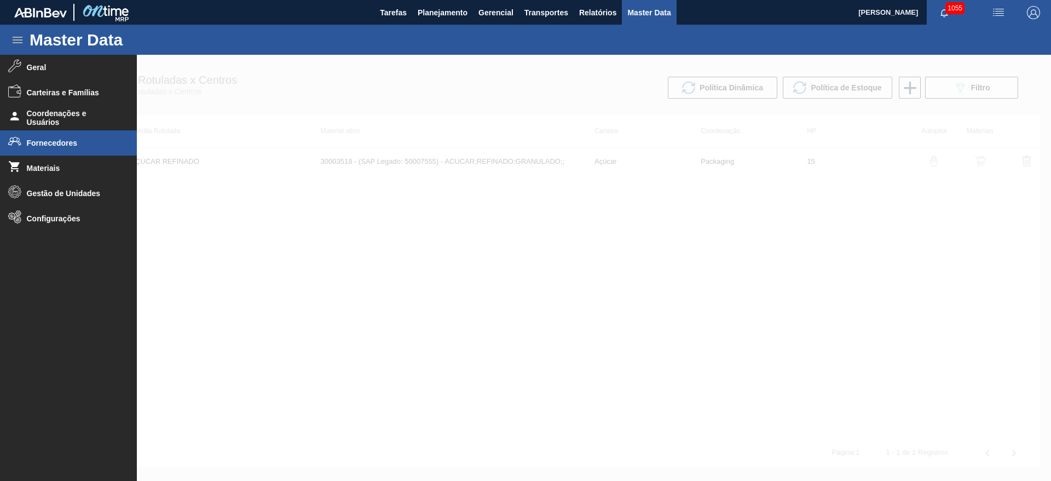
click at [43, 144] on span "Fornecedores" at bounding box center [72, 143] width 90 height 9
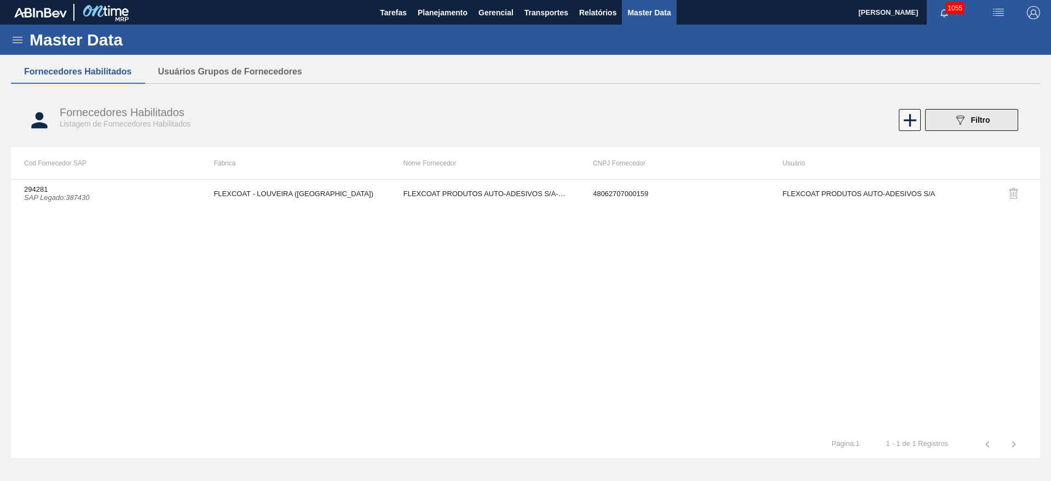
click at [960, 123] on icon at bounding box center [961, 120] width 8 height 9
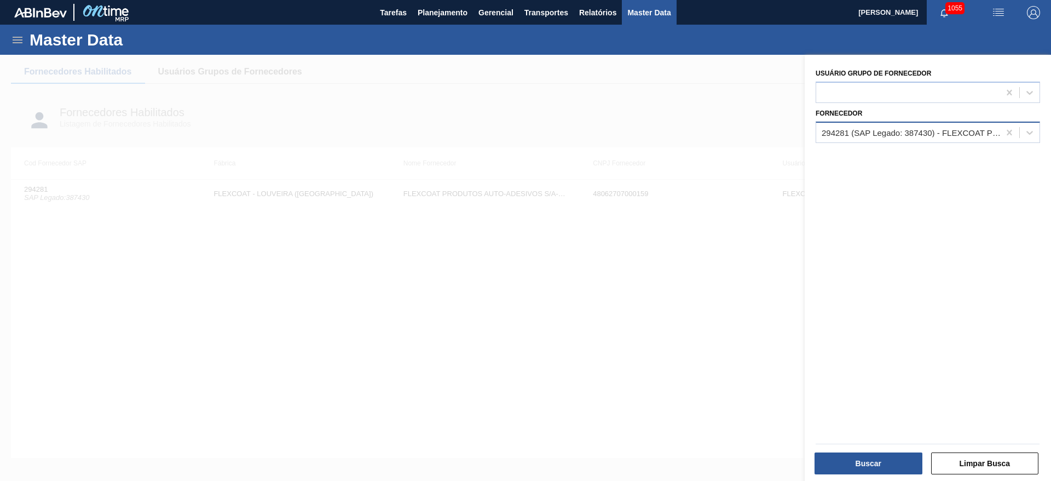
click at [836, 134] on div "294281 (SAP Legado: 387430) - FLEXCOAT PRODUTOS AUTO-ADESIVOS S/A-ADESIVOS SA-" at bounding box center [911, 132] width 179 height 9
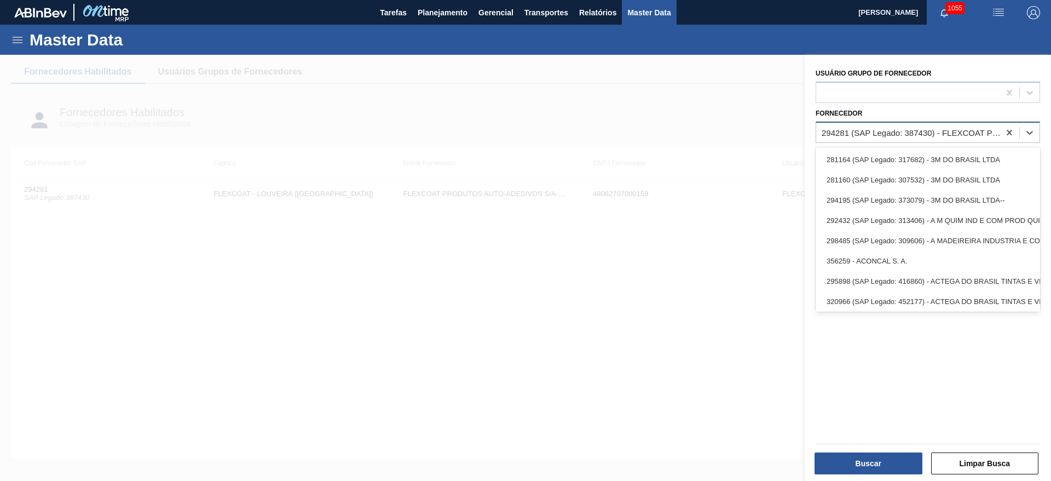
paste input "300049"
type input "300049"
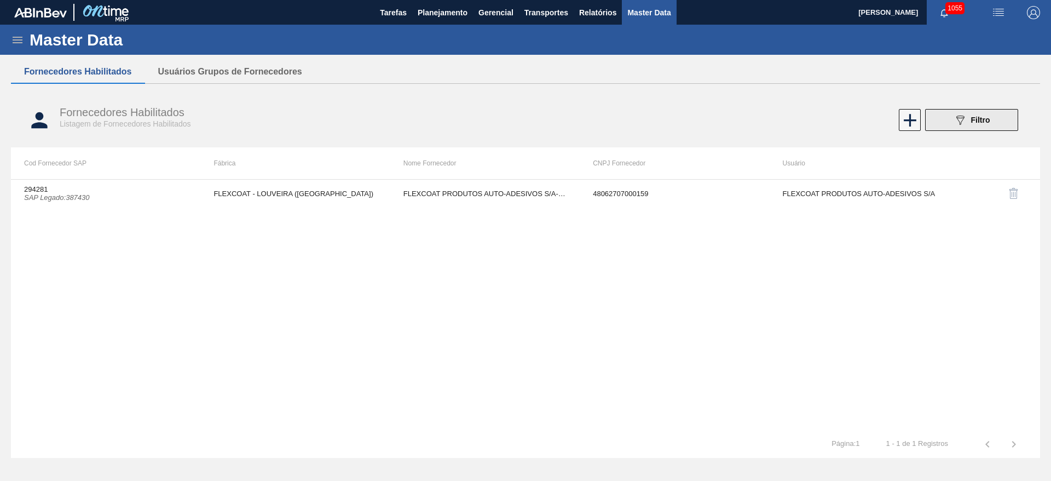
click at [963, 119] on icon "089F7B8B-B2A5-4AFE-B5C0-19BA573D28AC" at bounding box center [960, 119] width 13 height 13
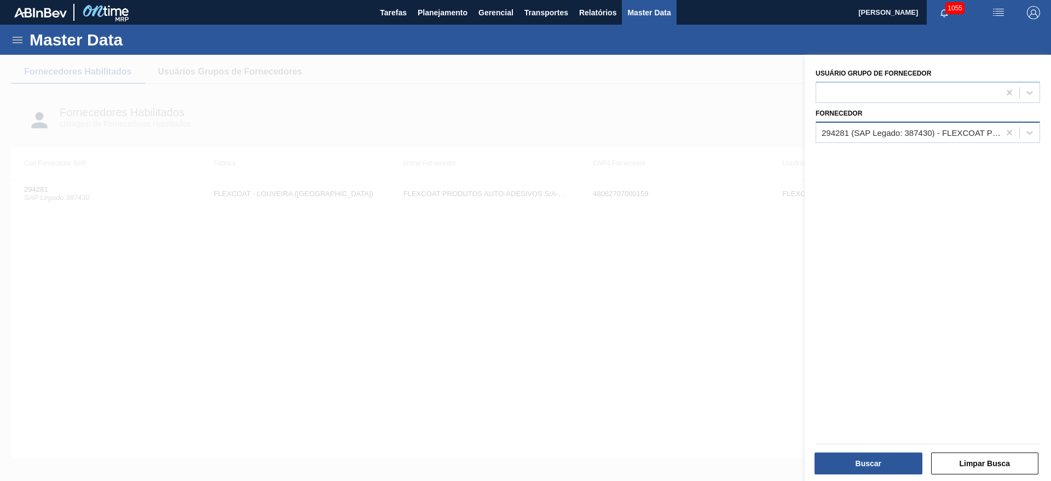
click at [834, 135] on div "294281 (SAP Legado: 387430) - FLEXCOAT PRODUTOS AUTO-ADESIVOS S/A-ADESIVOS SA-" at bounding box center [911, 132] width 179 height 9
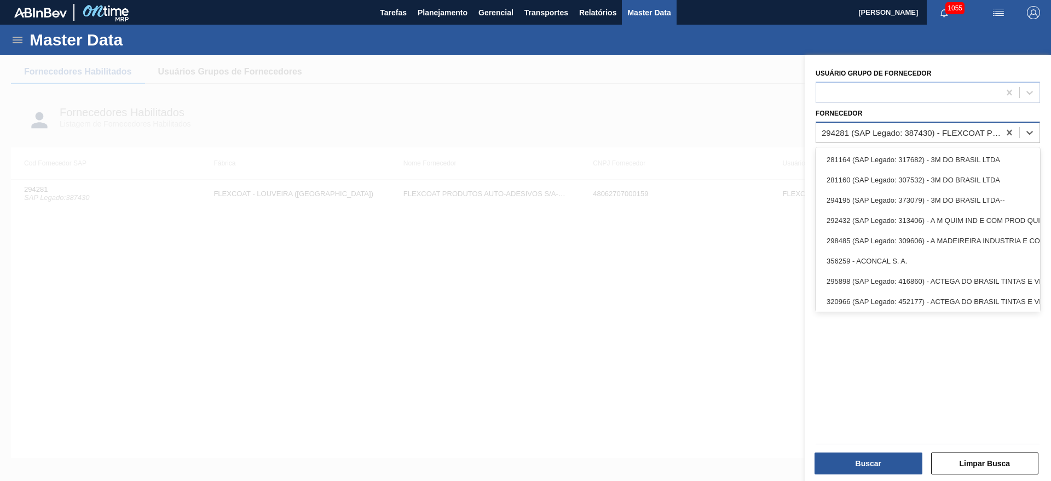
paste input "327517"
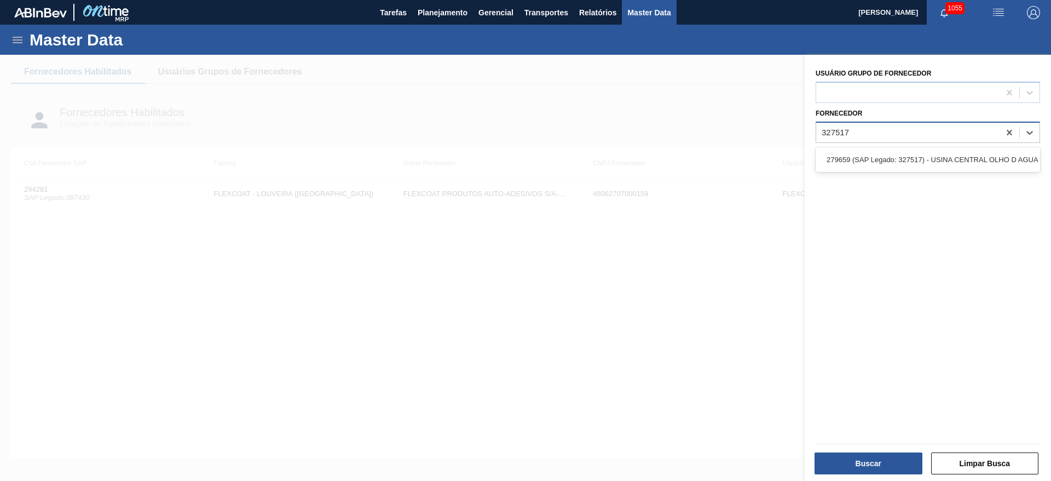
type input "327517"
paste input "328216"
type input "328216"
paste input "329333"
type input "329333"
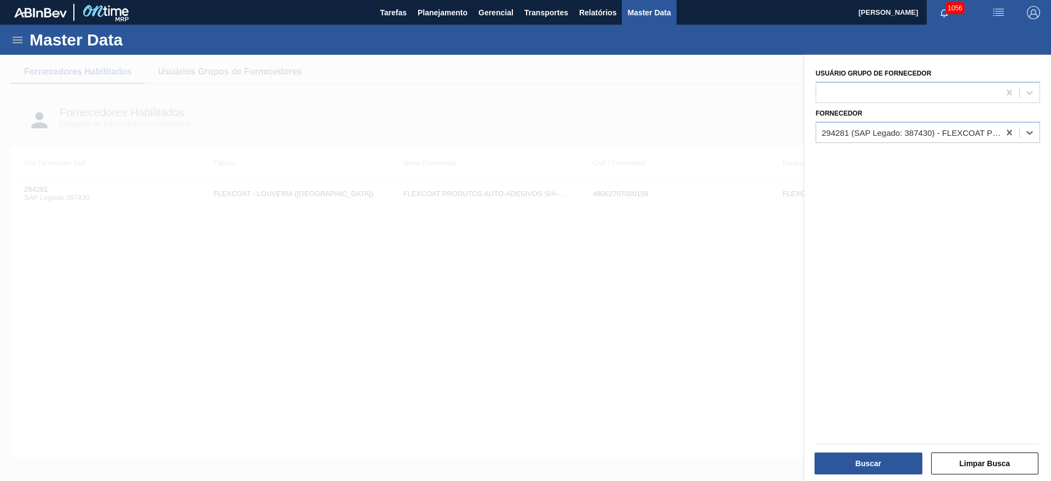
click at [524, 331] on div at bounding box center [525, 295] width 1051 height 481
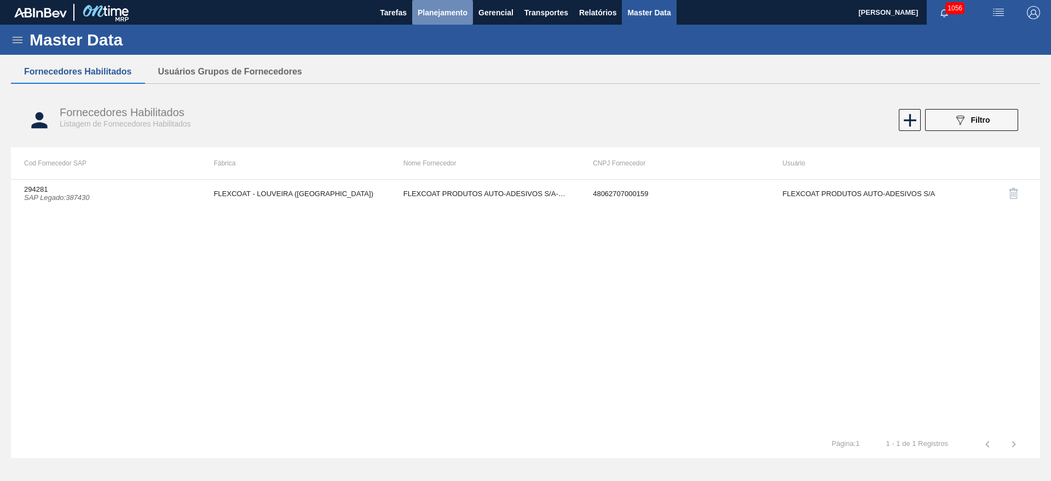
click at [435, 15] on span "Planejamento" at bounding box center [443, 12] width 50 height 13
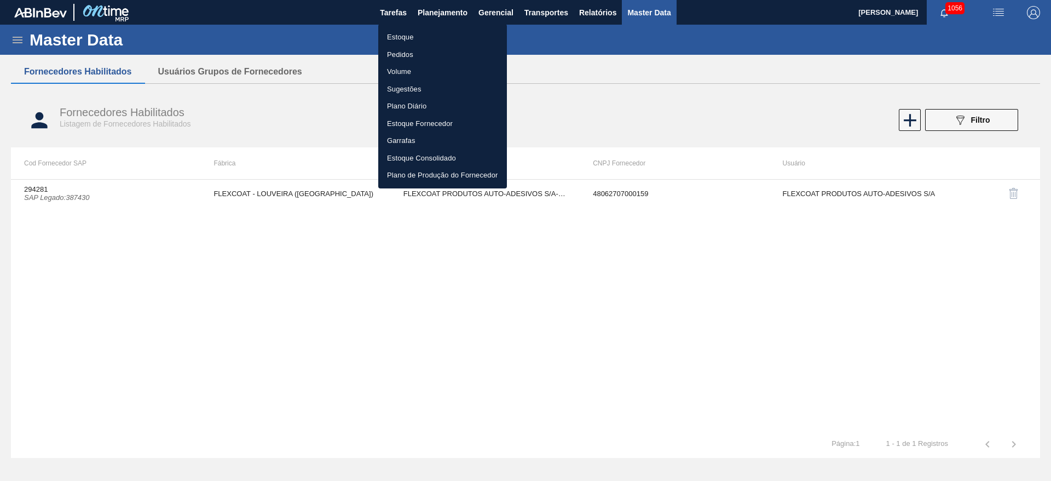
click at [409, 37] on li "Estoque" at bounding box center [442, 37] width 129 height 18
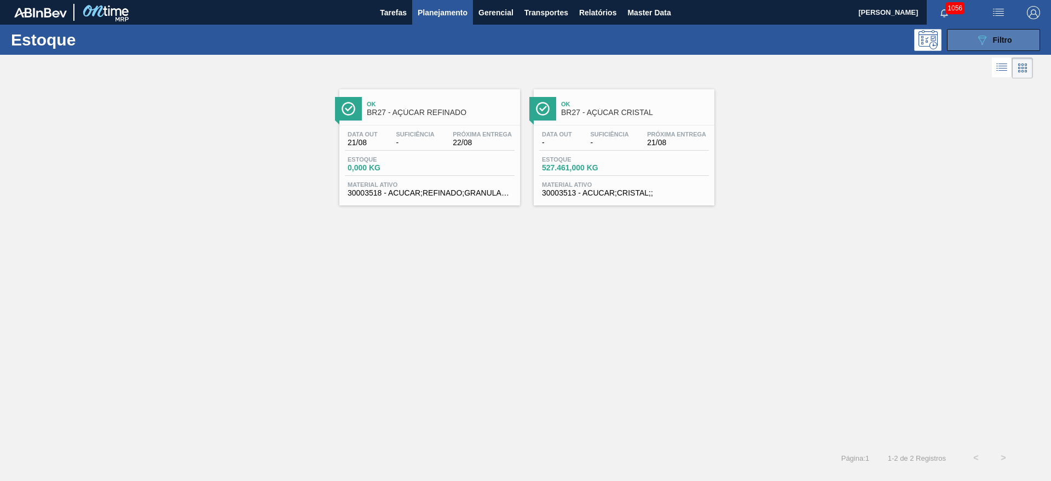
click at [1009, 36] on span "Filtro" at bounding box center [1002, 40] width 19 height 9
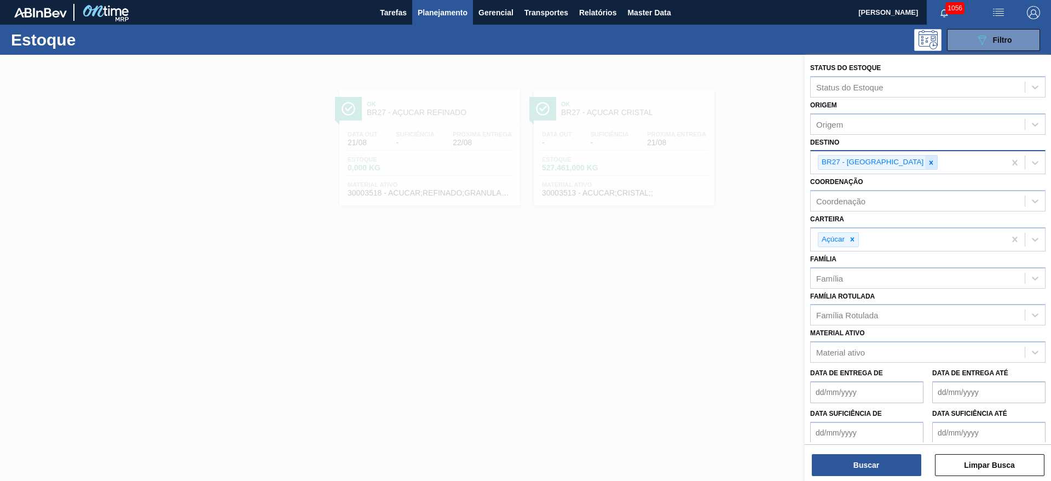
click at [928, 163] on icon at bounding box center [932, 163] width 8 height 8
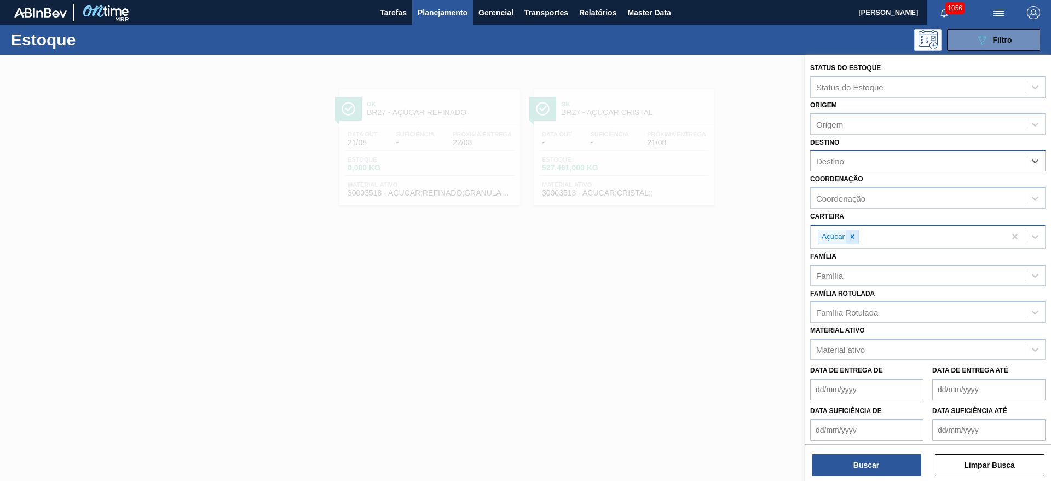
click at [852, 237] on icon at bounding box center [853, 237] width 4 height 4
click at [841, 350] on div "Material ativo" at bounding box center [841, 346] width 49 height 9
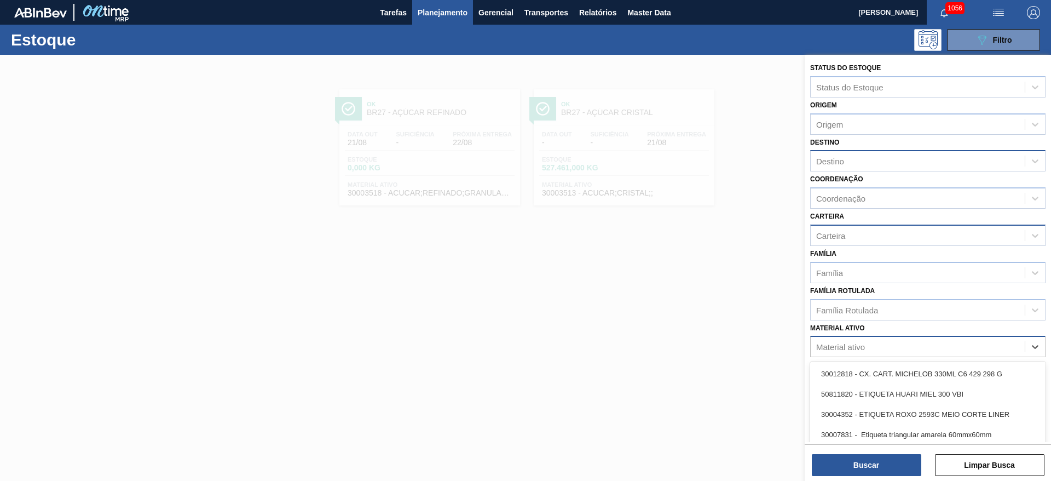
paste ativo "30012583"
type ativo "30012583"
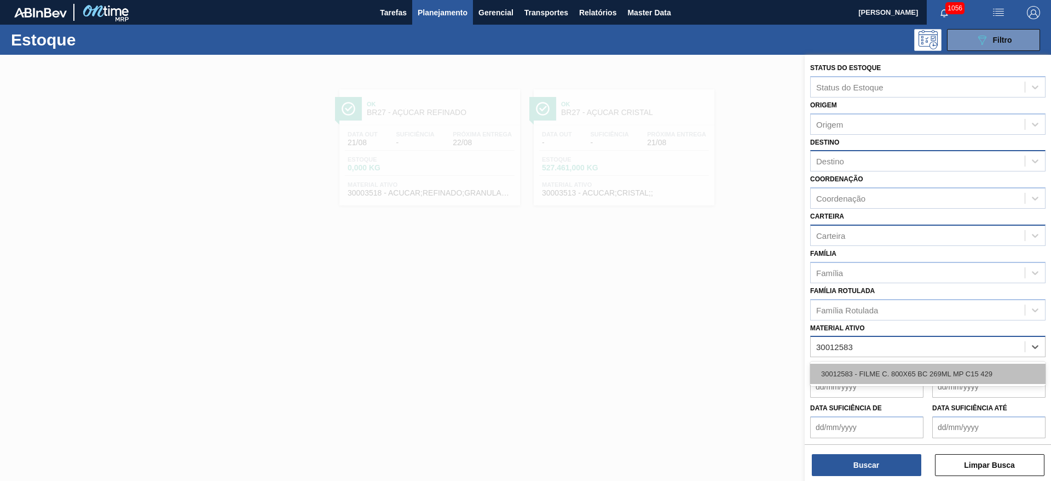
click at [861, 368] on div "30012583 - FILME C. 800X65 BC 269ML MP C15 429" at bounding box center [928, 374] width 235 height 20
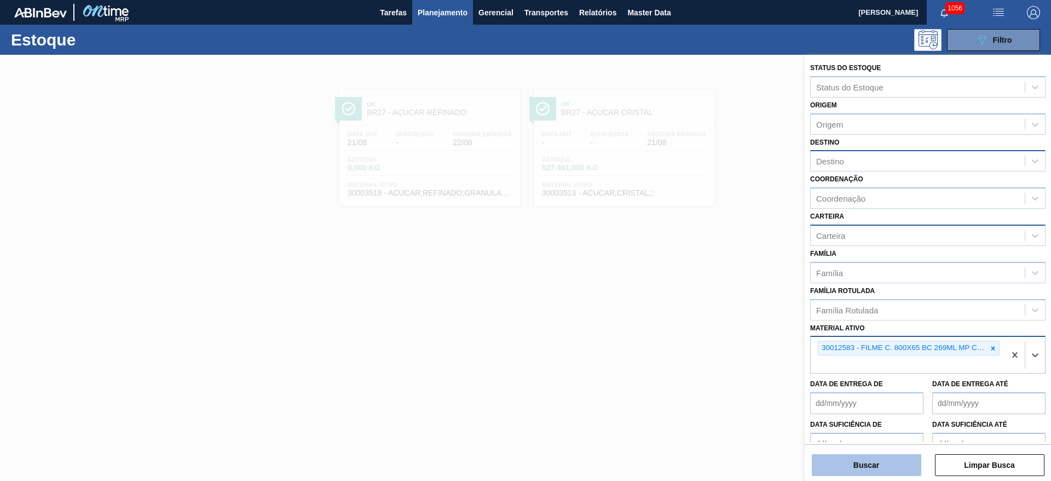
click at [849, 466] on button "Buscar" at bounding box center [867, 465] width 110 height 22
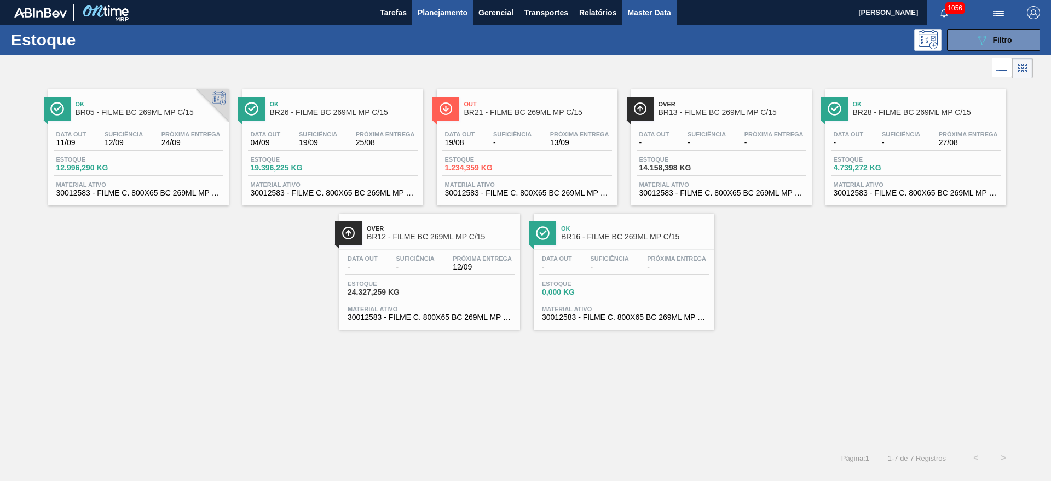
click at [650, 12] on span "Master Data" at bounding box center [649, 12] width 43 height 13
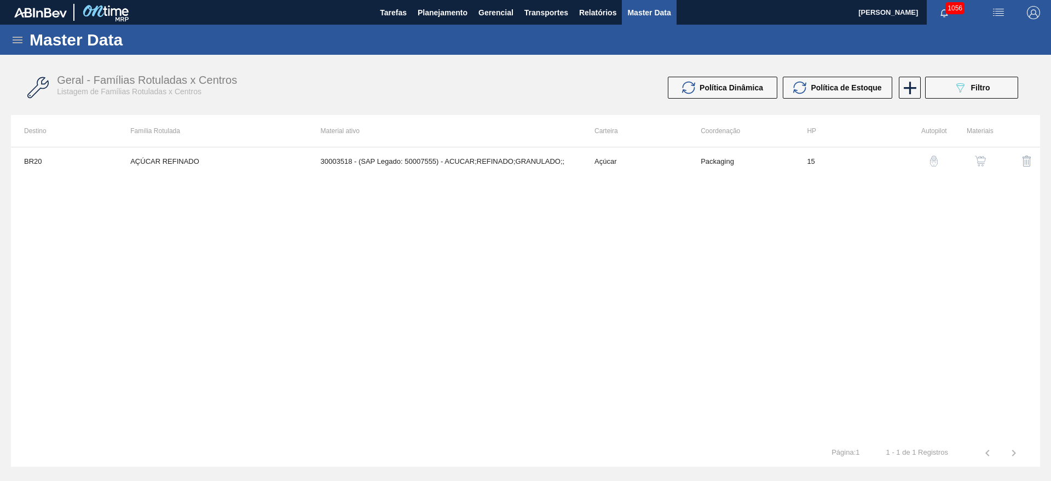
click at [15, 39] on icon at bounding box center [18, 40] width 10 height 7
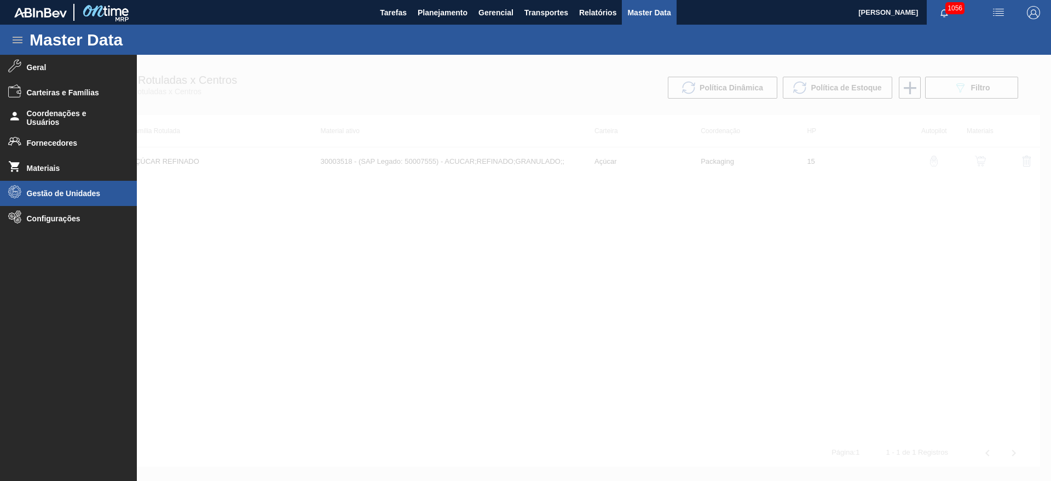
click at [48, 194] on span "Gestão de Unidades" at bounding box center [72, 193] width 90 height 9
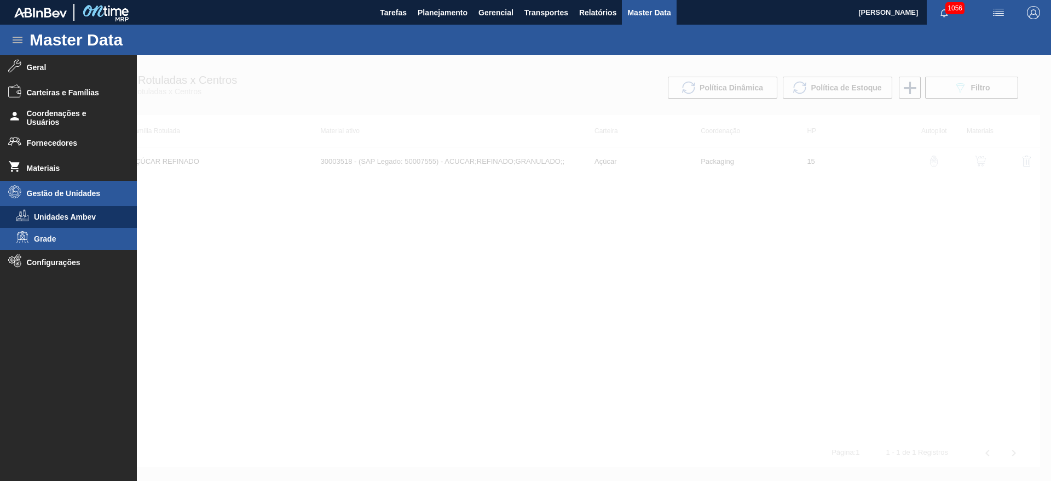
click at [40, 239] on span "Grade" at bounding box center [76, 238] width 84 height 9
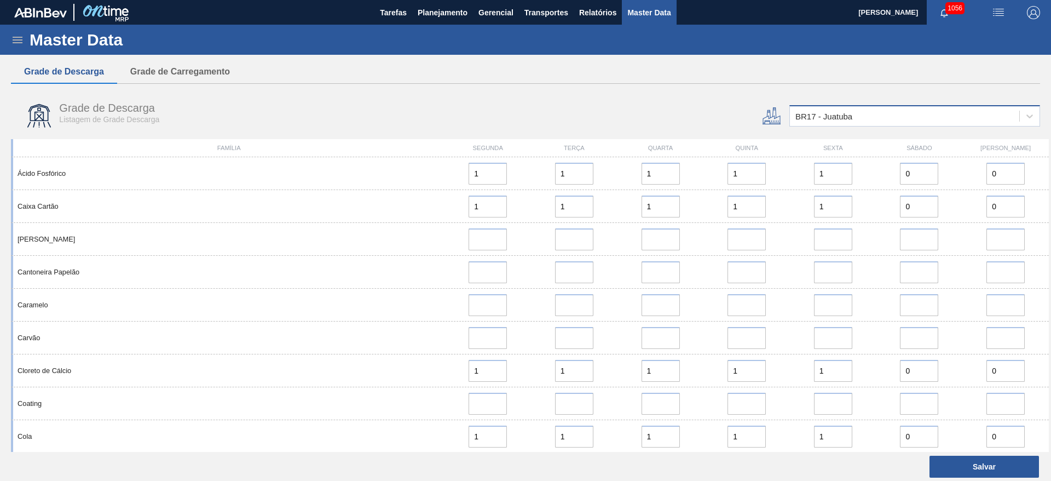
click at [820, 116] on div "BR17 - Juatuba" at bounding box center [824, 116] width 57 height 9
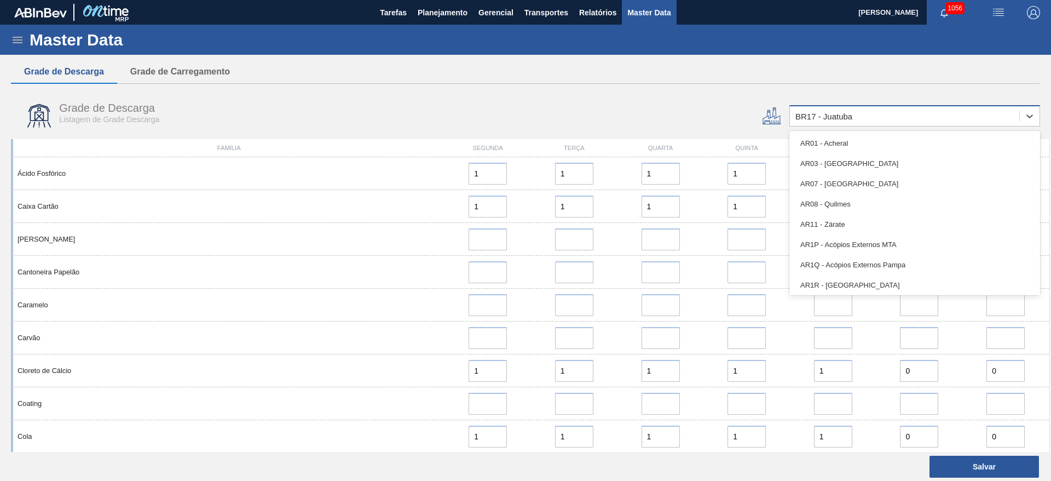
type input "13"
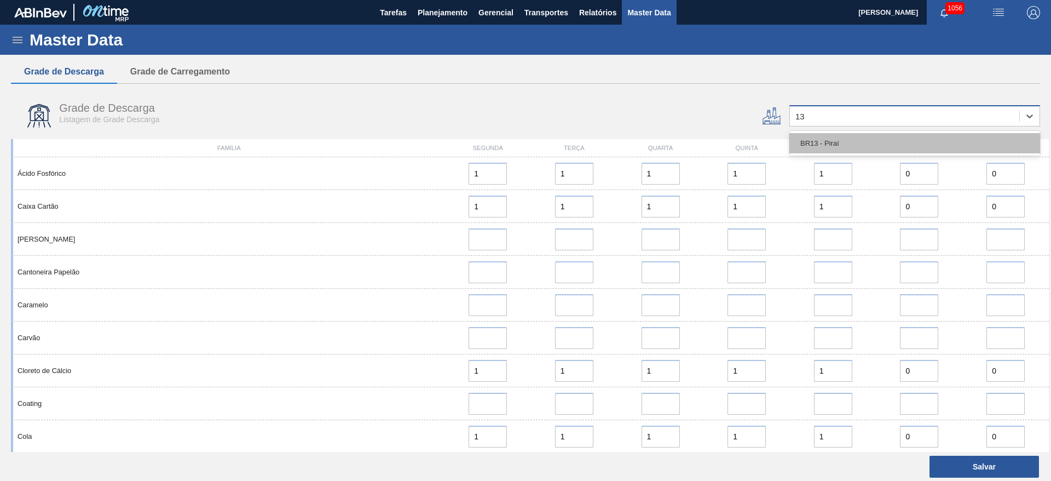
click at [806, 142] on div "BR13 - Piraí" at bounding box center [915, 143] width 251 height 20
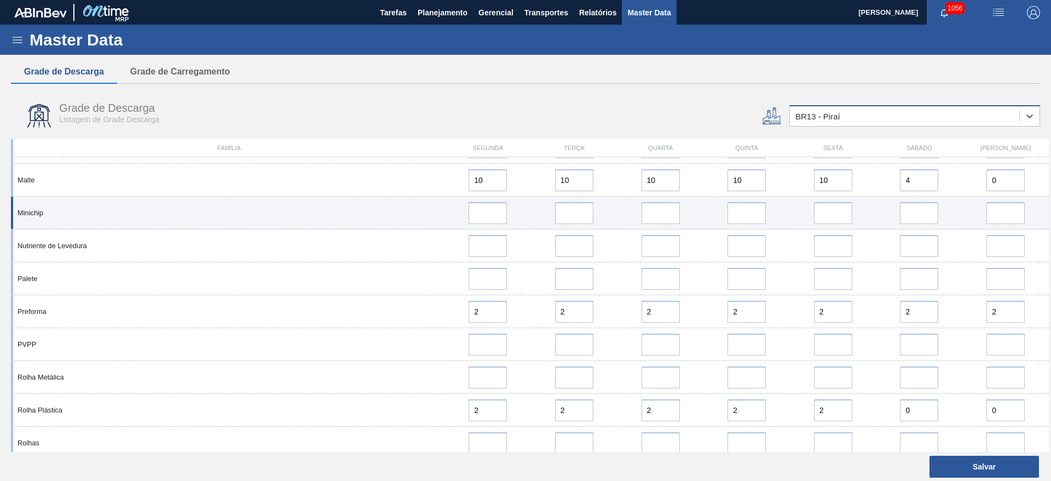
scroll to position [1150, 0]
